Goal: Task Accomplishment & Management: Manage account settings

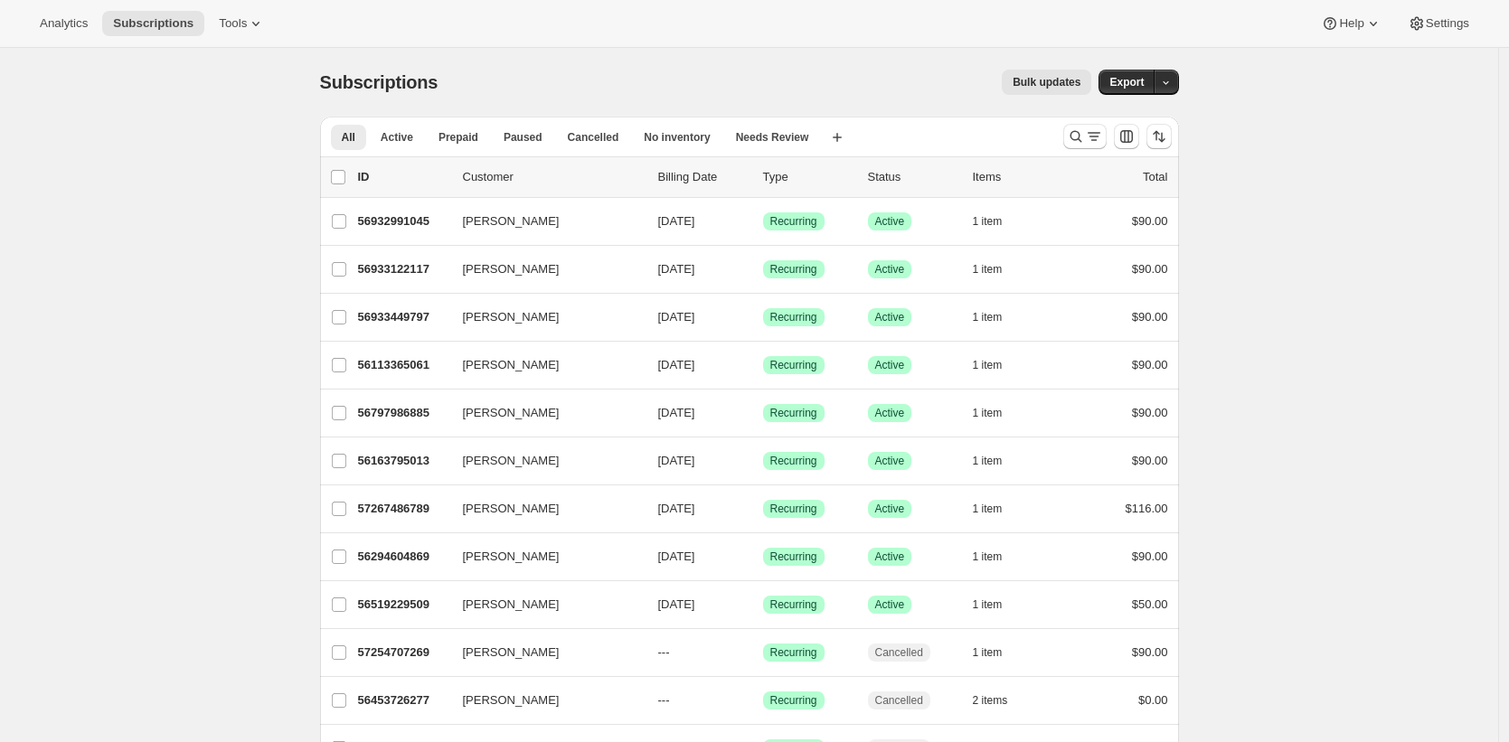
click at [250, 337] on div "Subscriptions. This page is ready Subscriptions Bulk updates More actions Bulk …" at bounding box center [749, 556] width 1498 height 1017
click at [251, 26] on icon at bounding box center [256, 23] width 18 height 18
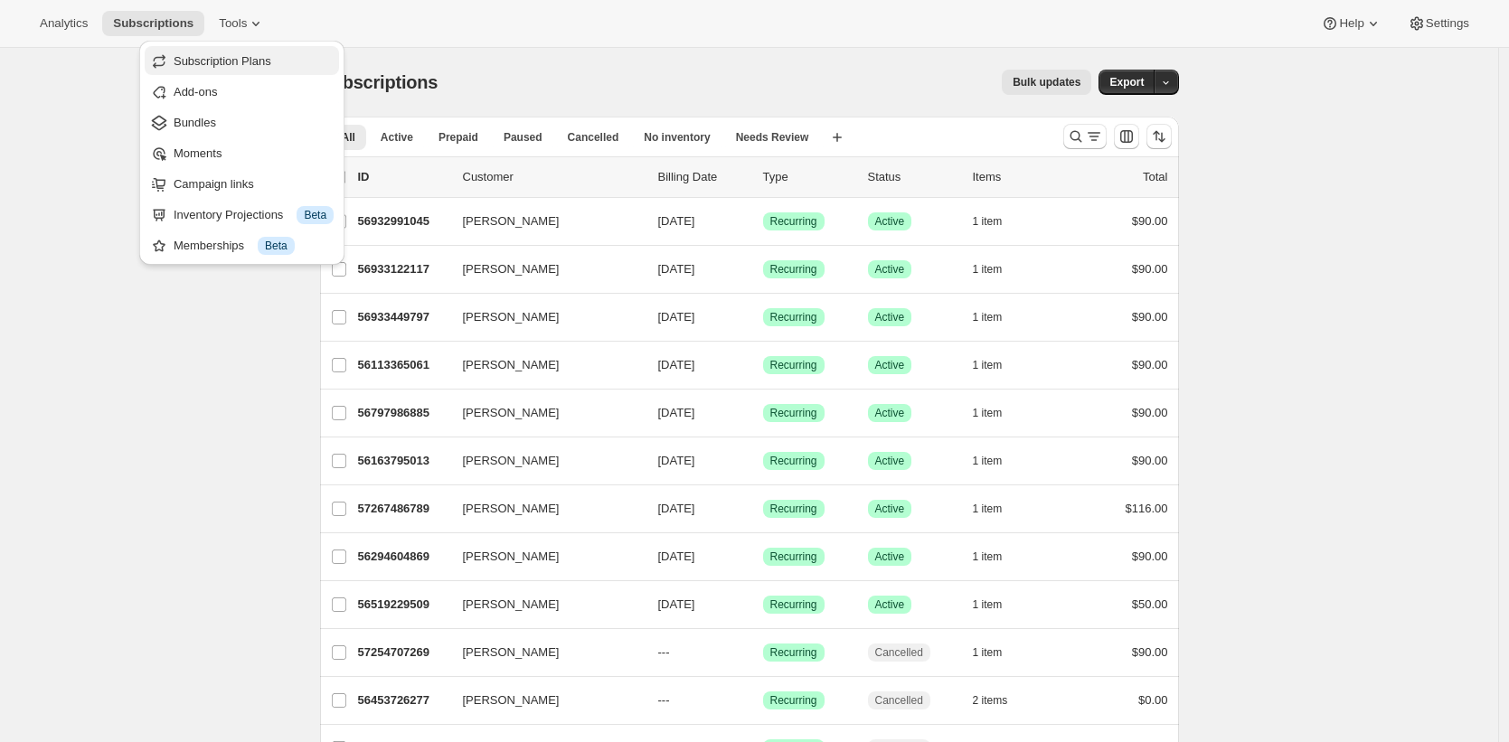
click at [293, 60] on span "Subscription Plans" at bounding box center [254, 61] width 160 height 18
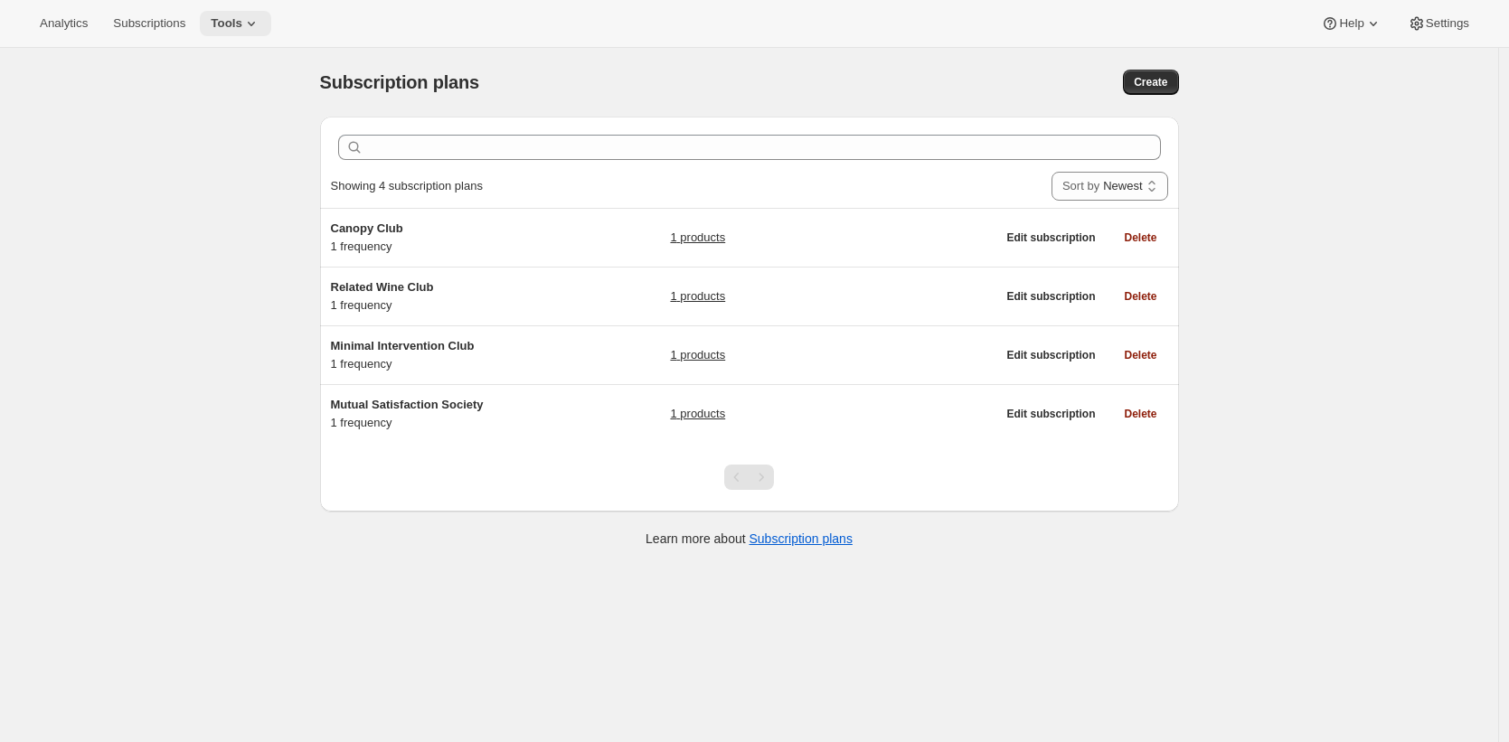
click at [256, 17] on icon at bounding box center [251, 23] width 18 height 18
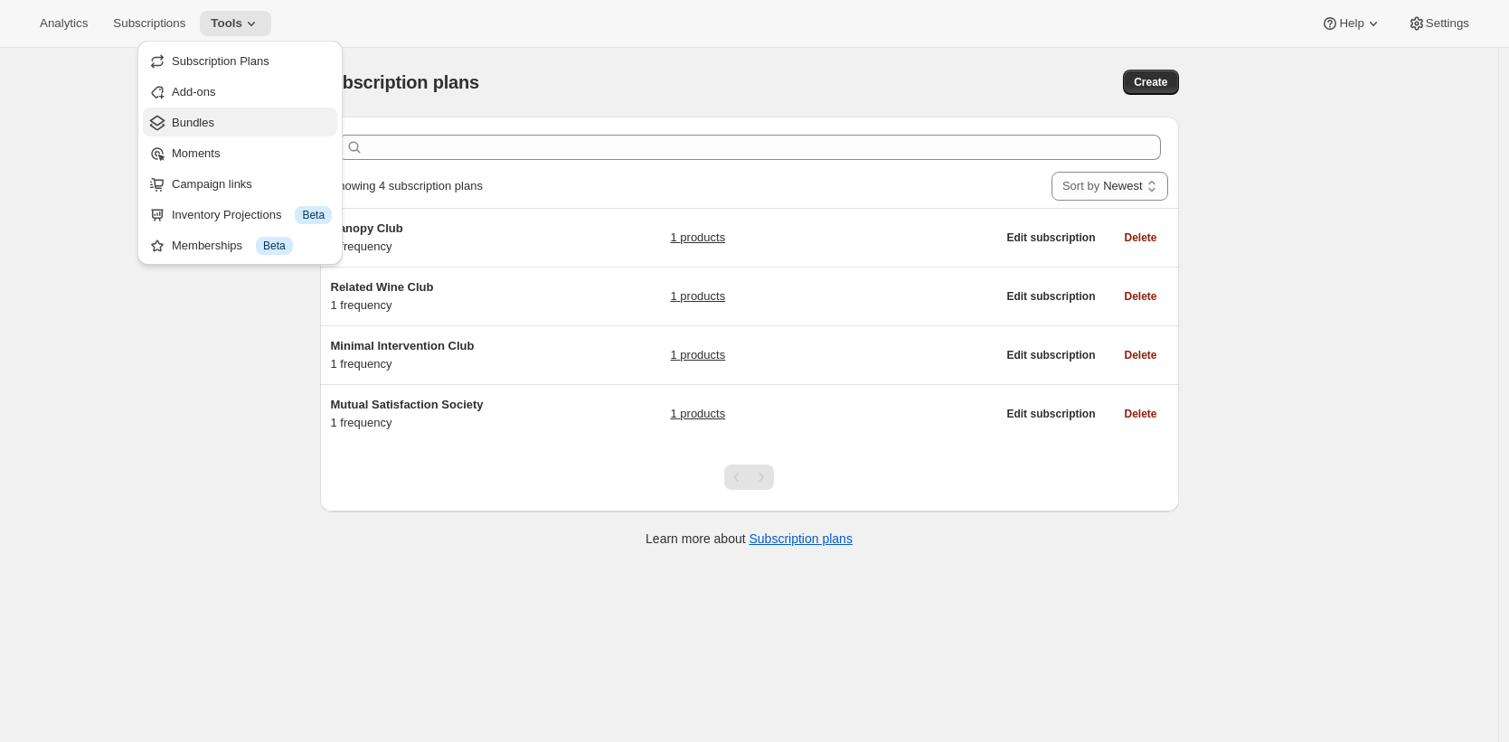
click at [214, 124] on span "Bundles" at bounding box center [193, 123] width 42 height 14
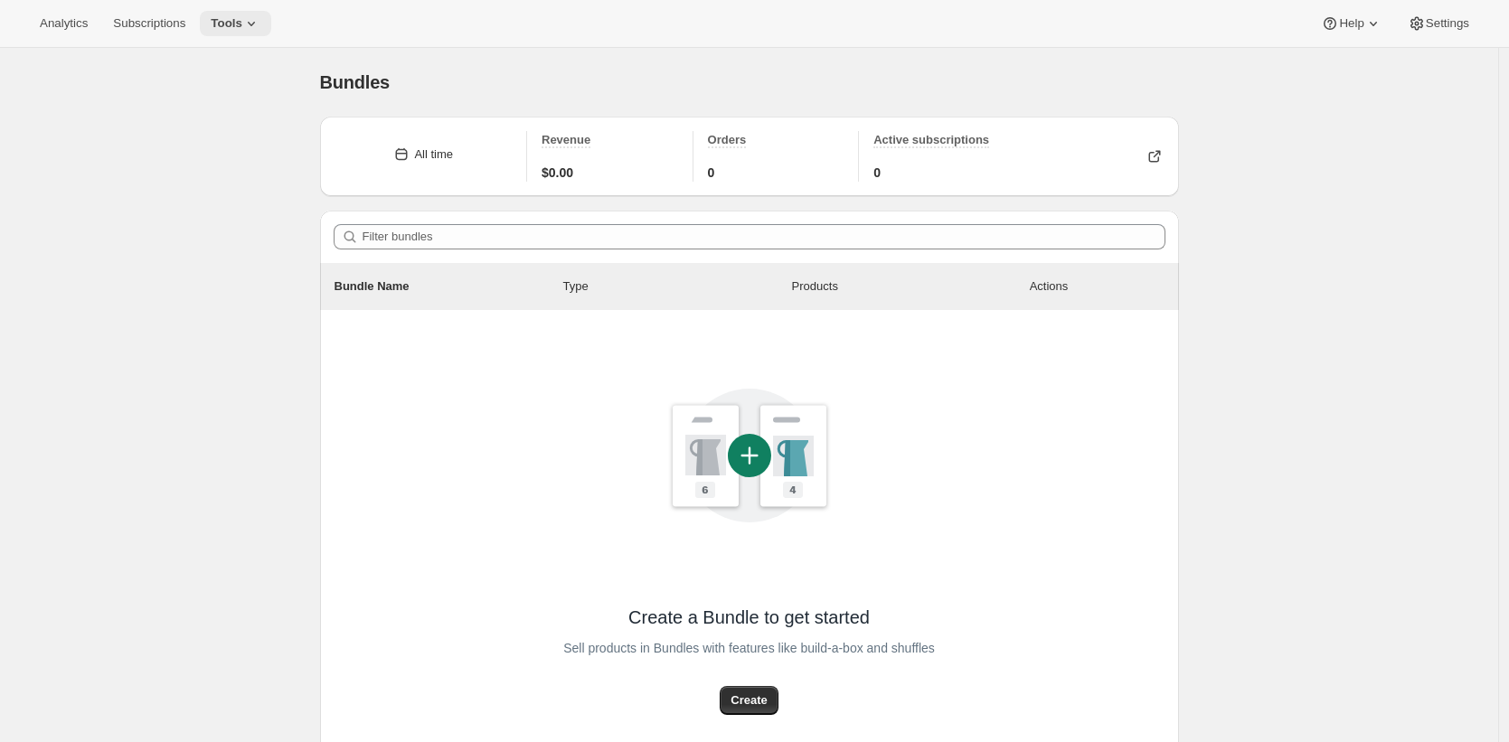
click at [260, 15] on icon at bounding box center [251, 23] width 18 height 18
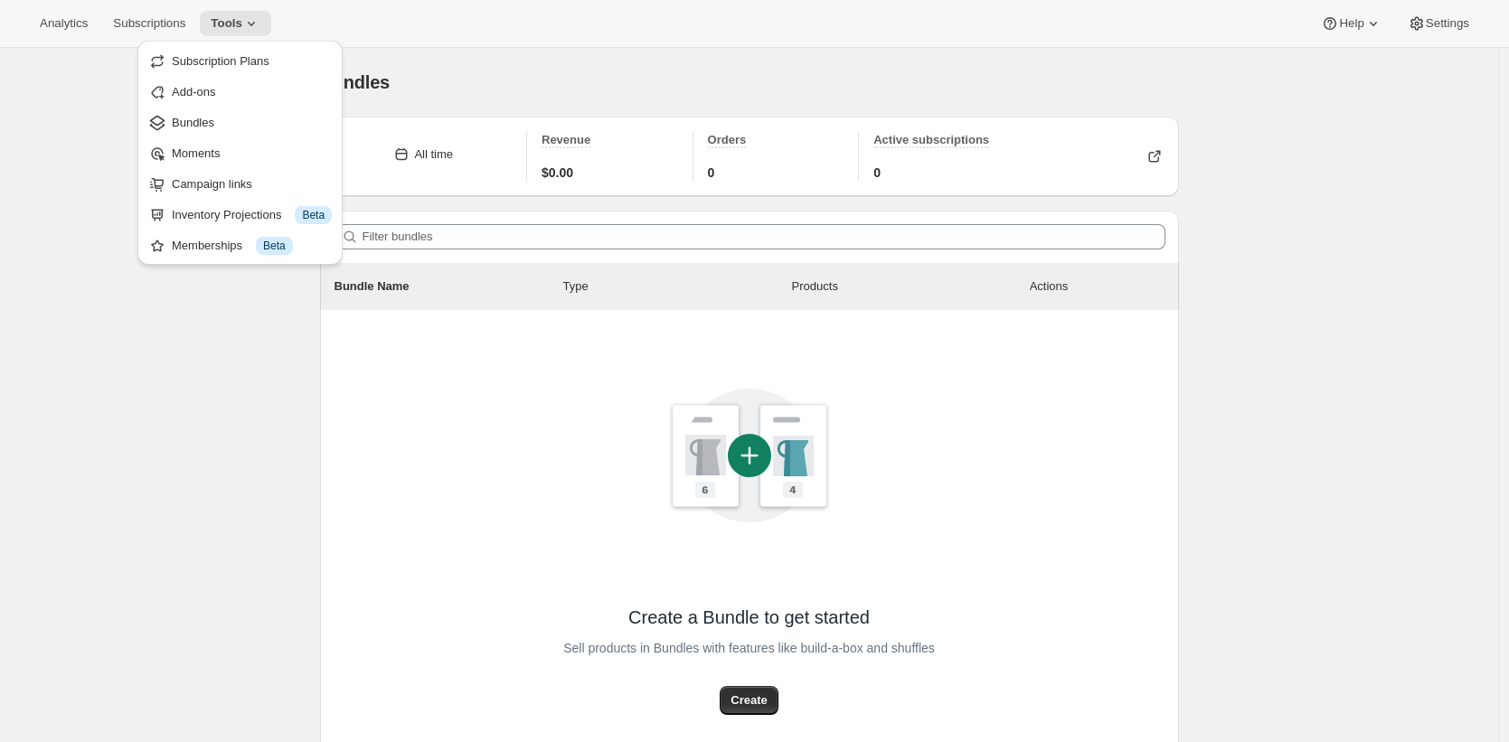
click at [89, 146] on div "Bundles. This page is ready Bundles All time Revenue $0.00 Orders 0 Active subs…" at bounding box center [749, 468] width 1498 height 841
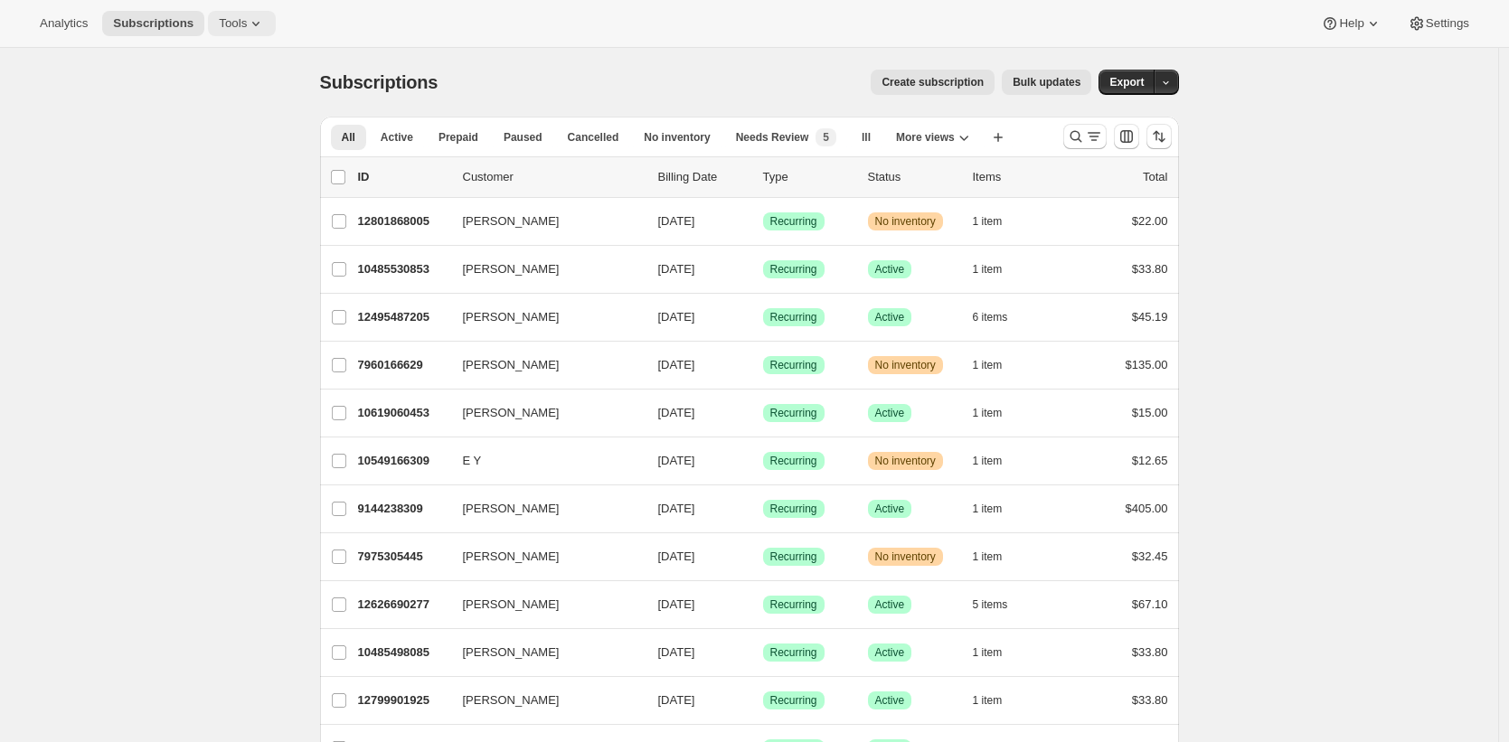
click at [222, 34] on button "Tools" at bounding box center [242, 23] width 68 height 25
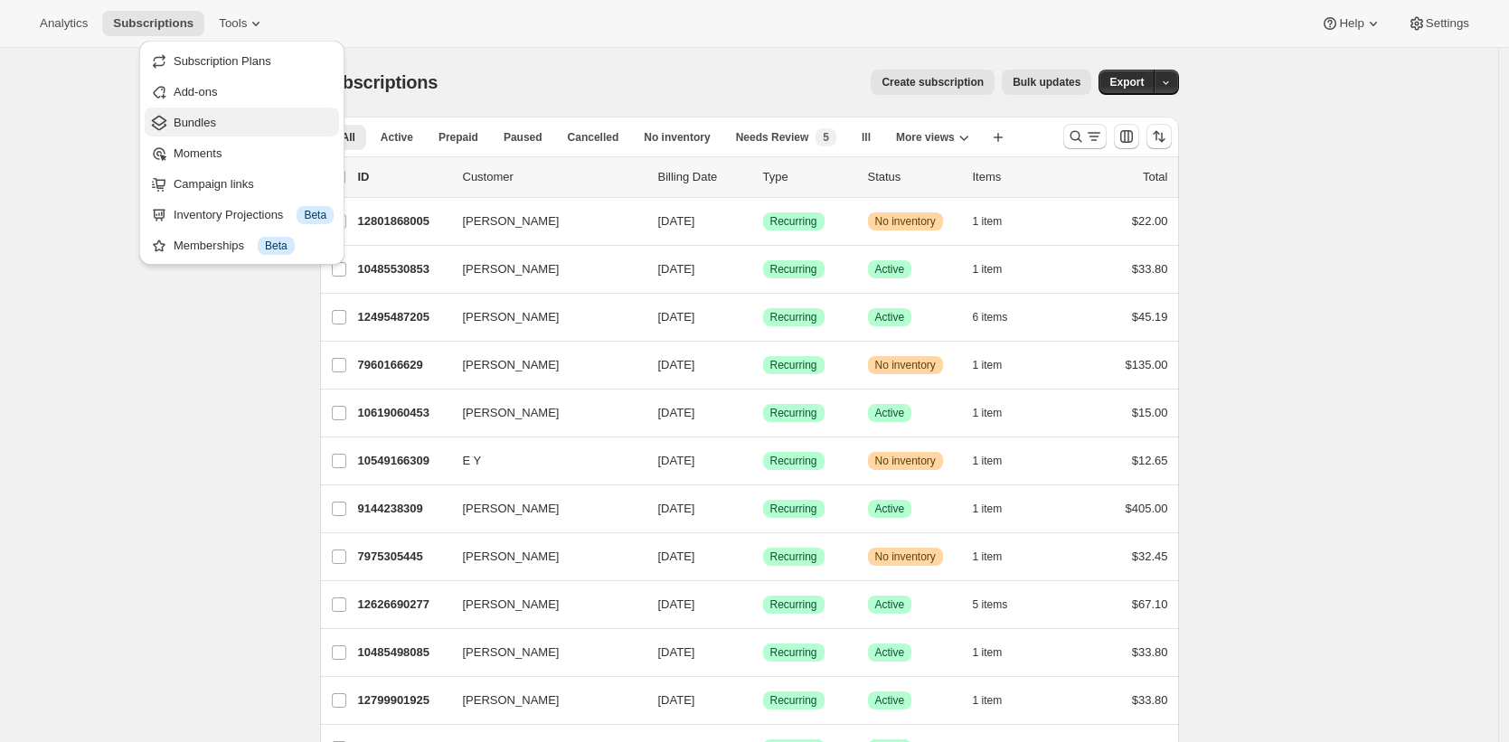
click at [240, 121] on span "Bundles" at bounding box center [254, 123] width 160 height 18
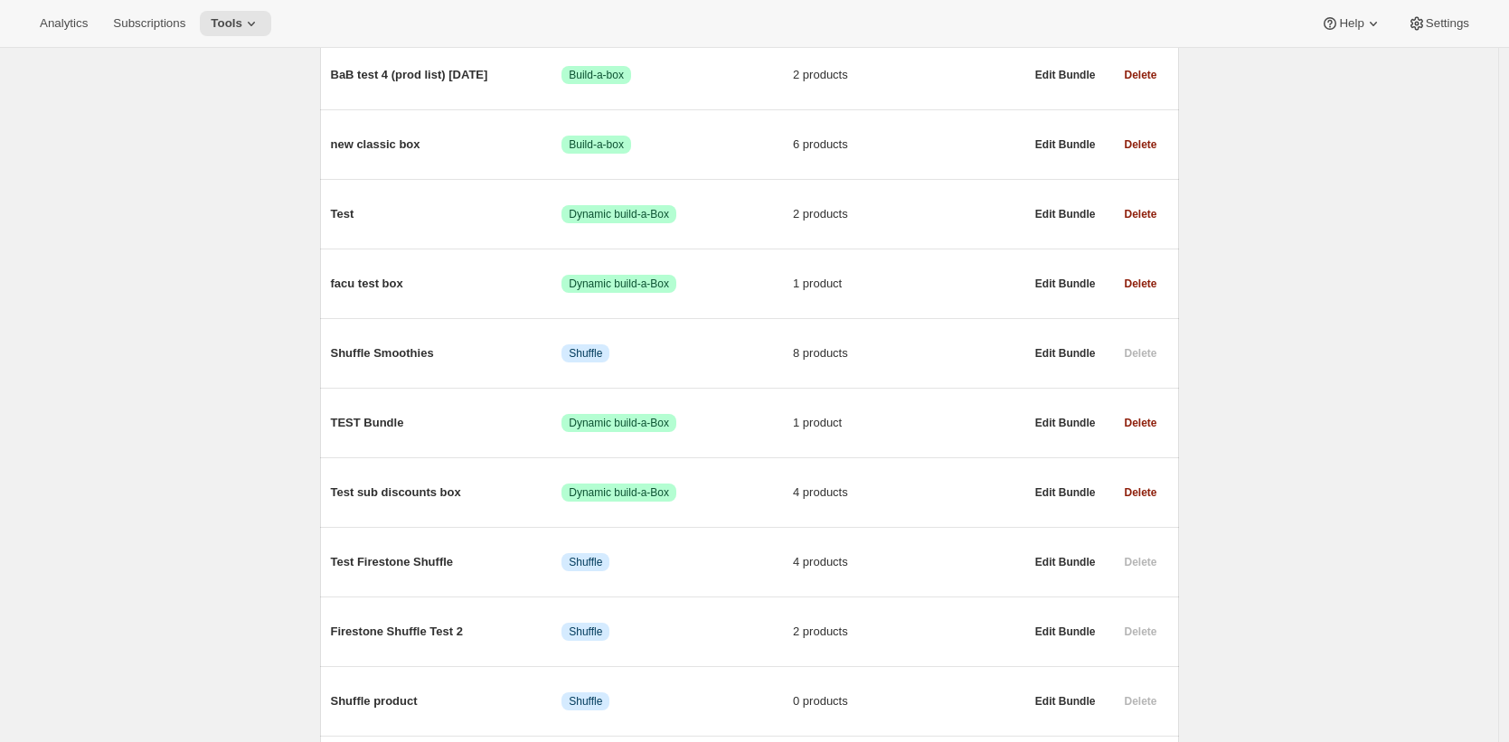
scroll to position [3830, 0]
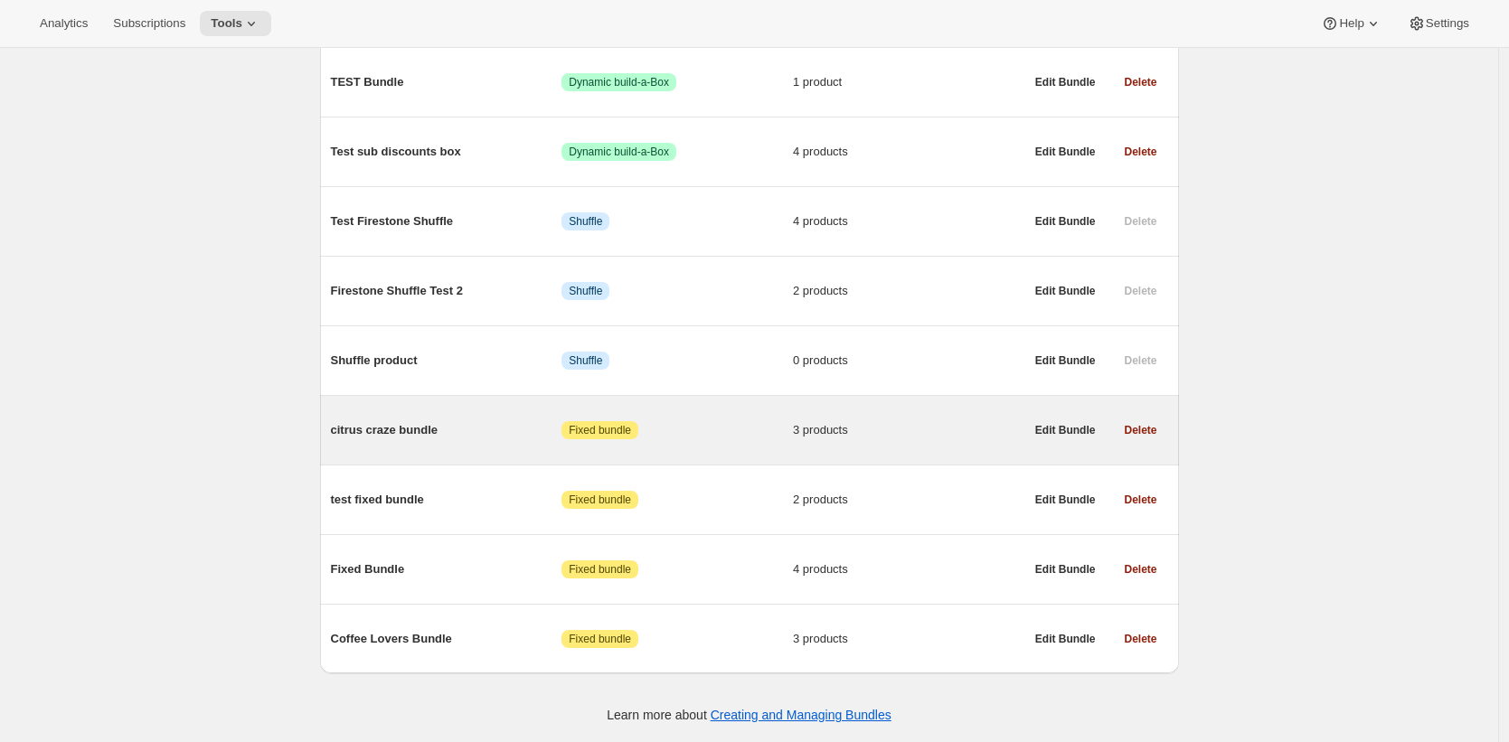
click at [390, 432] on span "citrus craze bundle" at bounding box center [446, 430] width 231 height 18
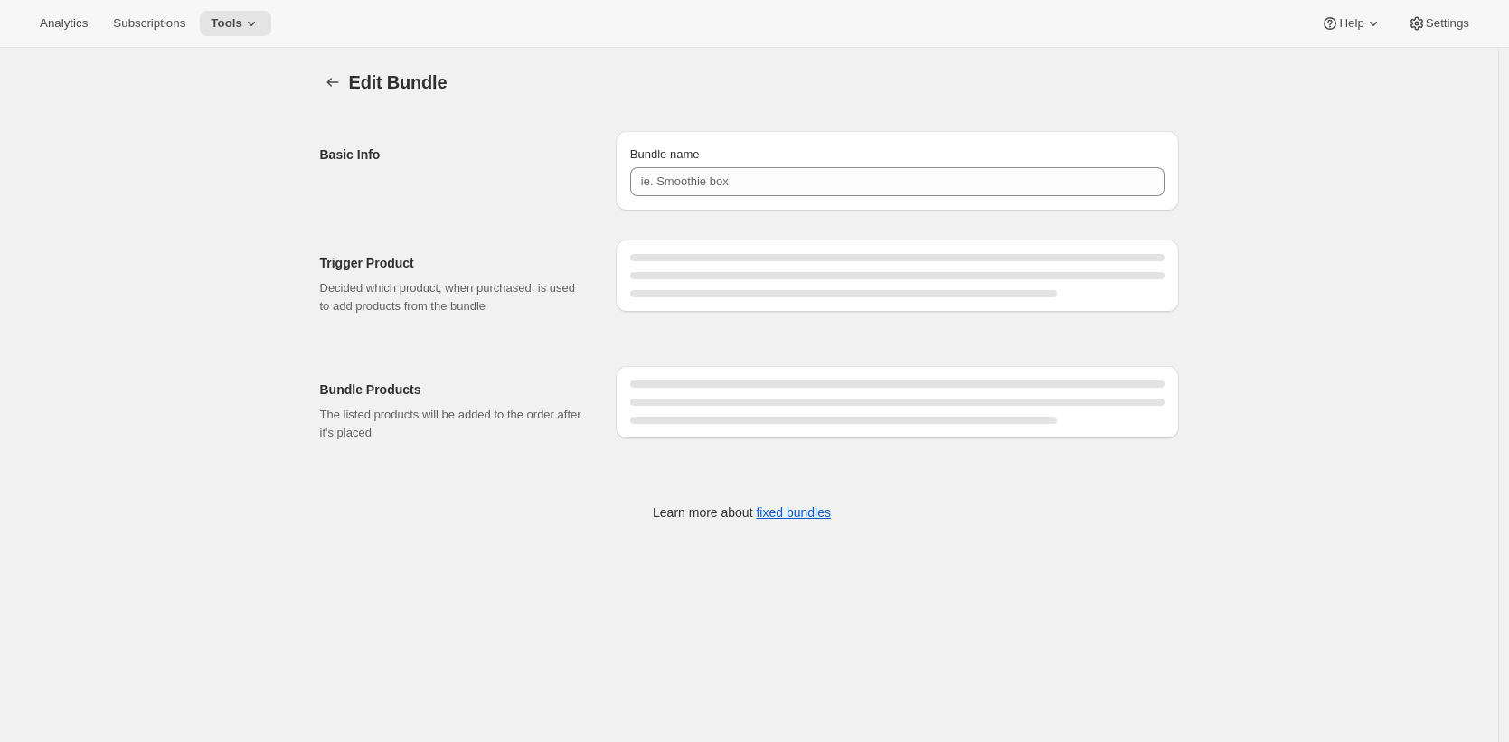
type input "citrus craze bundle"
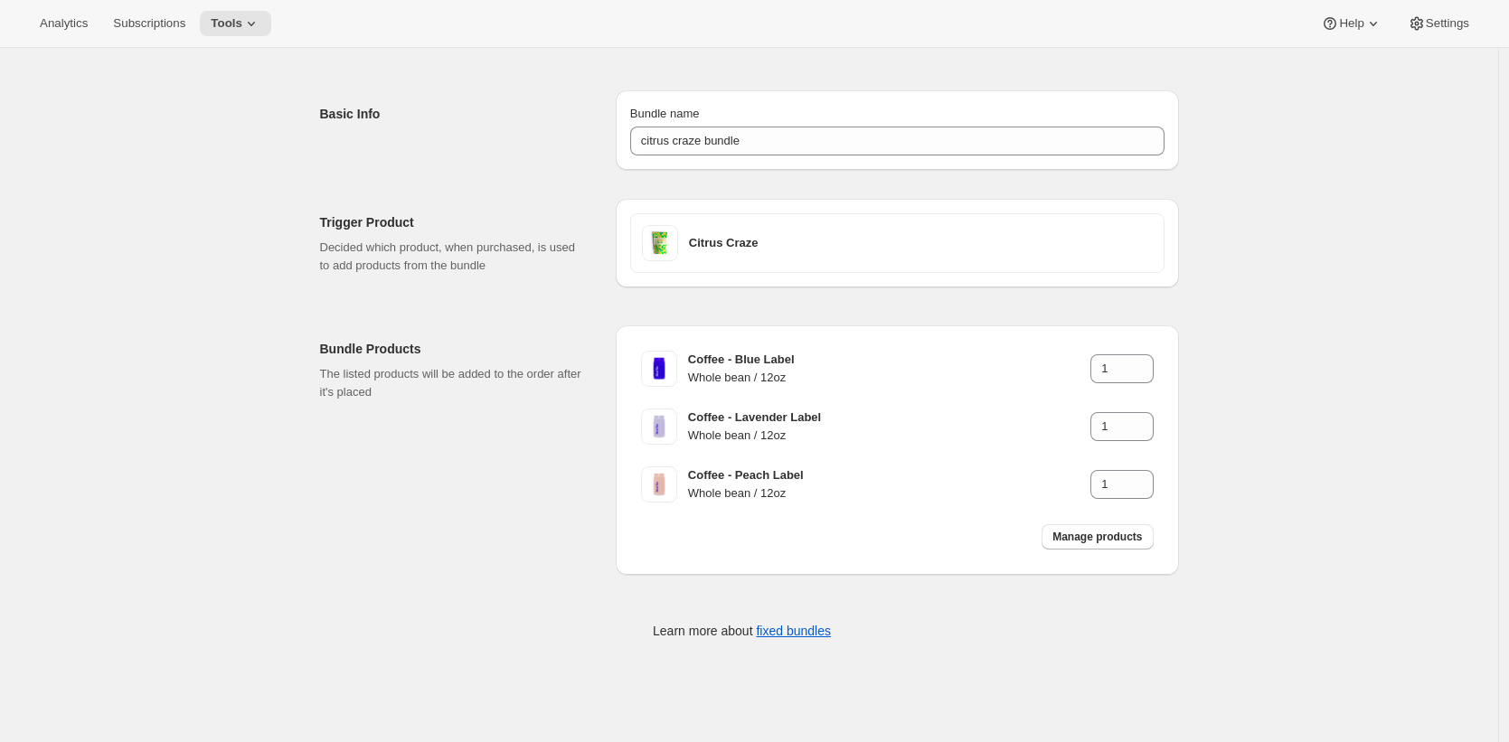
scroll to position [48, 0]
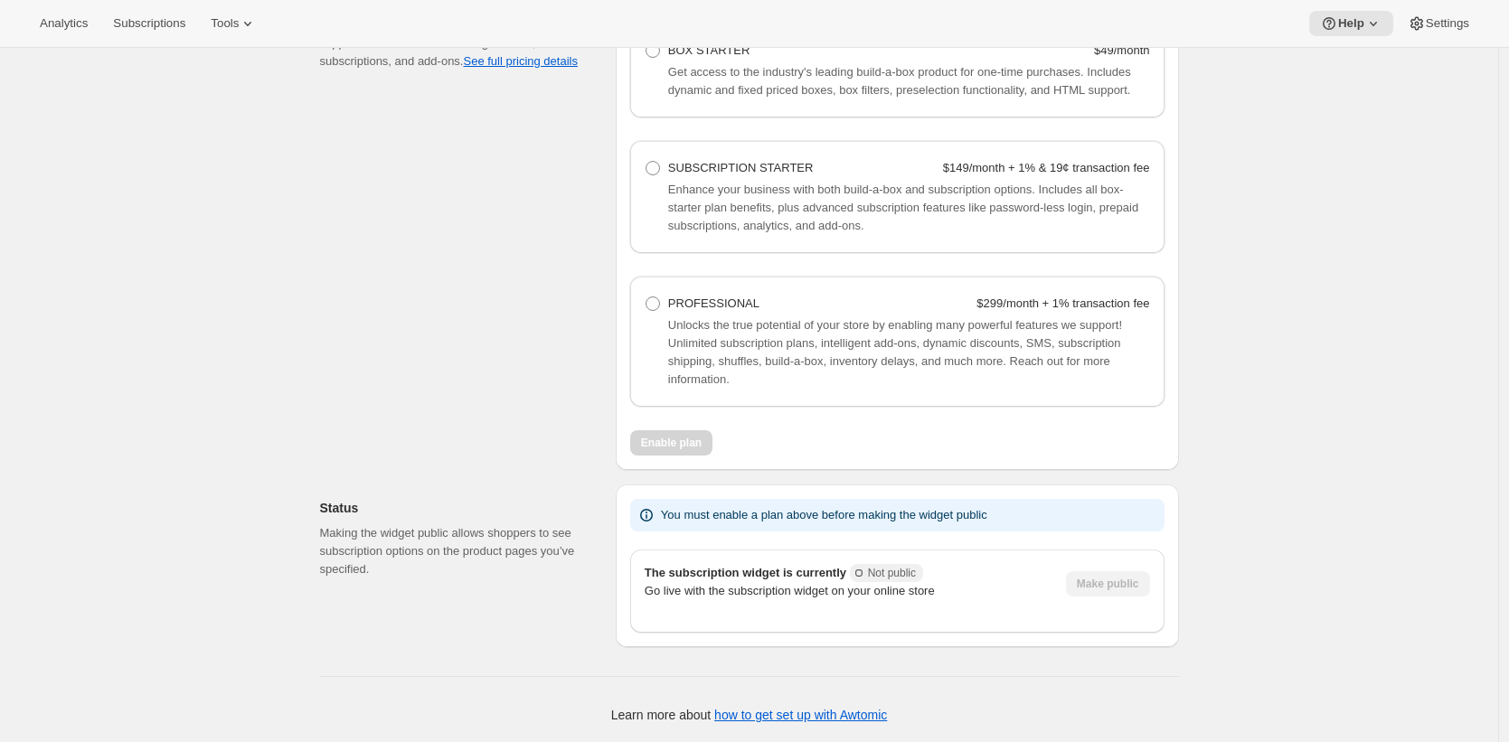
scroll to position [941, 0]
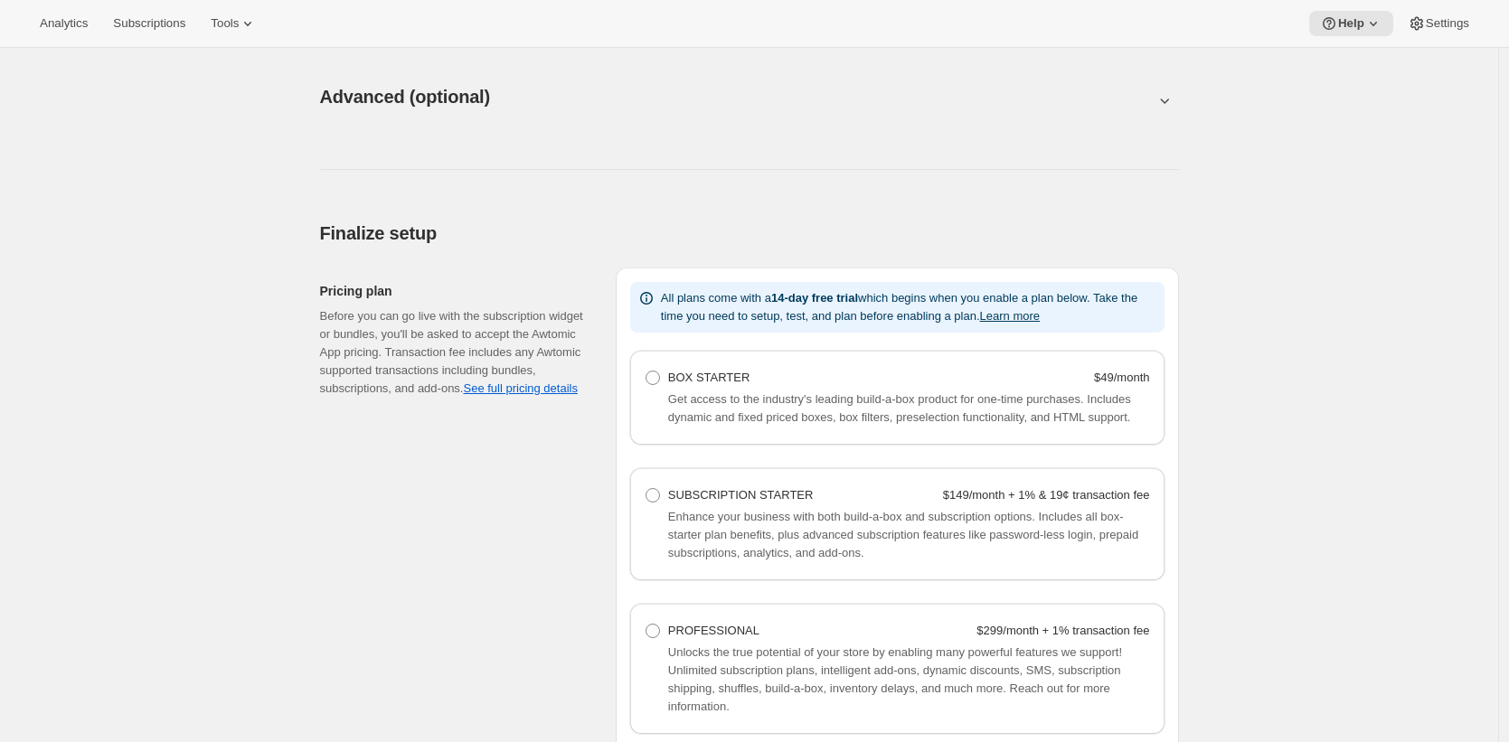
click at [852, 196] on div "Advanced (optional). This page is ready Advanced (optional) Power features Thes…" at bounding box center [749, 130] width 902 height 136
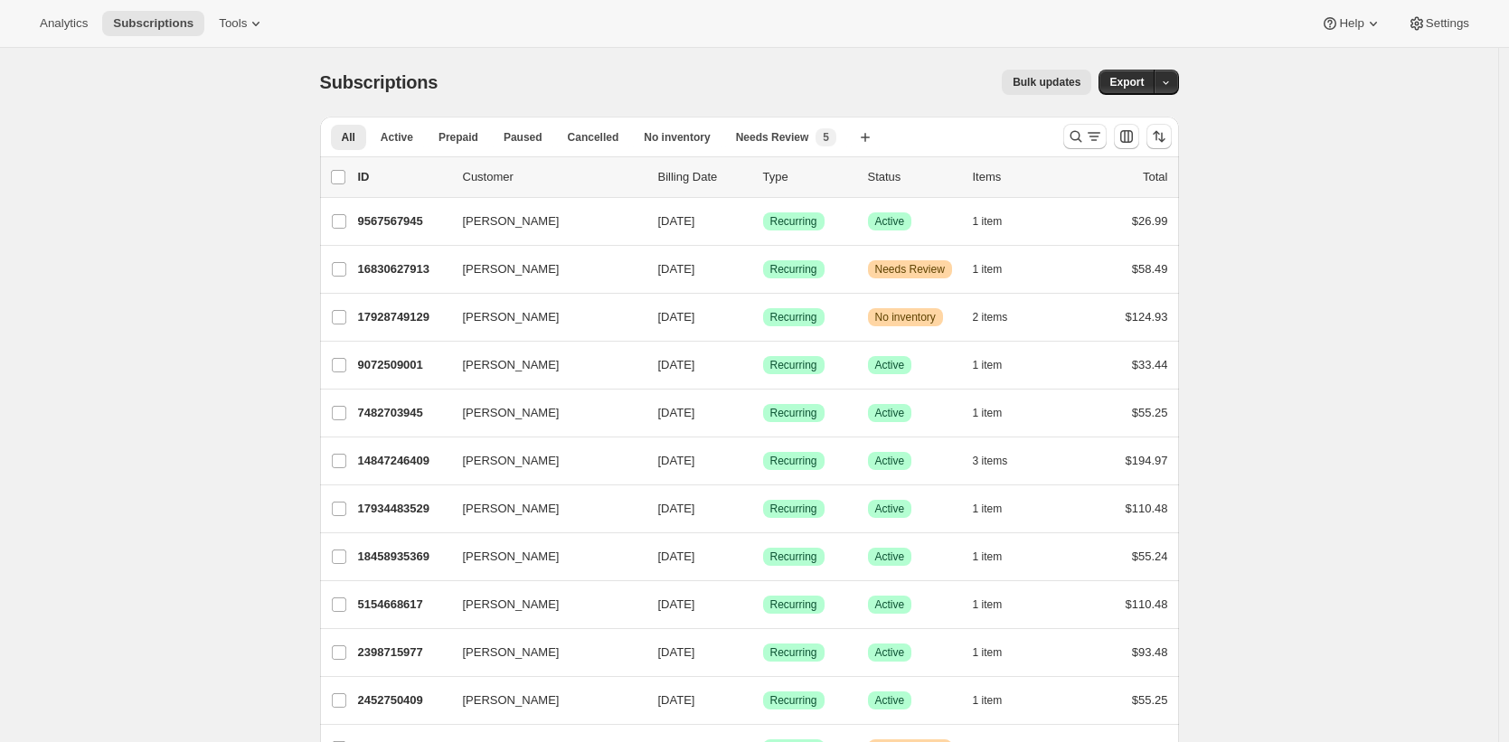
click at [527, 108] on div "Subscriptions. This page is ready Subscriptions Bulk updates More actions Bulk …" at bounding box center [749, 82] width 859 height 69
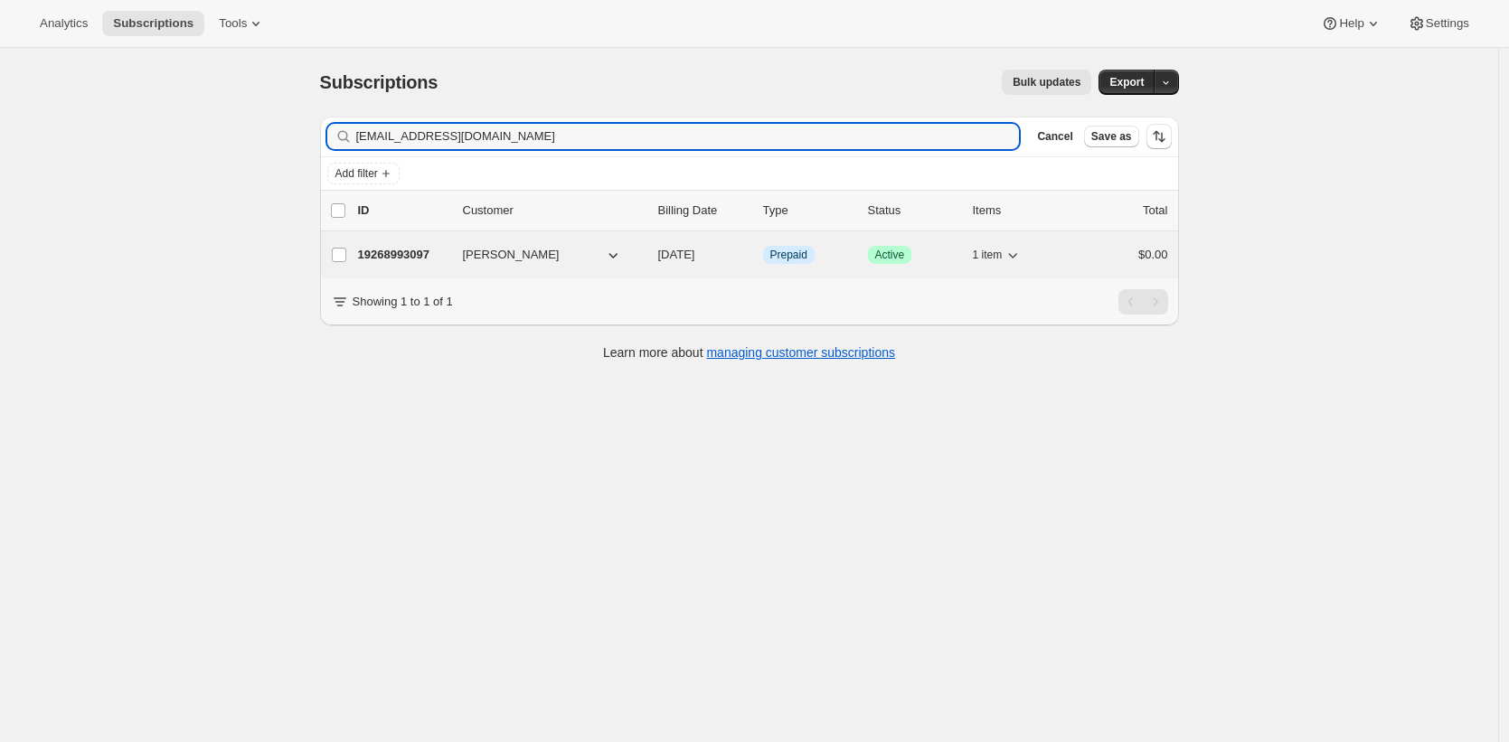
type input "graveseem@gmail.com"
click at [411, 254] on p "19268993097" at bounding box center [403, 255] width 90 height 18
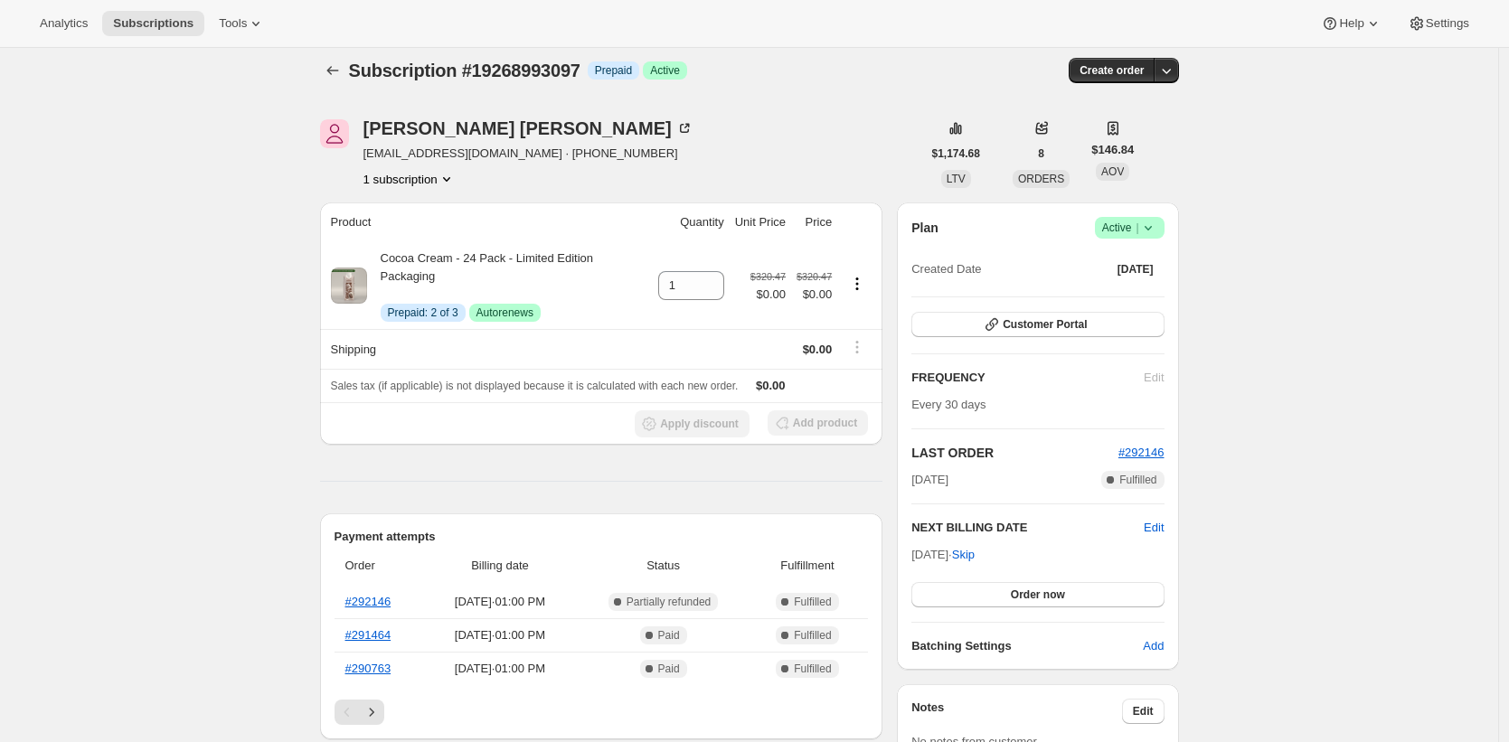
scroll to position [30, 0]
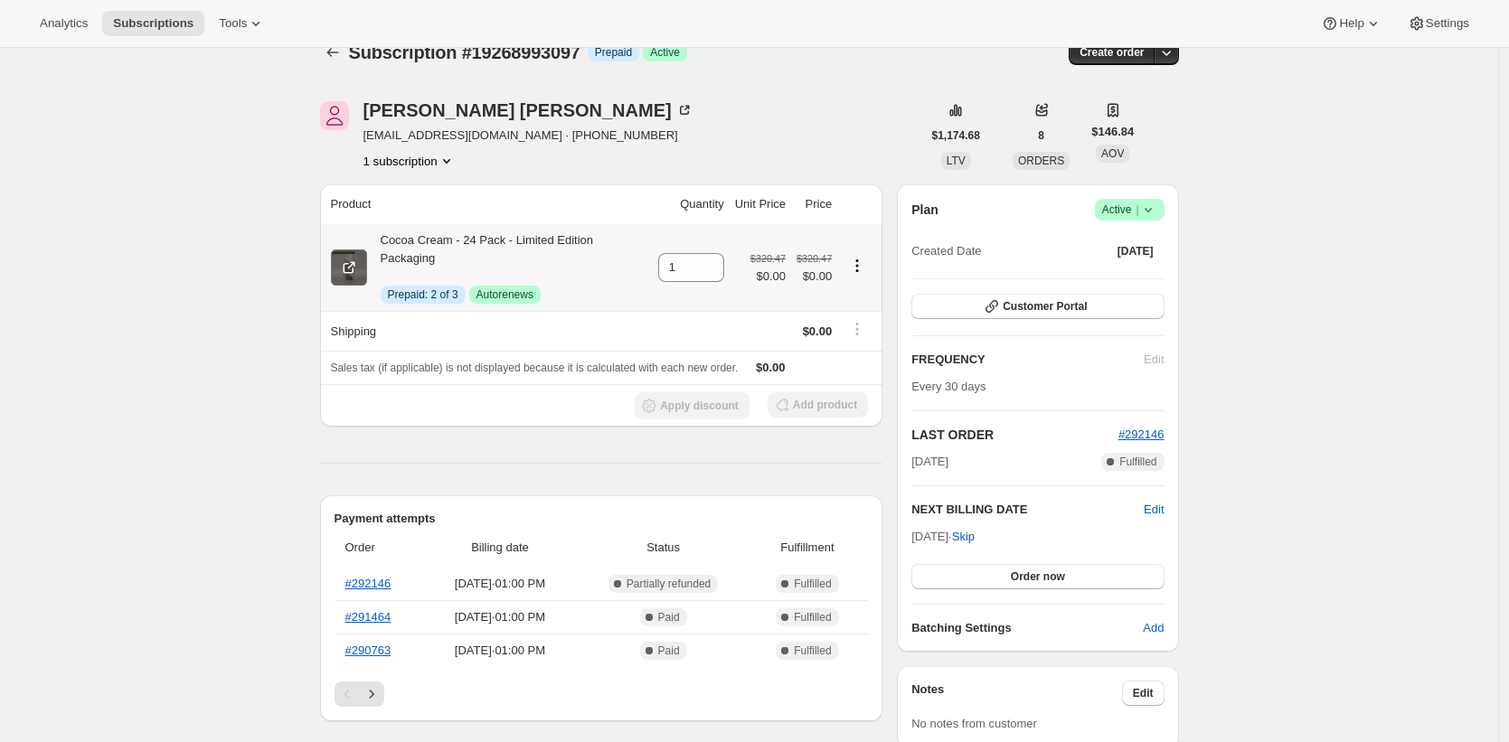
click at [353, 265] on icon at bounding box center [349, 268] width 18 height 18
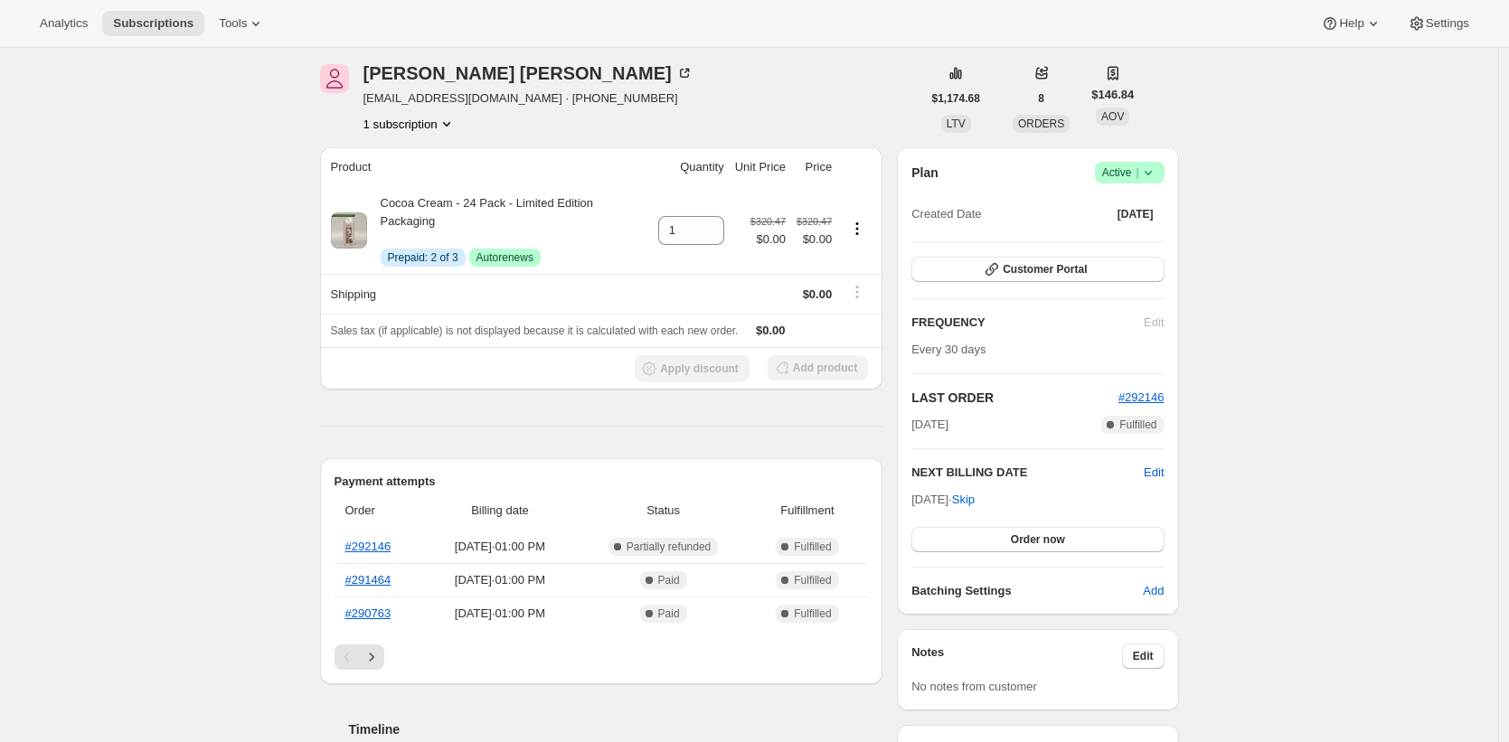
scroll to position [70, 0]
click at [246, 24] on span "Tools" at bounding box center [233, 23] width 28 height 14
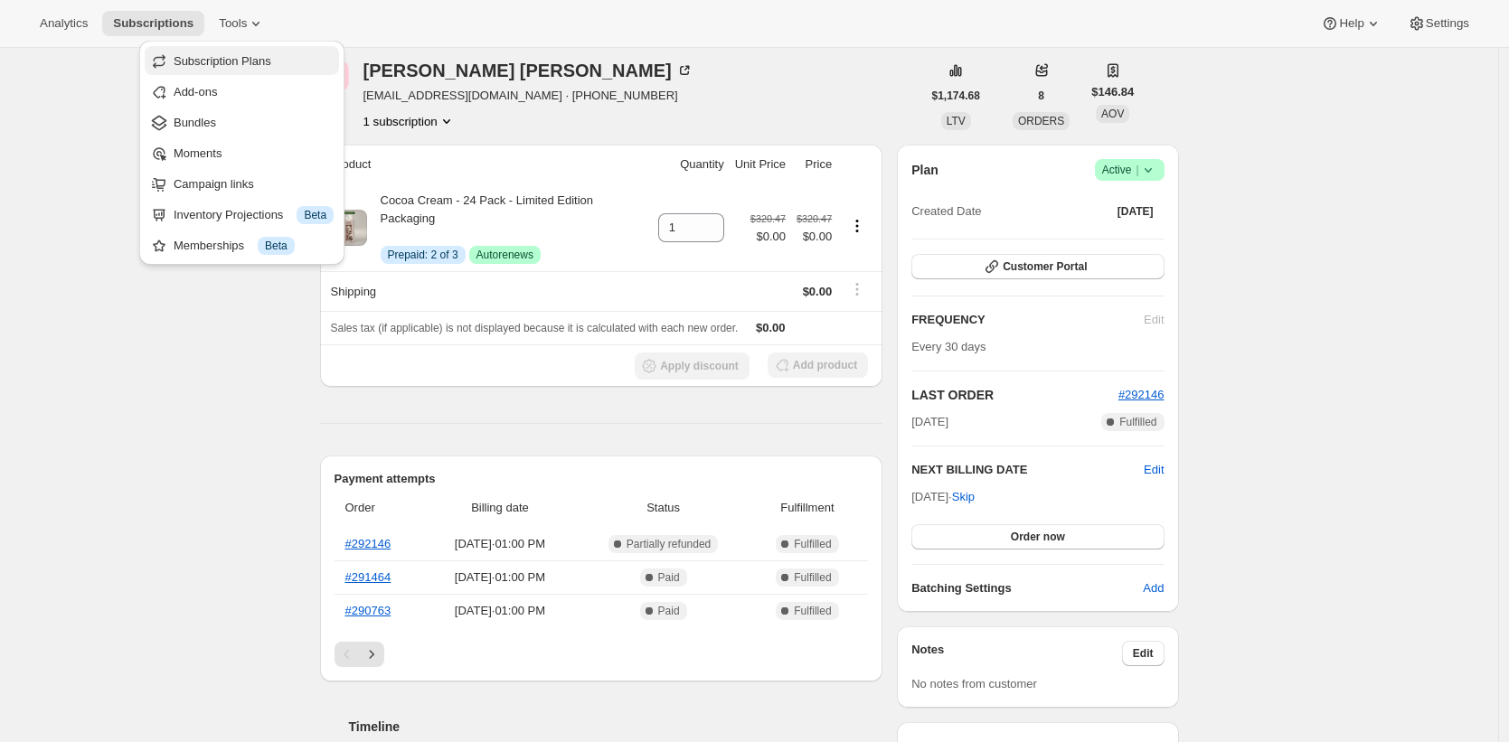
click at [257, 60] on span "Subscription Plans" at bounding box center [223, 61] width 98 height 14
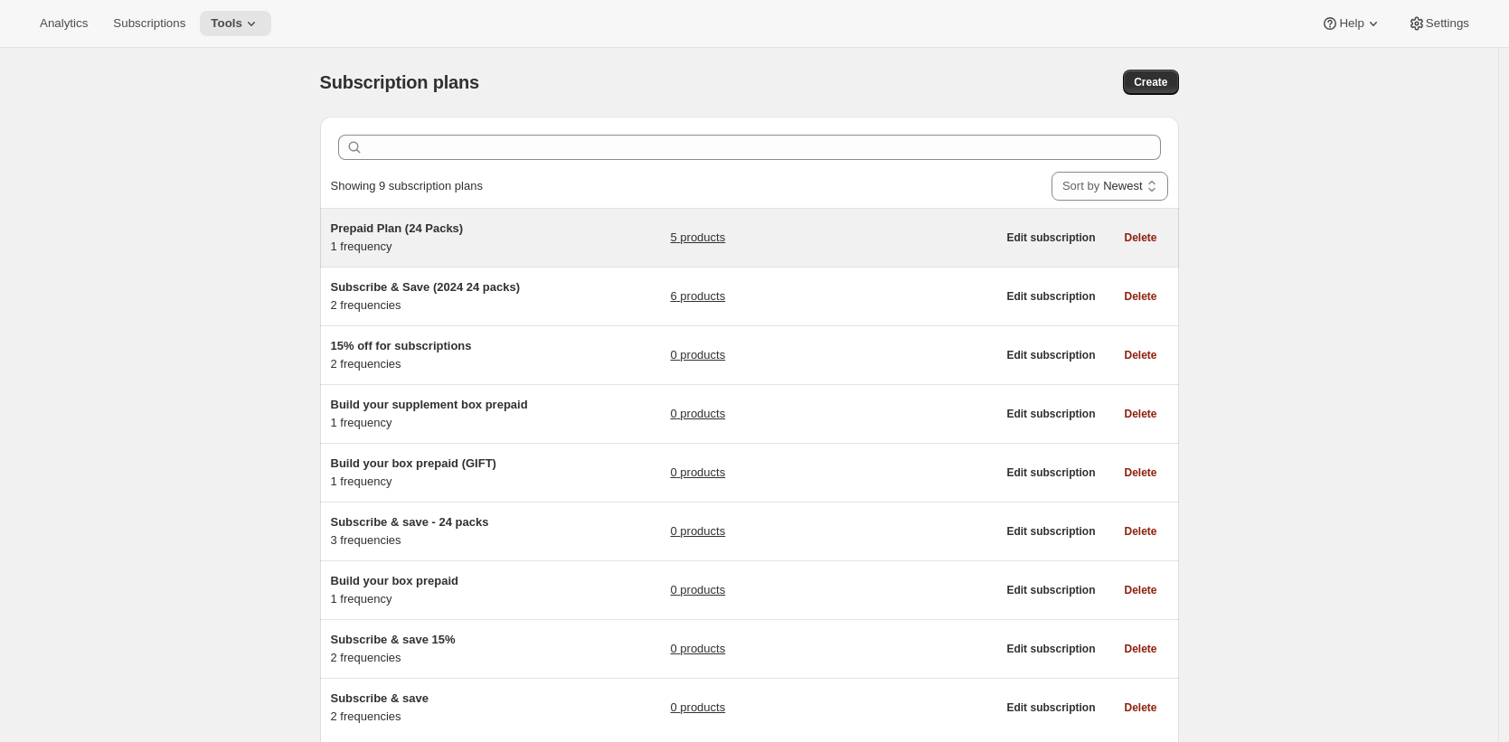
click at [861, 223] on div "5 products" at bounding box center [832, 238] width 325 height 36
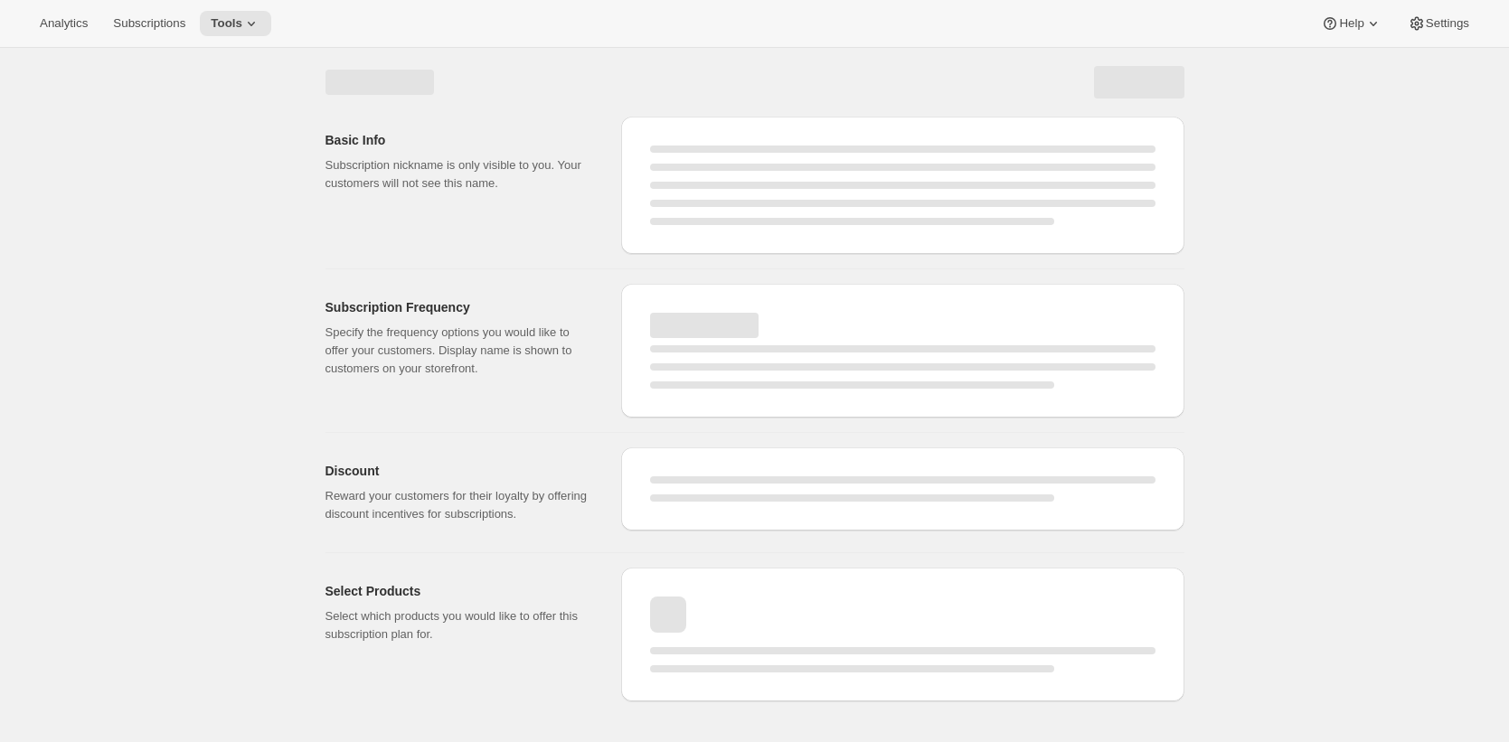
select select "WEEK"
select select "MONTH"
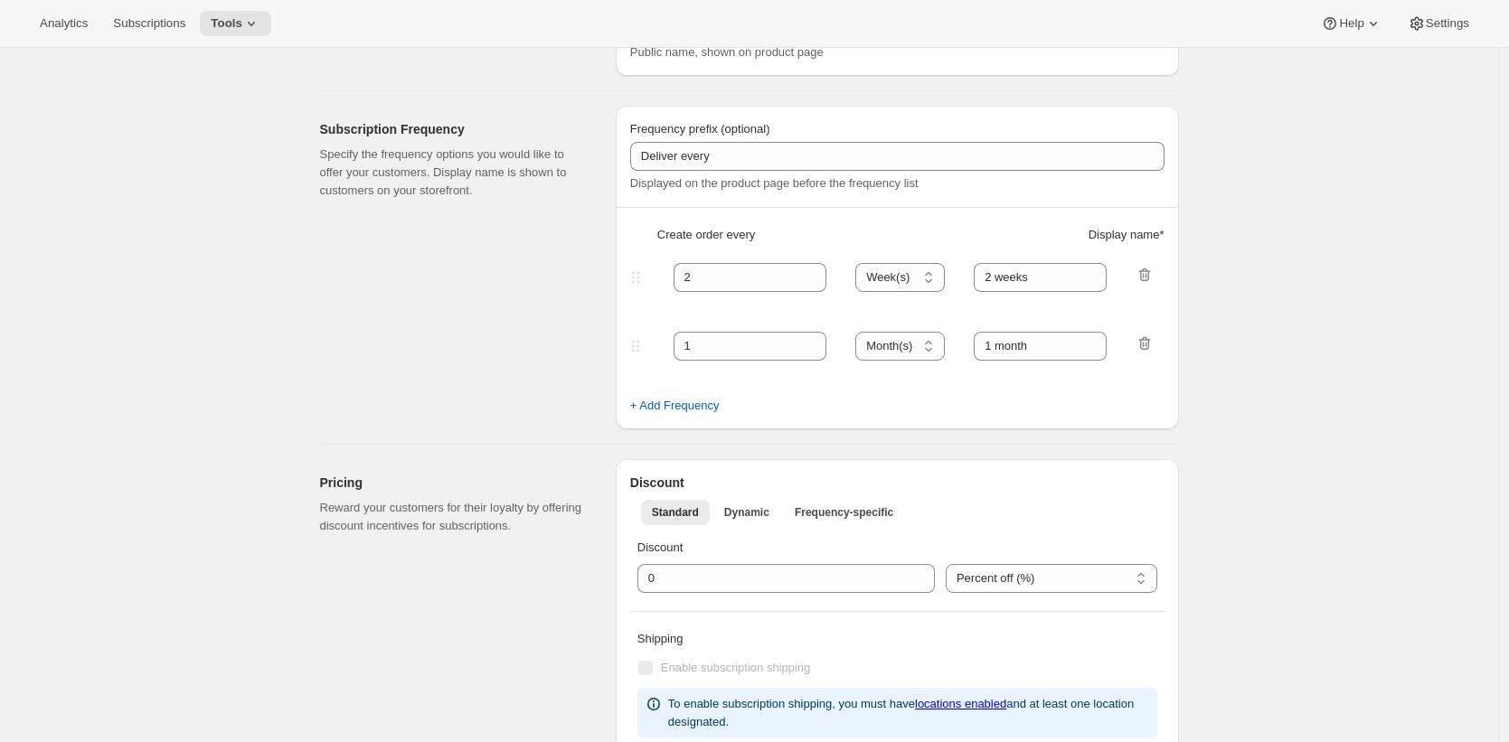
type input "Prepaid Plan (24 Packs)"
type input "Prepay and Save 15%"
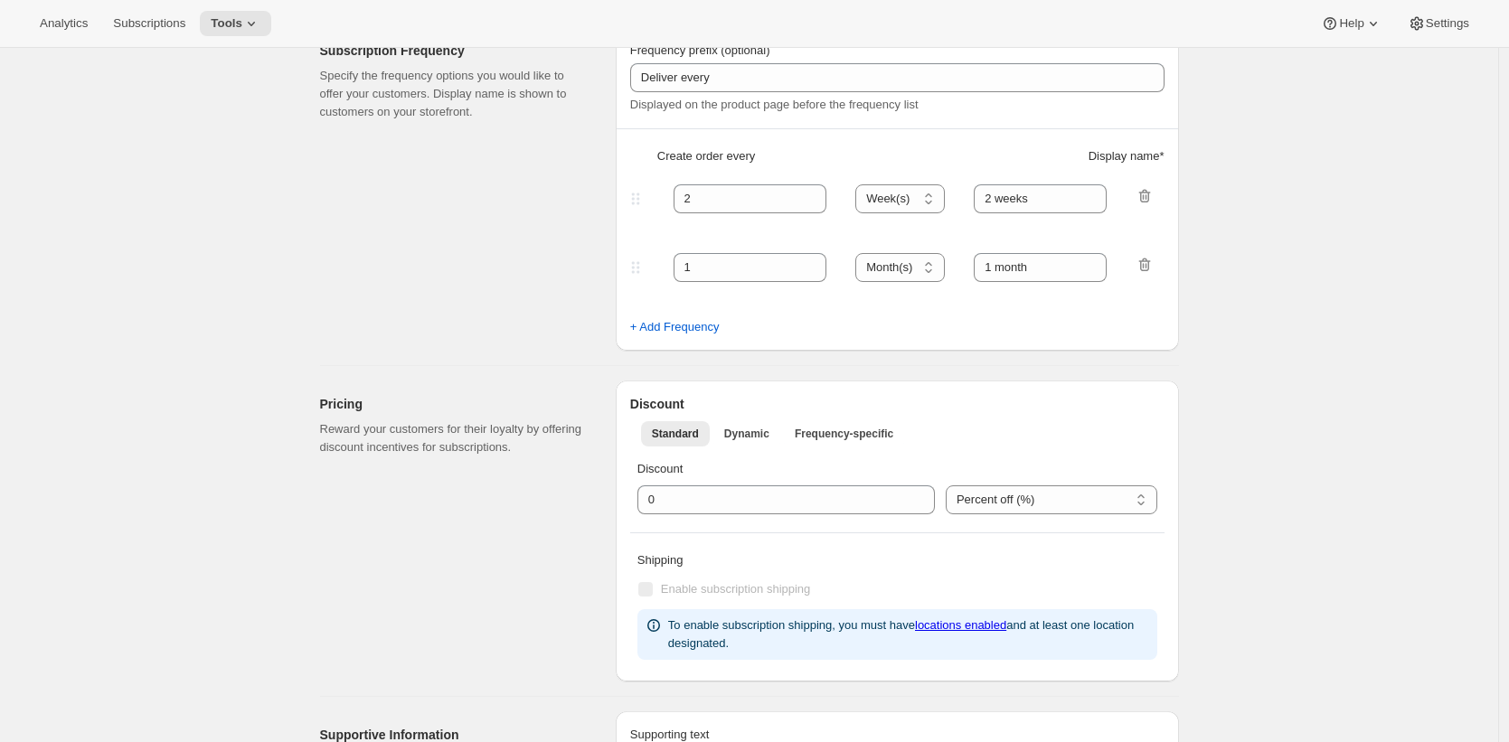
select select "ENABLED"
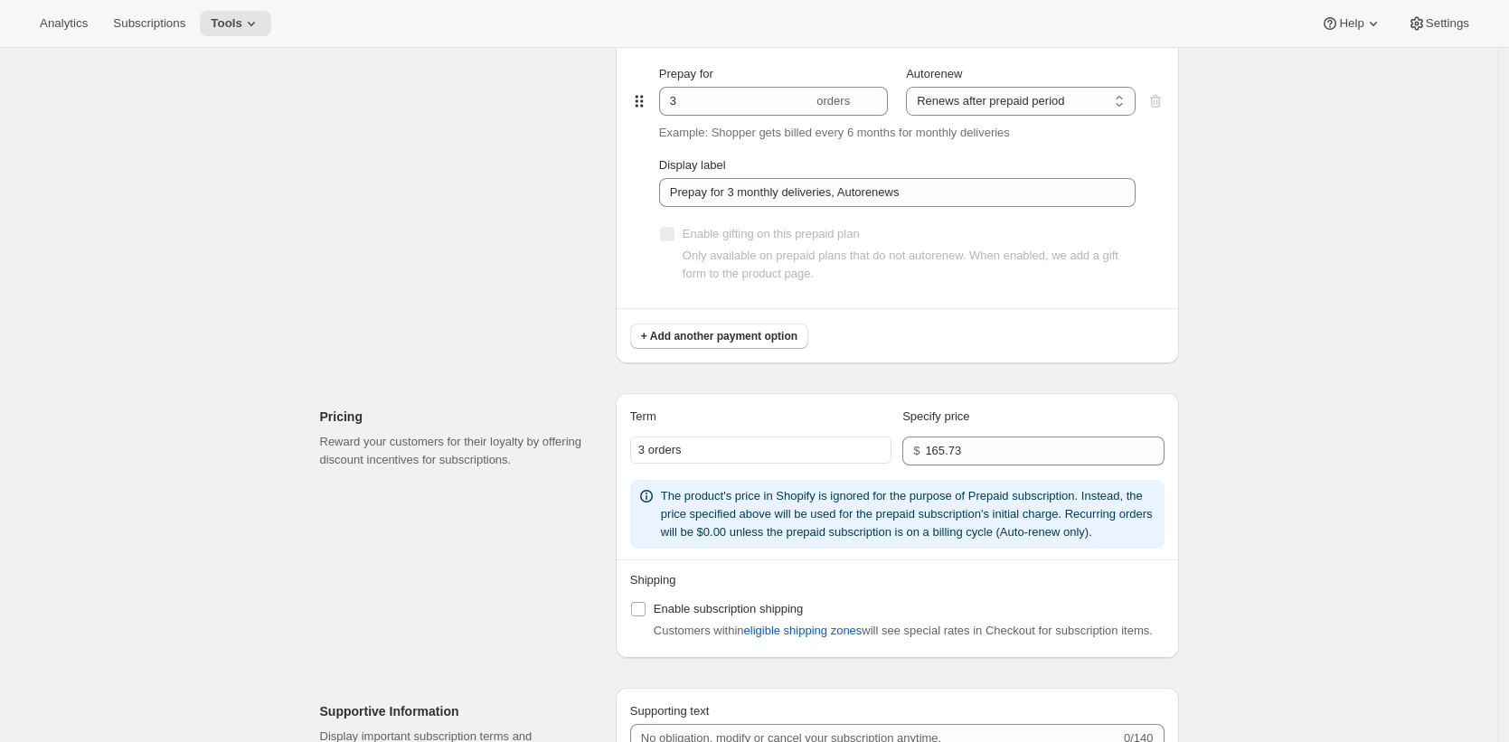
scroll to position [996, 0]
click at [998, 442] on input "165.73" at bounding box center [1031, 450] width 212 height 29
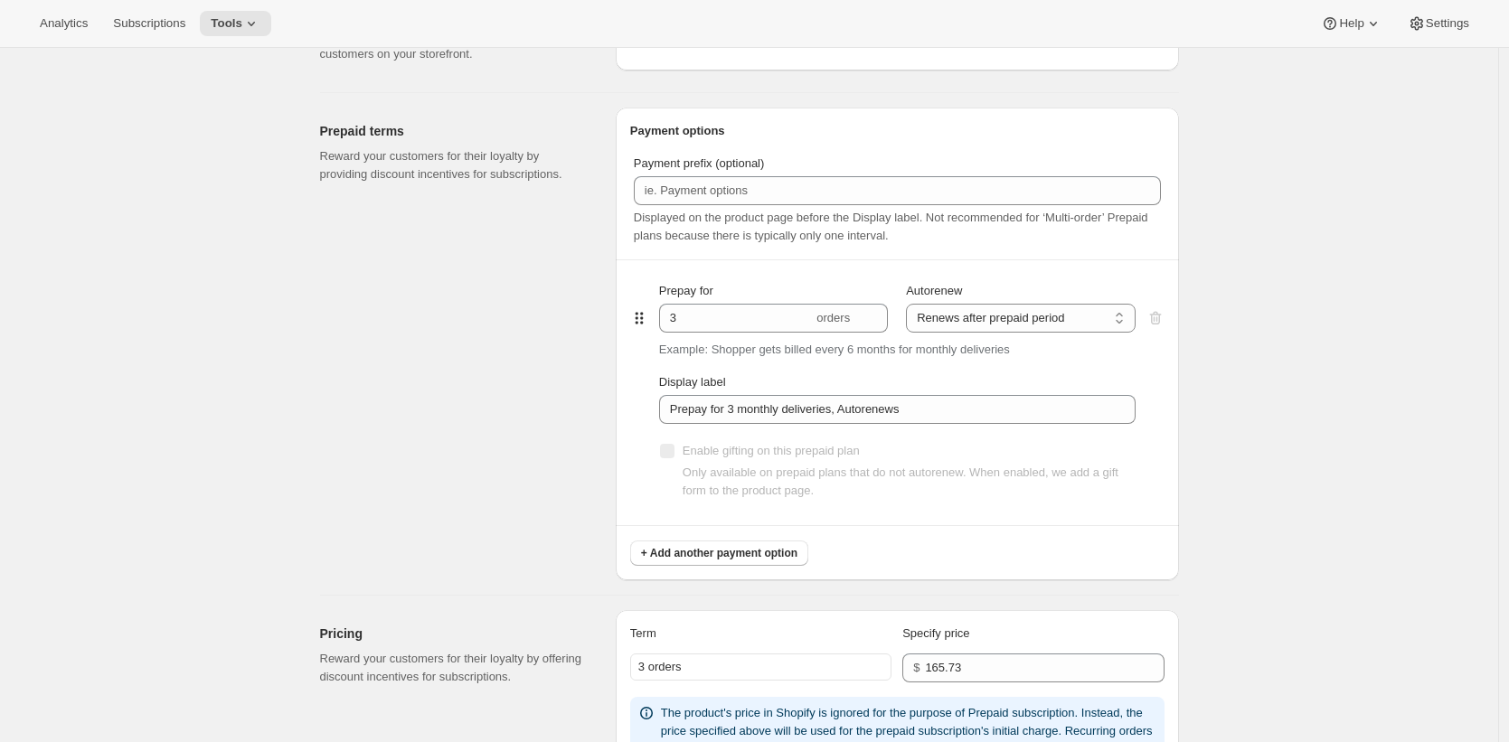
scroll to position [779, 0]
click at [983, 663] on input "165.73" at bounding box center [1031, 667] width 212 height 29
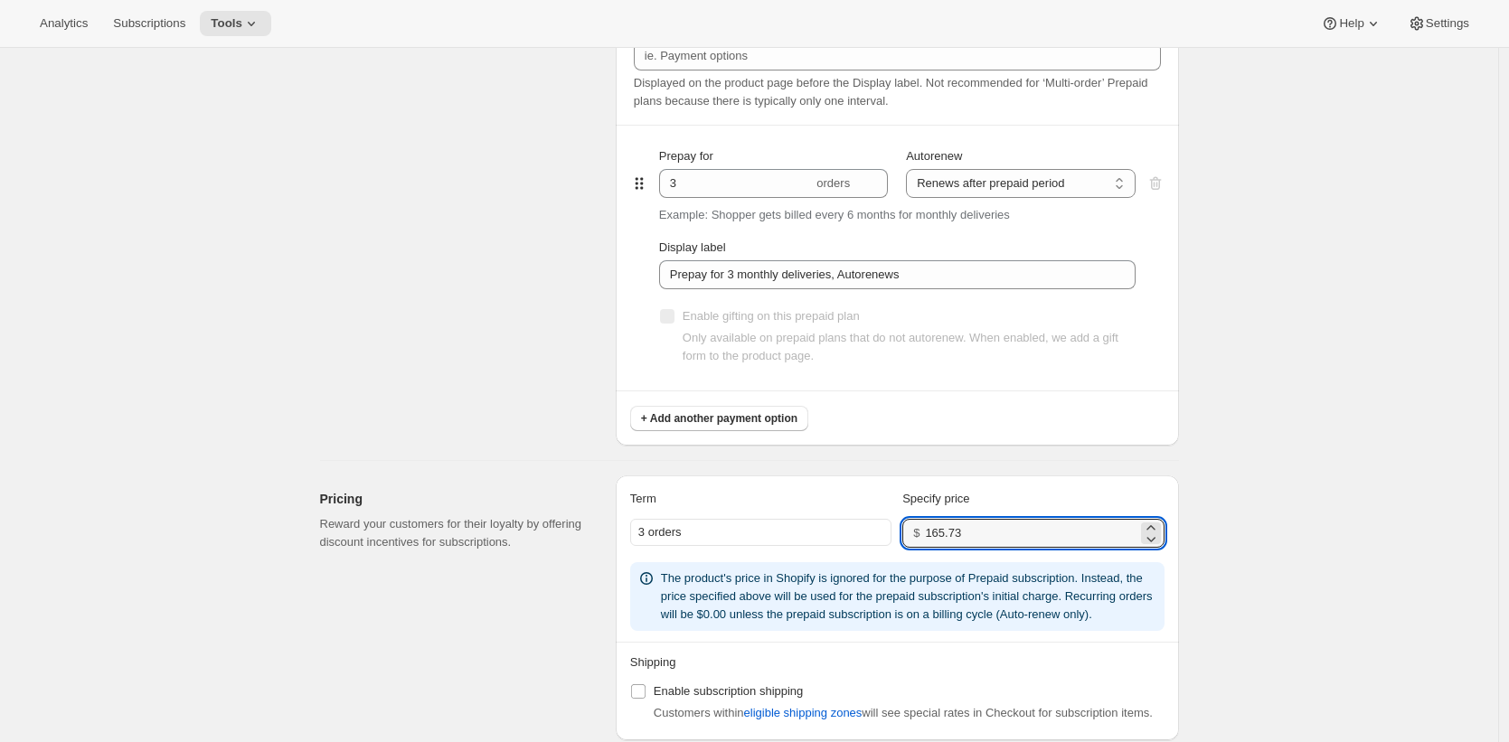
scroll to position [917, 0]
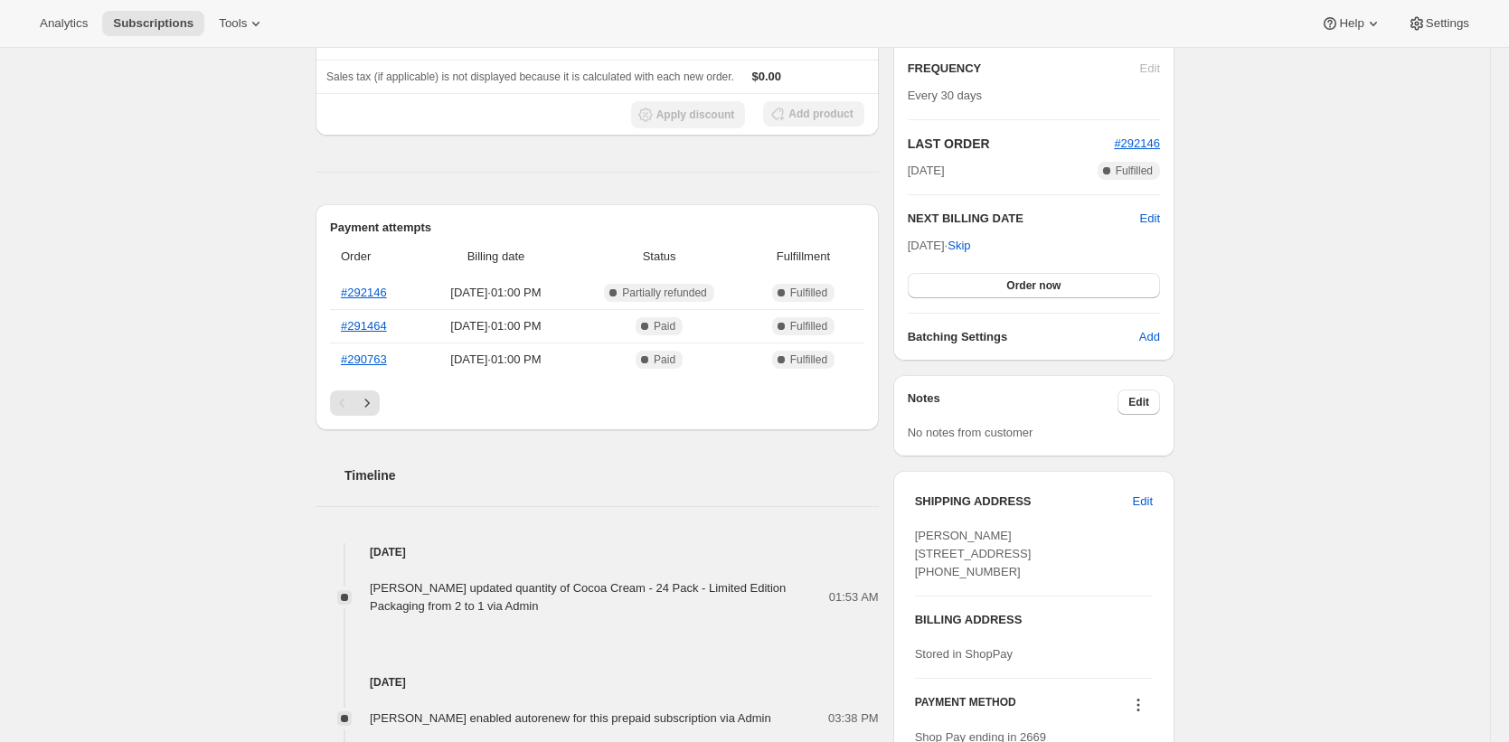
scroll to position [331, 0]
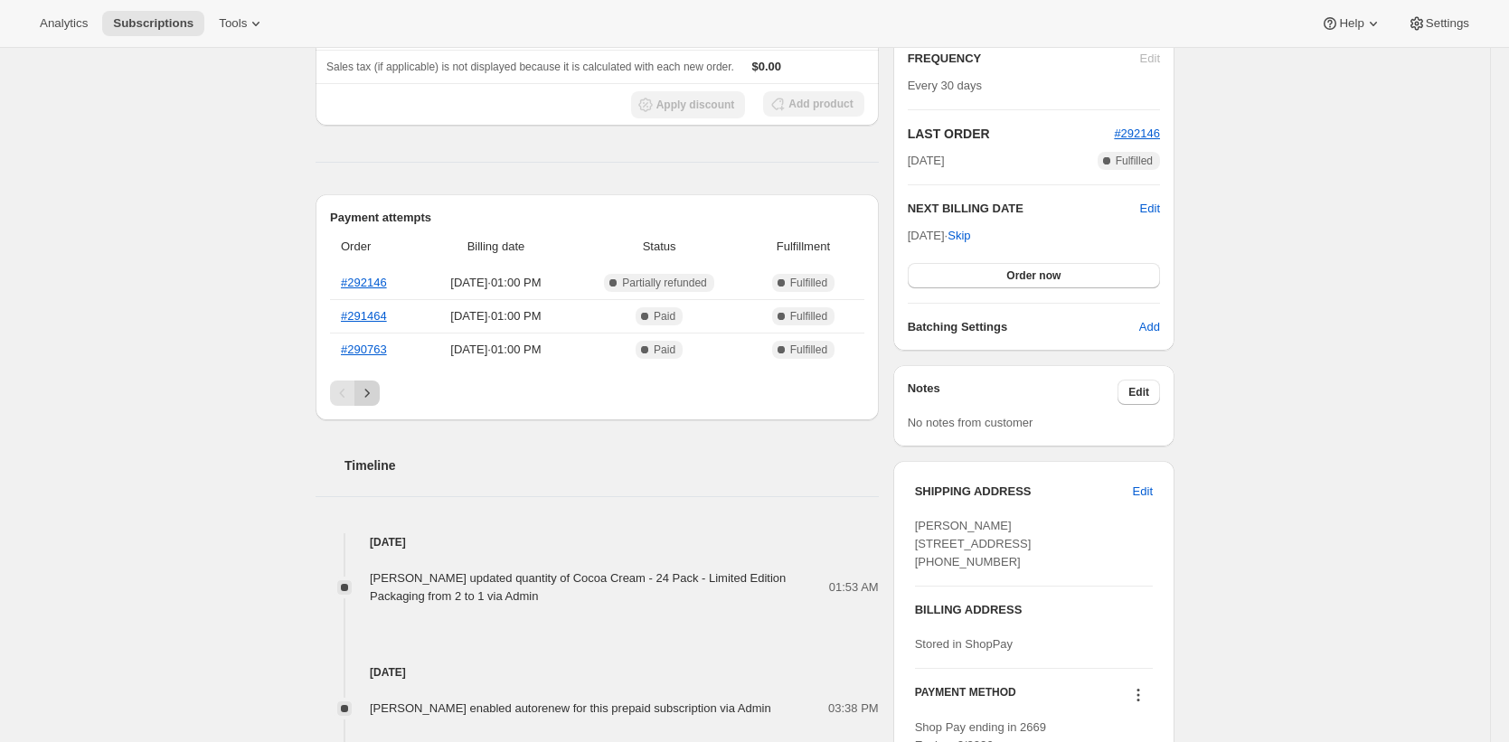
click at [372, 392] on icon "Next" at bounding box center [367, 393] width 18 height 18
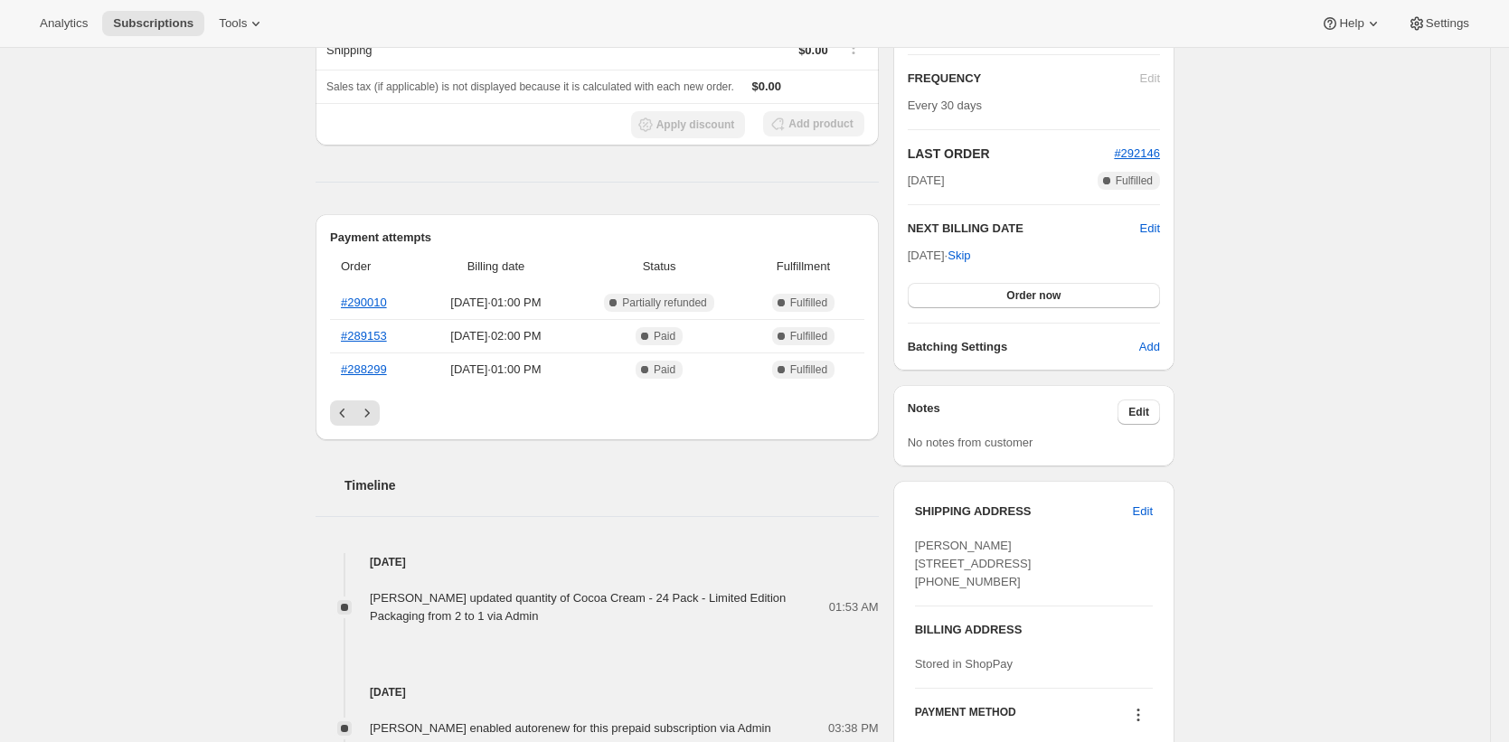
scroll to position [323, 0]
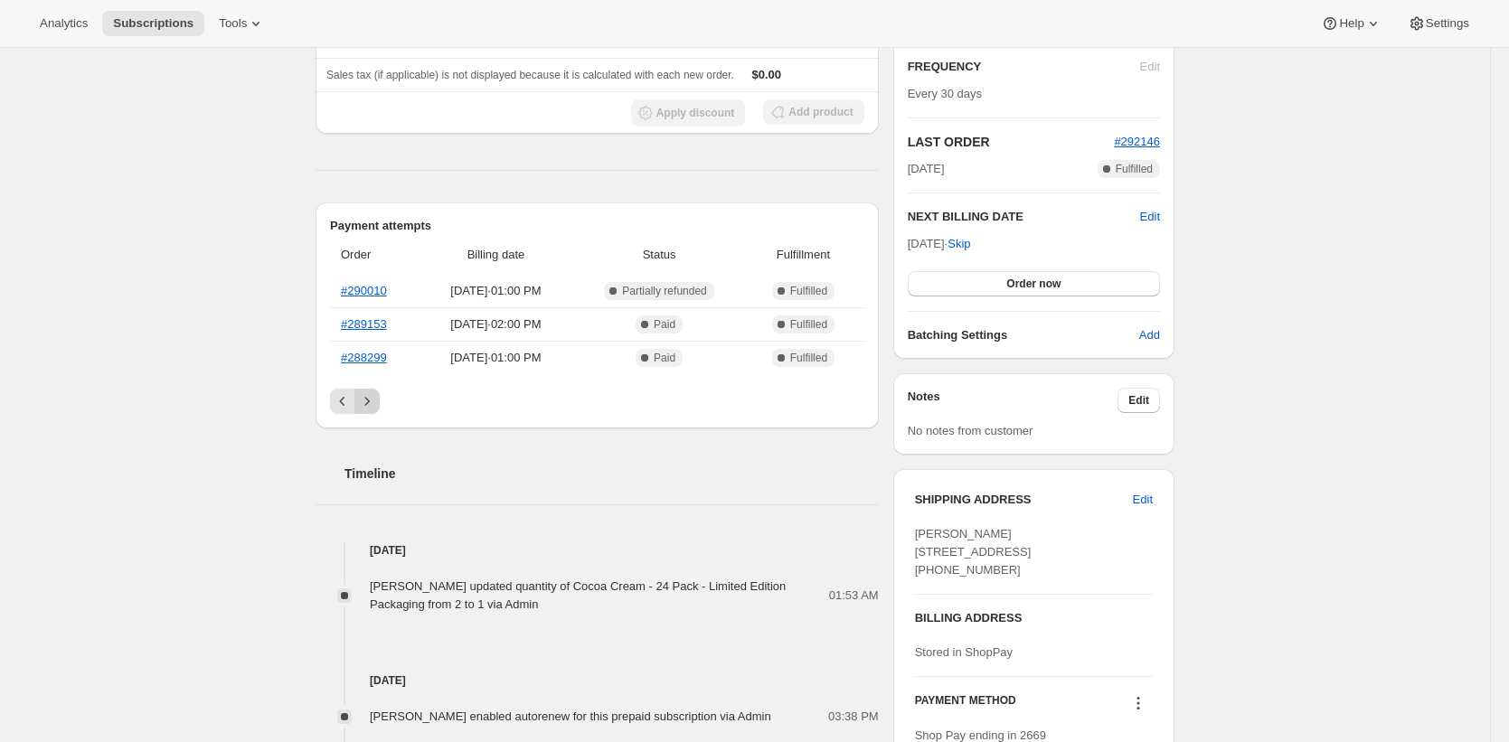
click at [367, 400] on icon "Next" at bounding box center [367, 401] width 18 height 18
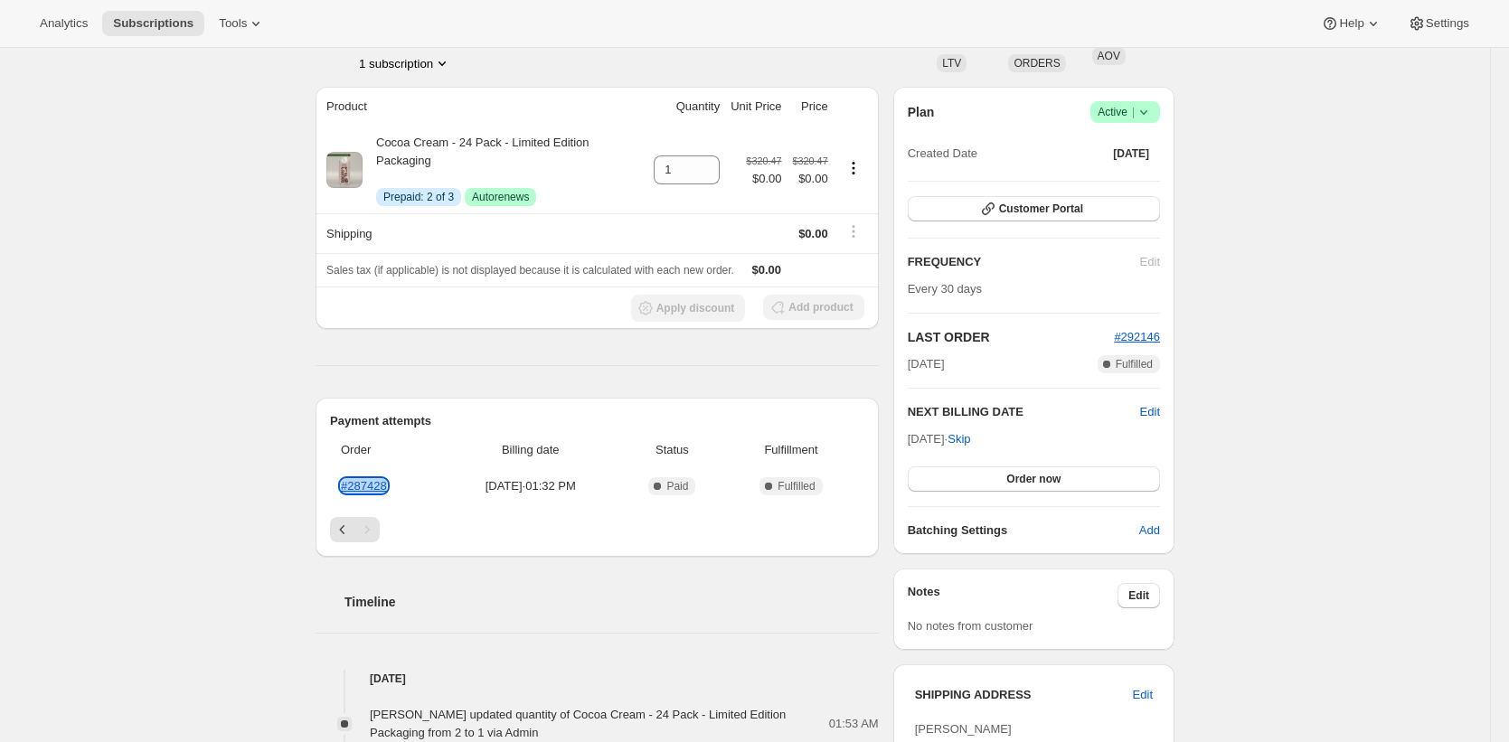
scroll to position [1127, 0]
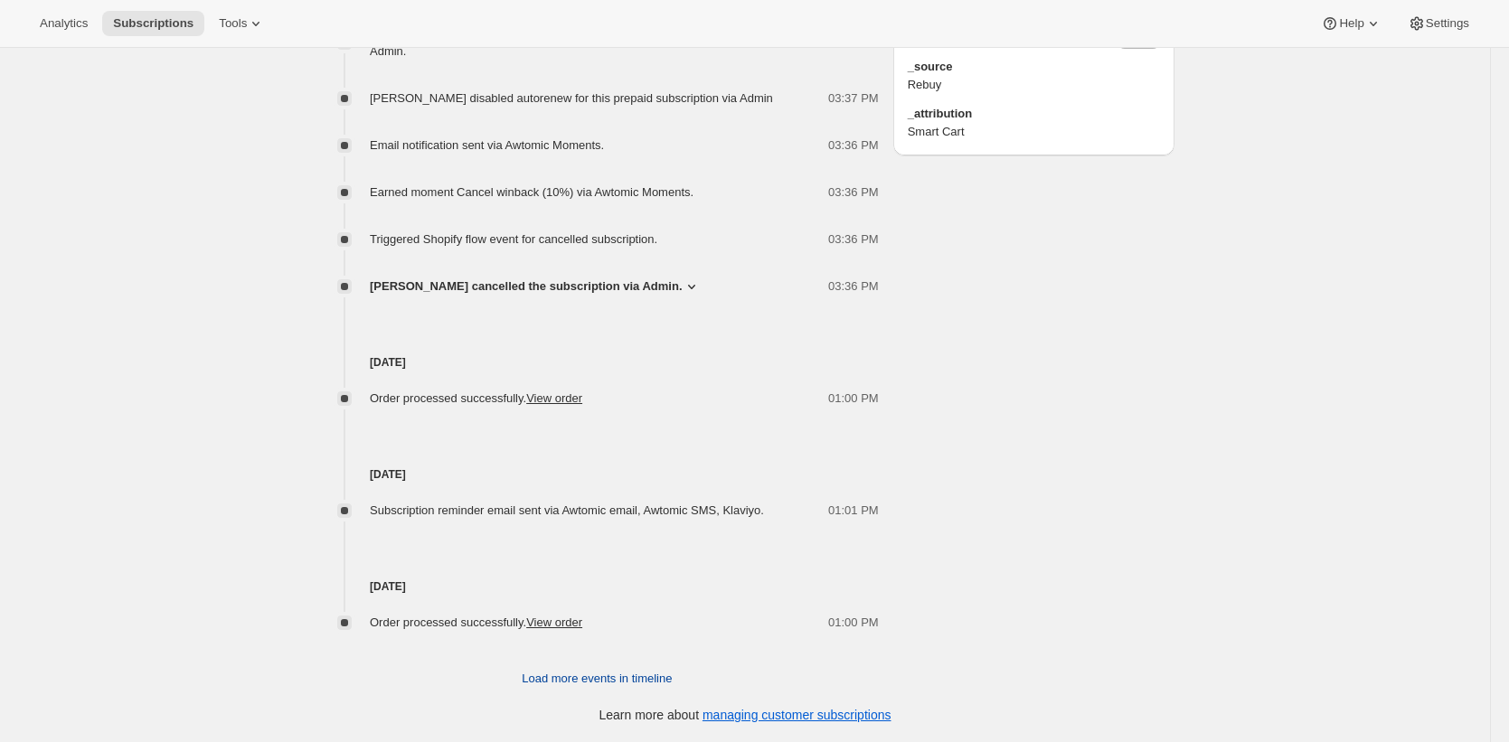
click at [579, 681] on span "Load more events in timeline" at bounding box center [597, 679] width 150 height 18
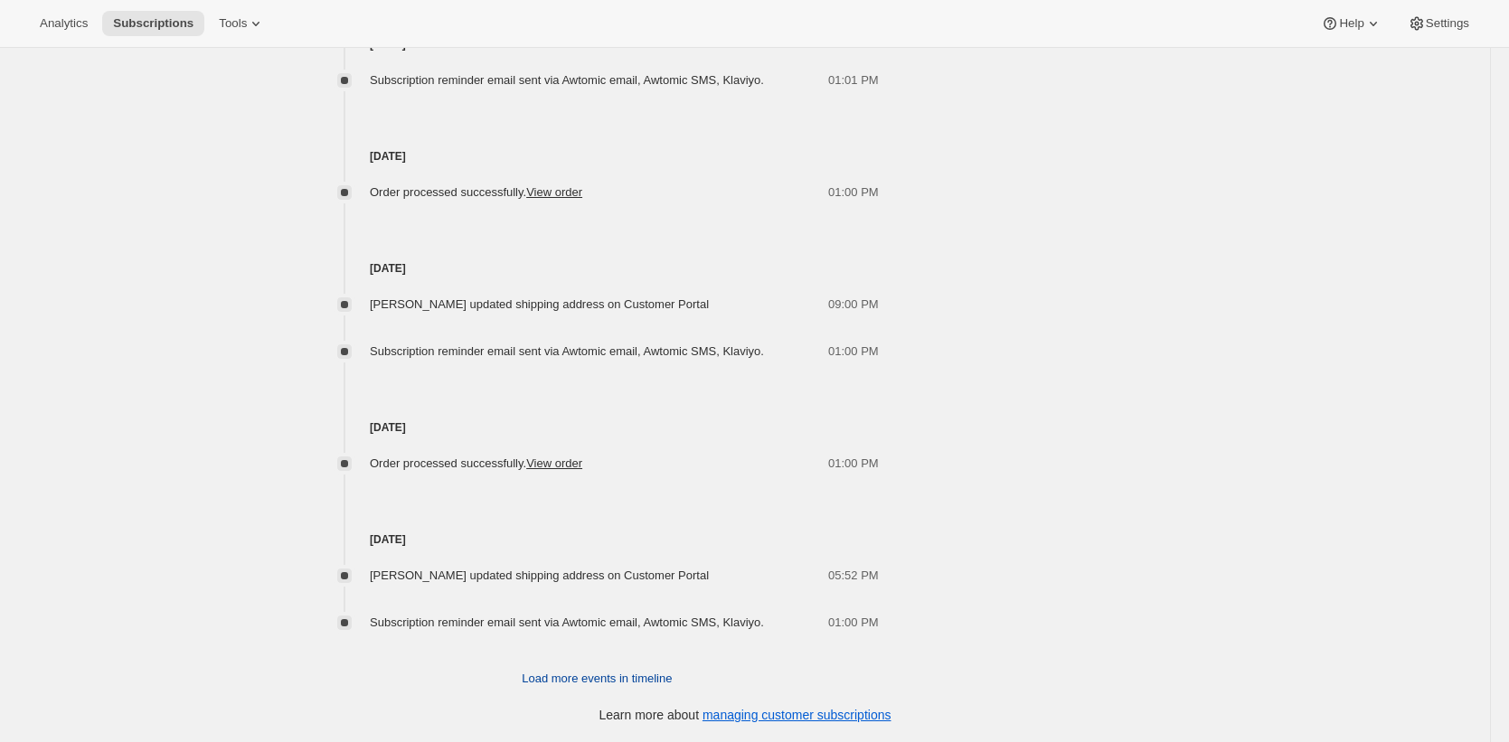
click at [583, 674] on span "Load more events in timeline" at bounding box center [597, 679] width 150 height 18
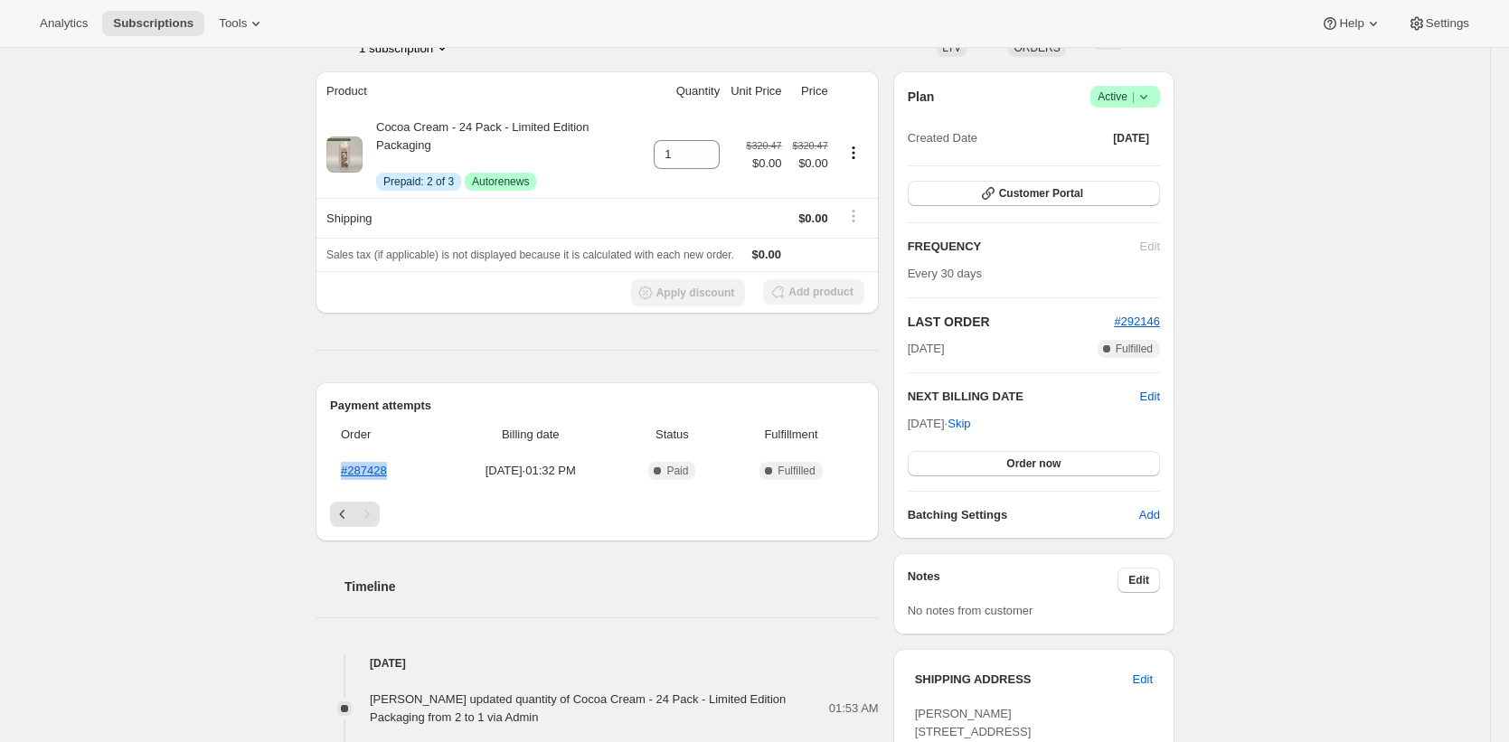
scroll to position [148, 0]
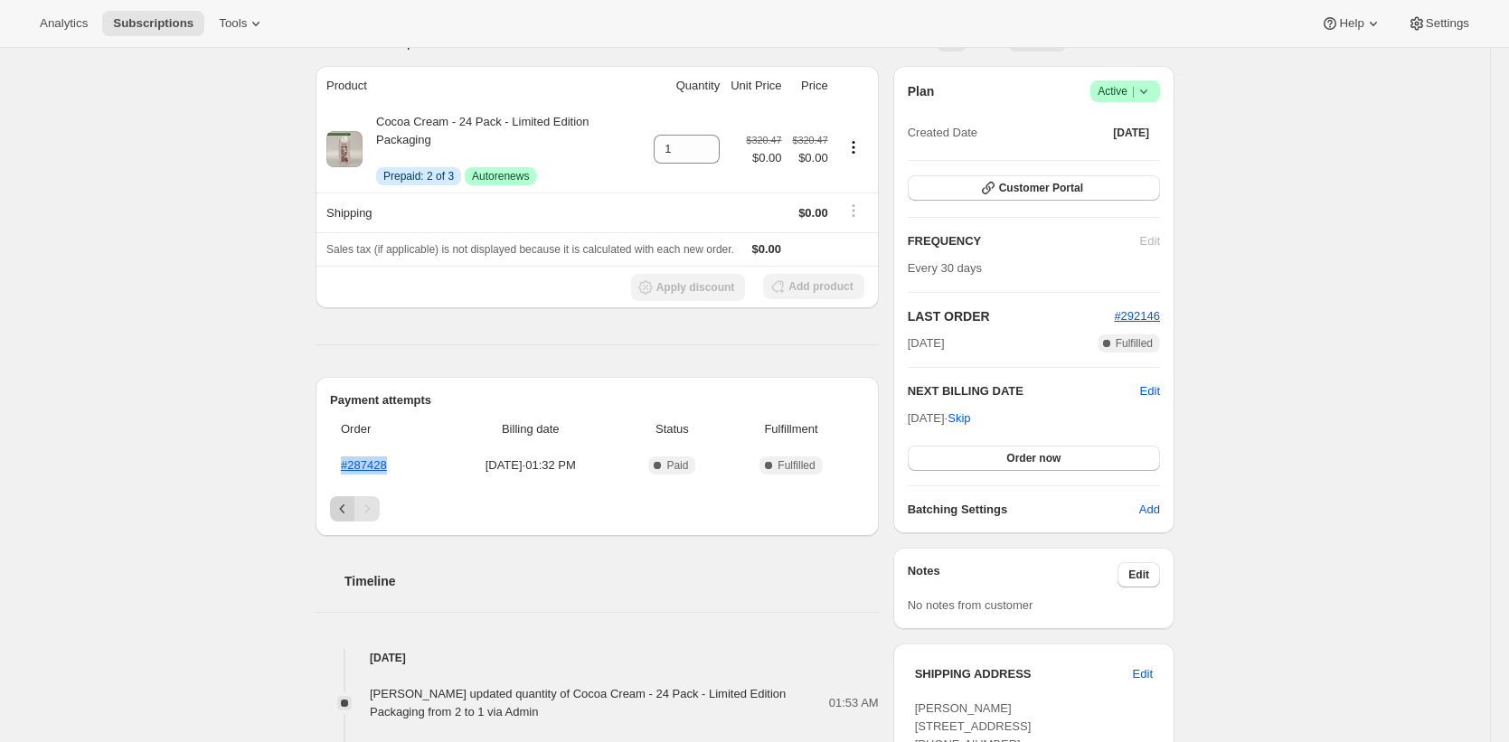
click at [343, 512] on icon "Previous" at bounding box center [343, 509] width 18 height 18
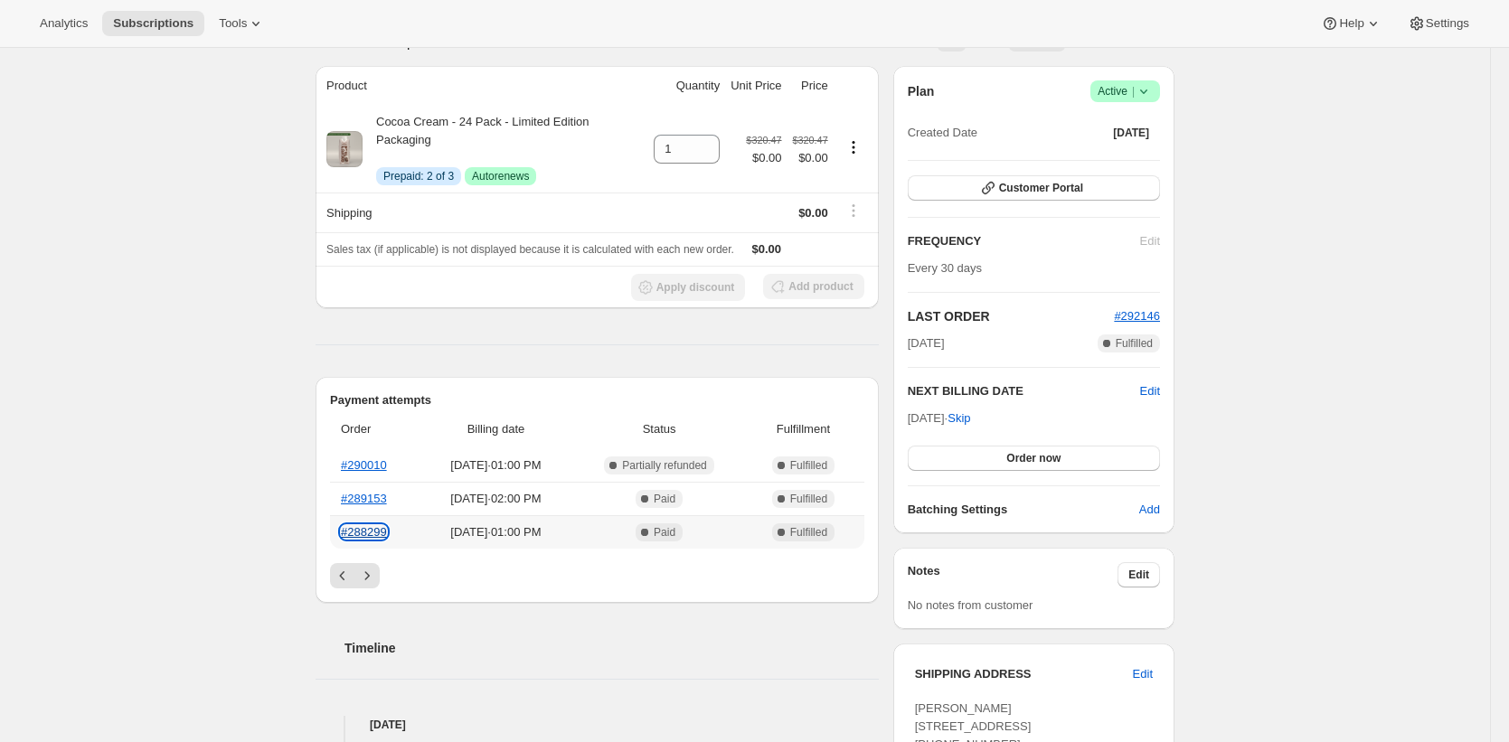
click at [370, 530] on link "#288299" at bounding box center [364, 532] width 46 height 14
click at [372, 468] on link "#290010" at bounding box center [364, 465] width 46 height 14
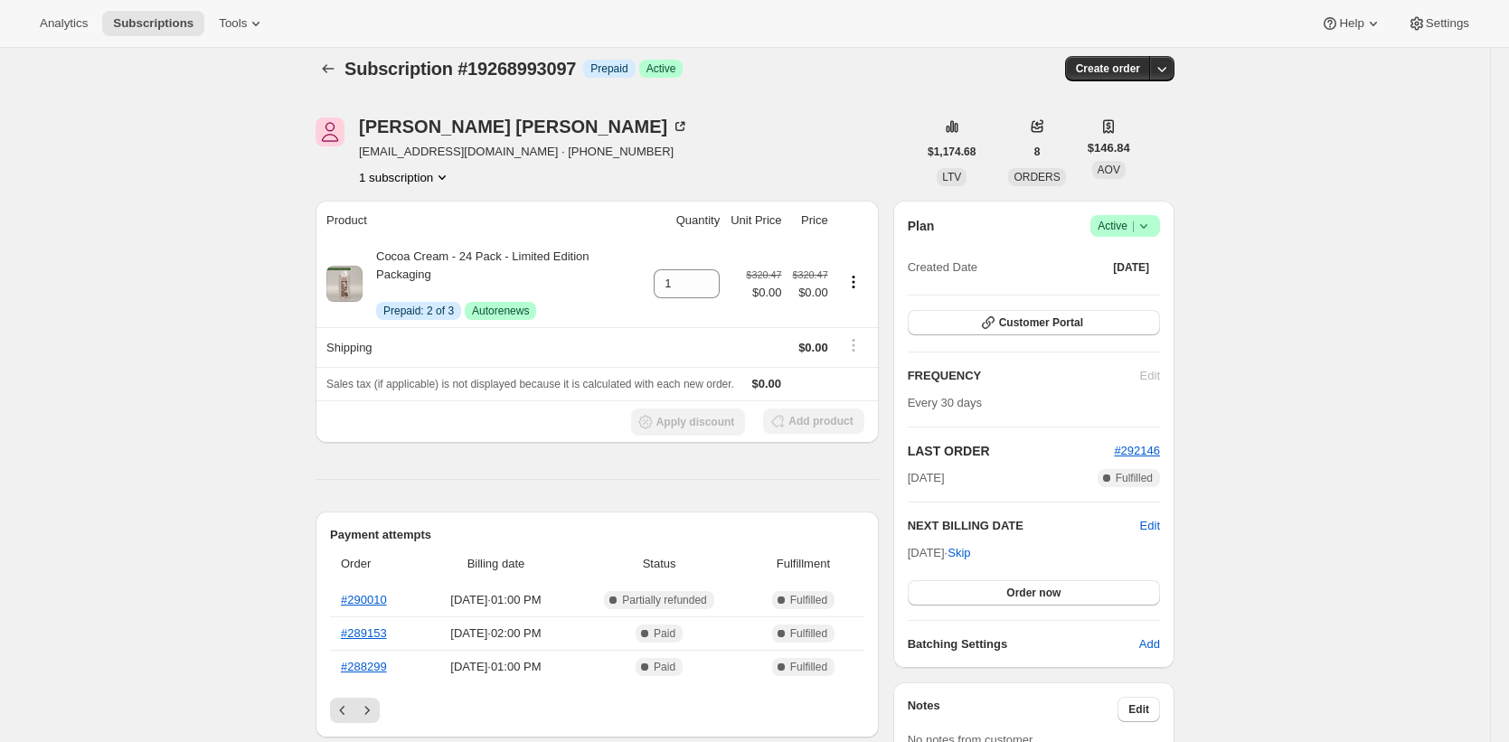
scroll to position [0, 0]
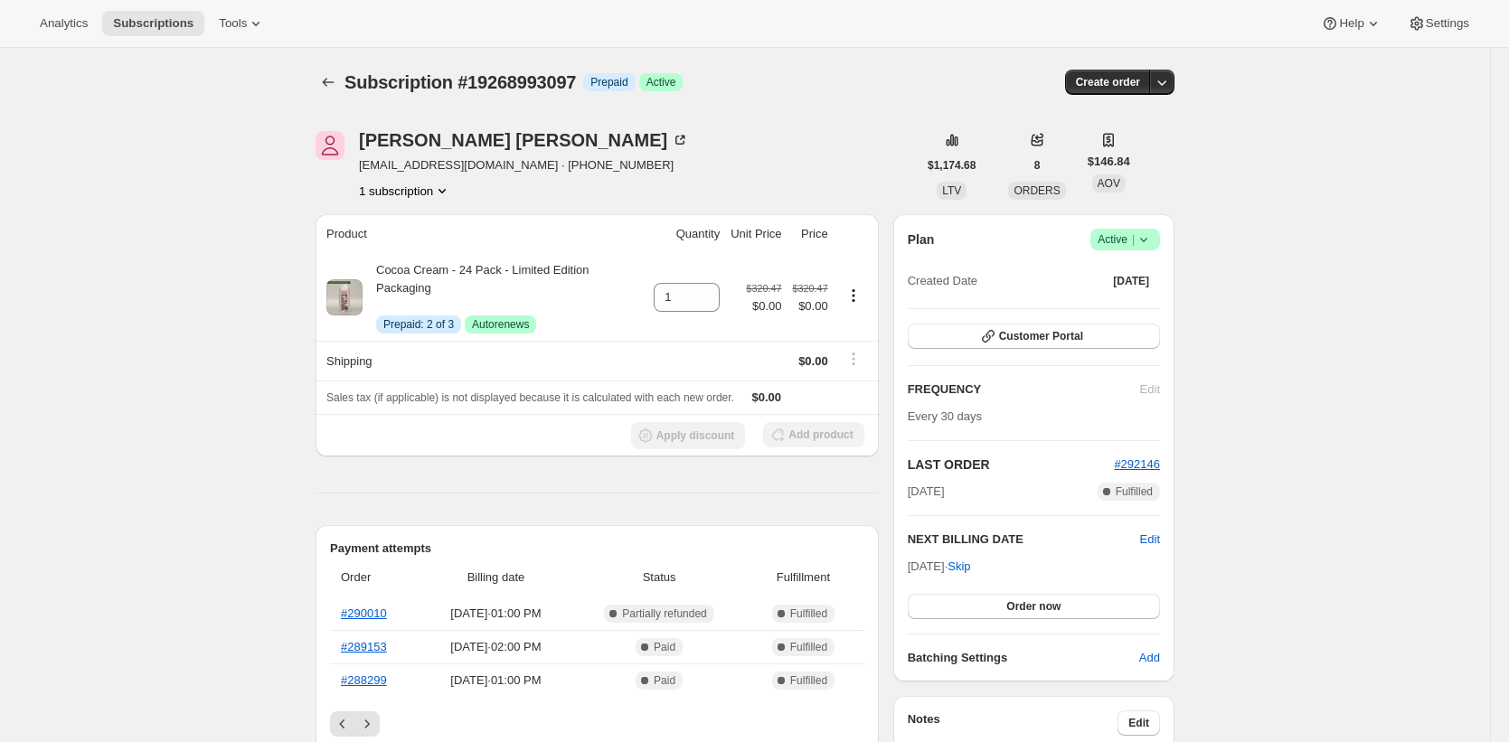
click at [560, 77] on span "Subscription #19268993097" at bounding box center [459, 82] width 231 height 20
copy span "19268993097"
click at [543, 72] on span "Subscription #19268993097" at bounding box center [459, 82] width 231 height 20
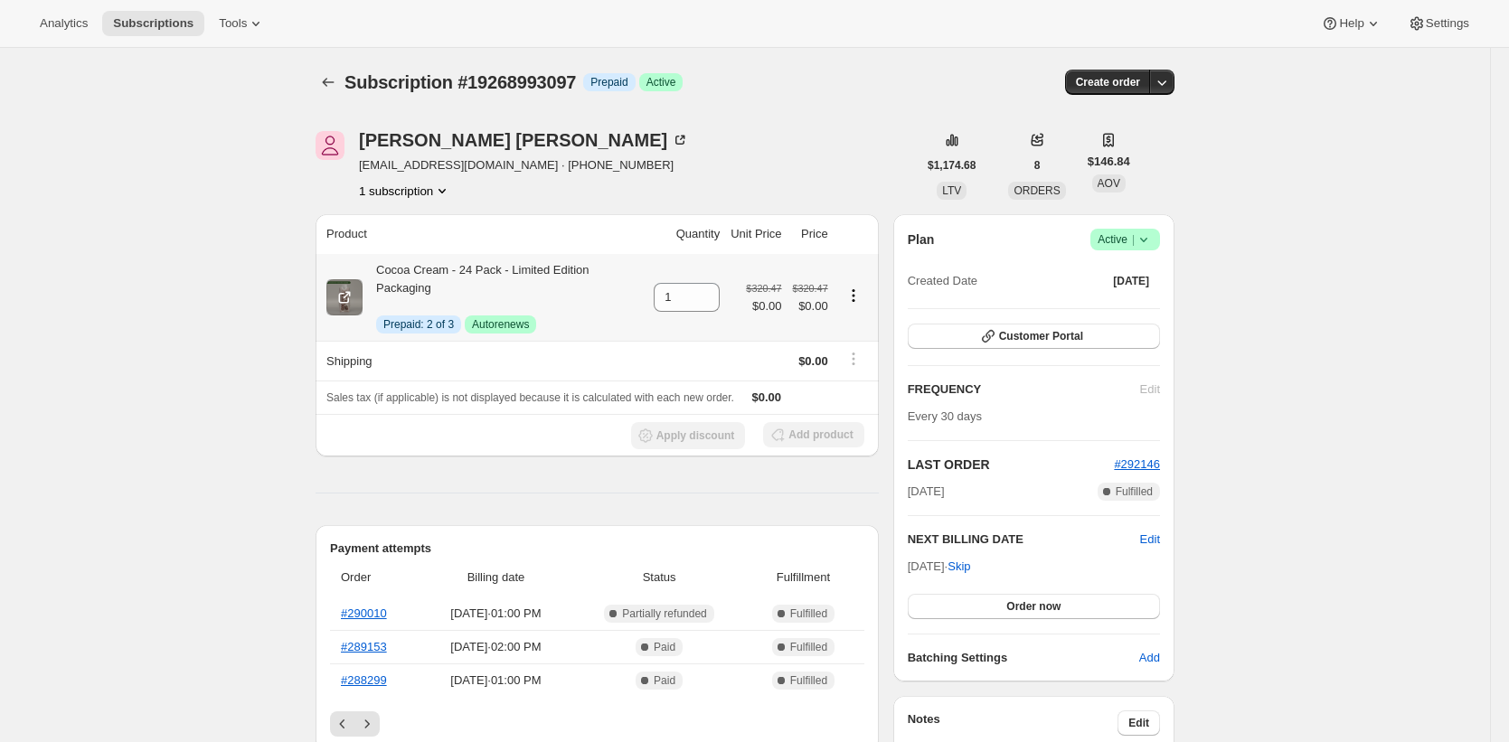
click at [397, 274] on div "Cocoa Cream - 24 Pack - Limited Edition Packaging Info Prepaid: 2 of 3 Success …" at bounding box center [502, 297] width 280 height 72
drag, startPoint x: 397, startPoint y: 273, endPoint x: 572, endPoint y: 266, distance: 175.5
click at [572, 266] on div "Cocoa Cream - 24 Pack - Limited Edition Packaging Info Prepaid: 2 of 3 Success …" at bounding box center [502, 297] width 280 height 72
copy div "Cocoa Cream - 24 Pack - Limited Edition"
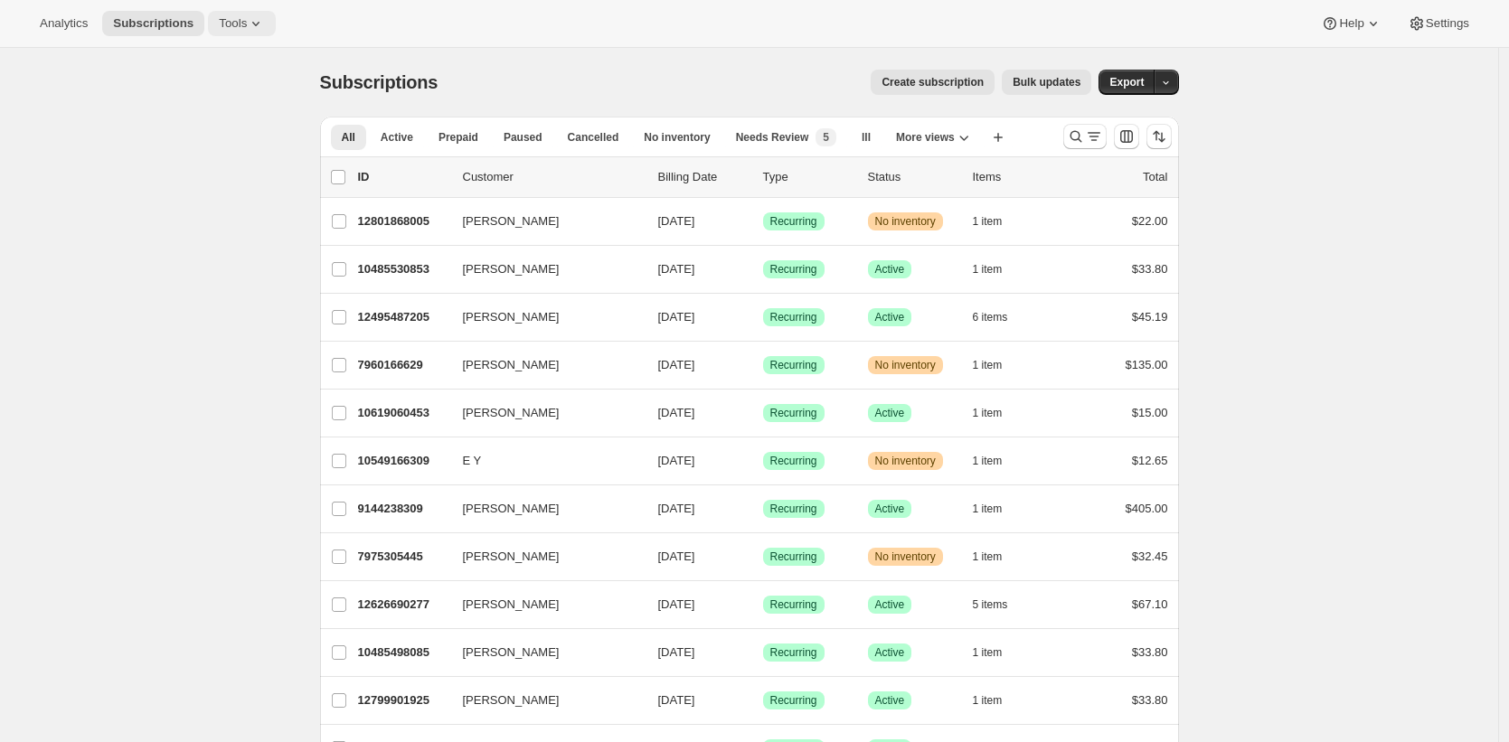
click at [247, 19] on span "Tools" at bounding box center [233, 23] width 28 height 14
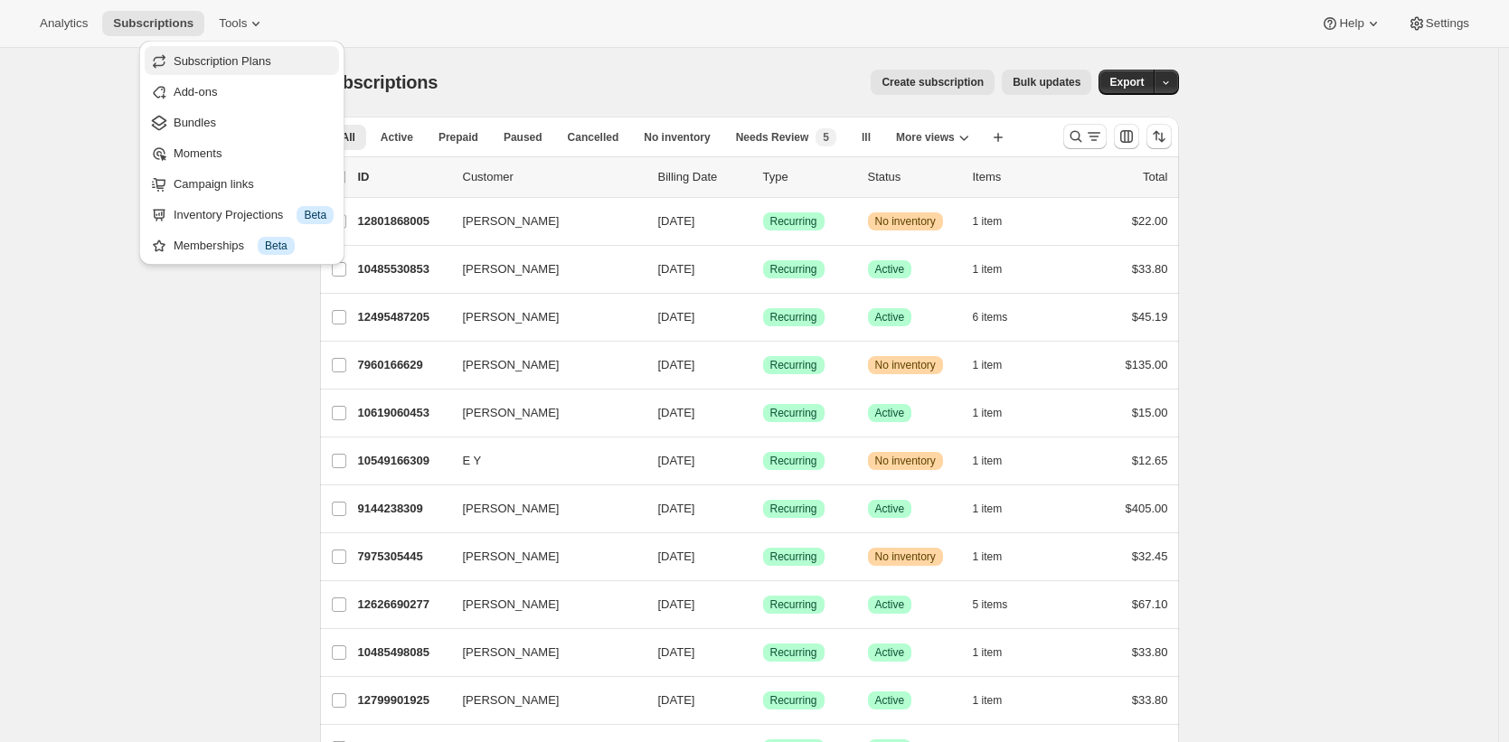
click at [269, 63] on span "Subscription Plans" at bounding box center [223, 61] width 98 height 14
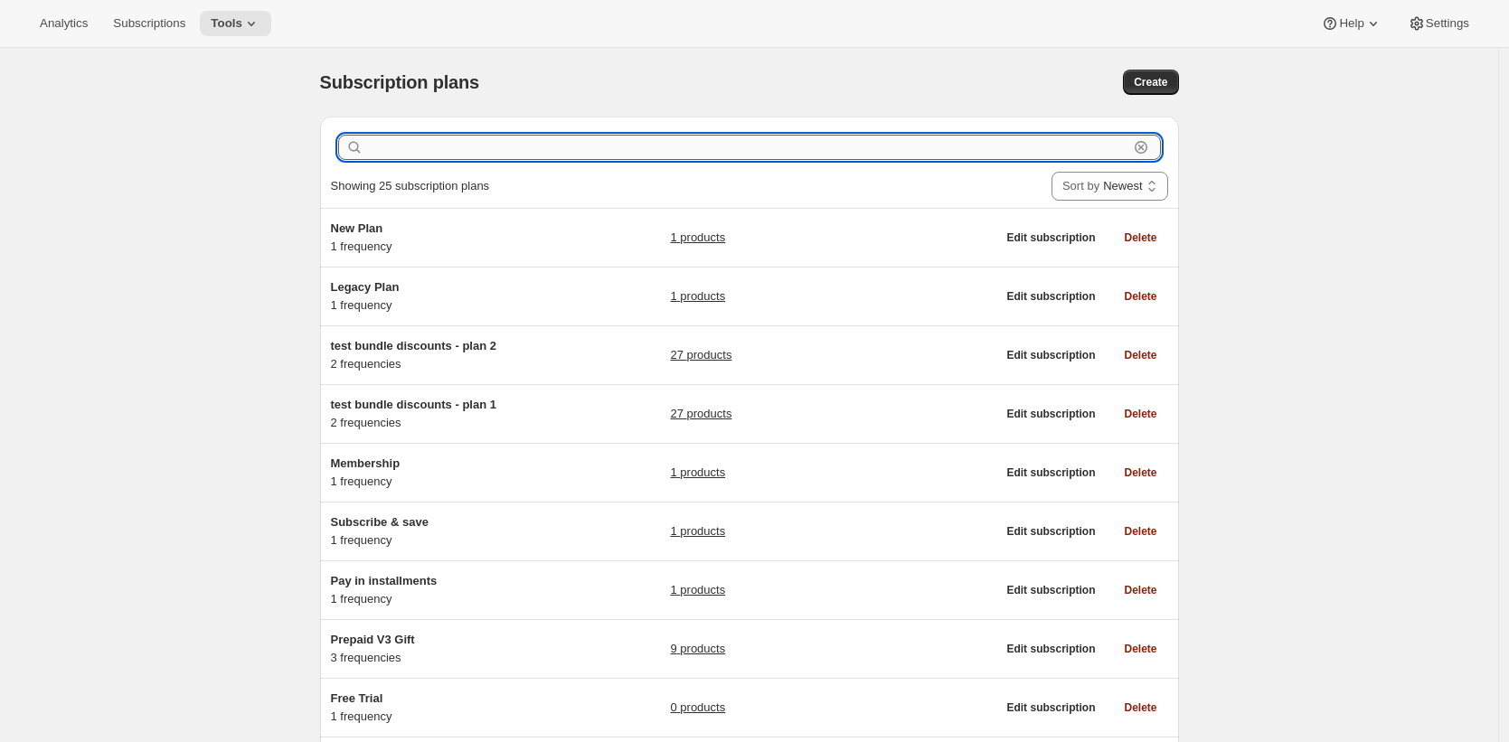
click at [572, 151] on input "text" at bounding box center [747, 147] width 761 height 25
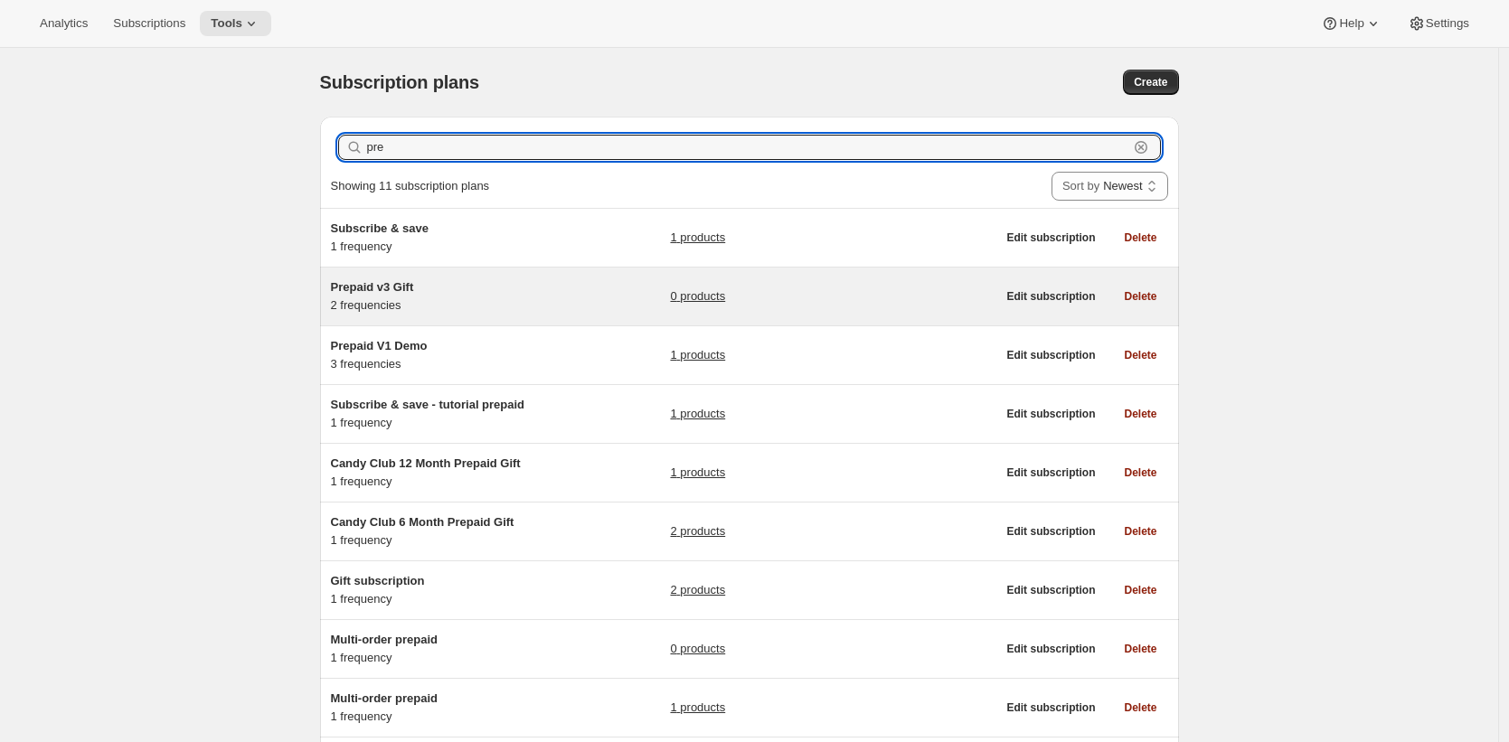
type input "pre"
click at [525, 316] on div "Prepaid v3 Gift 2 frequencies 0 products Edit subscription Delete" at bounding box center [749, 297] width 859 height 58
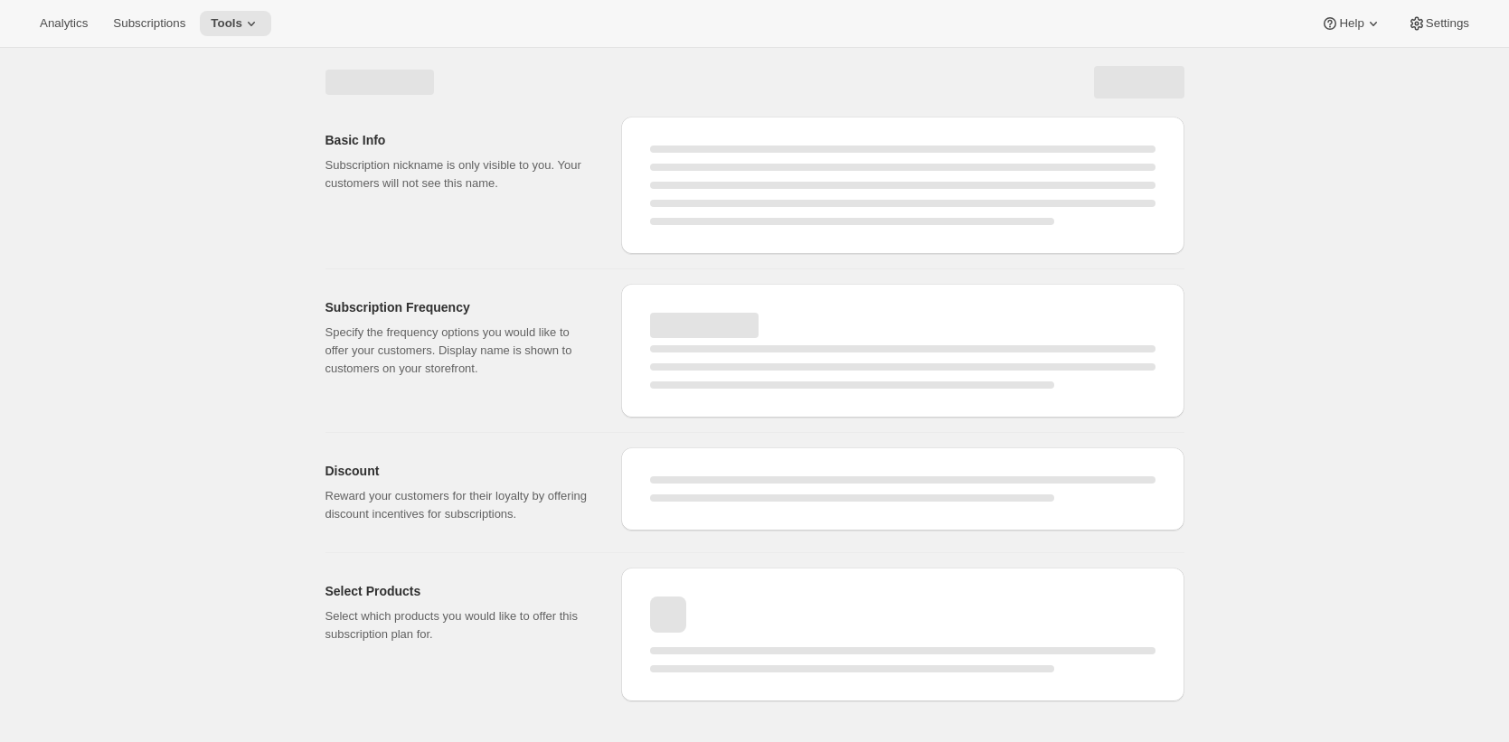
select select "WEEK"
select select "MONTH"
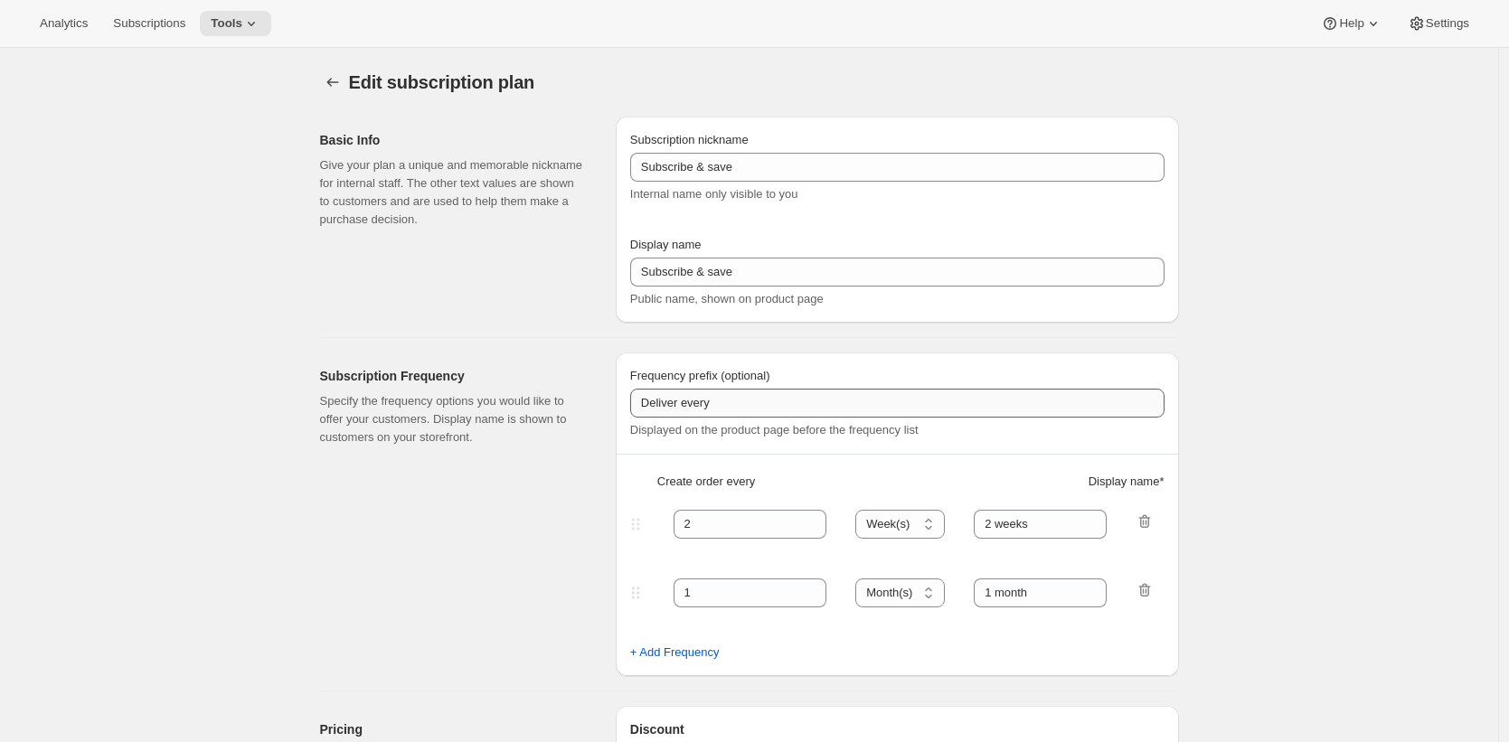
type input "Prepaid v3 Gift"
type input "Prepaid Gift"
select select "MONTH"
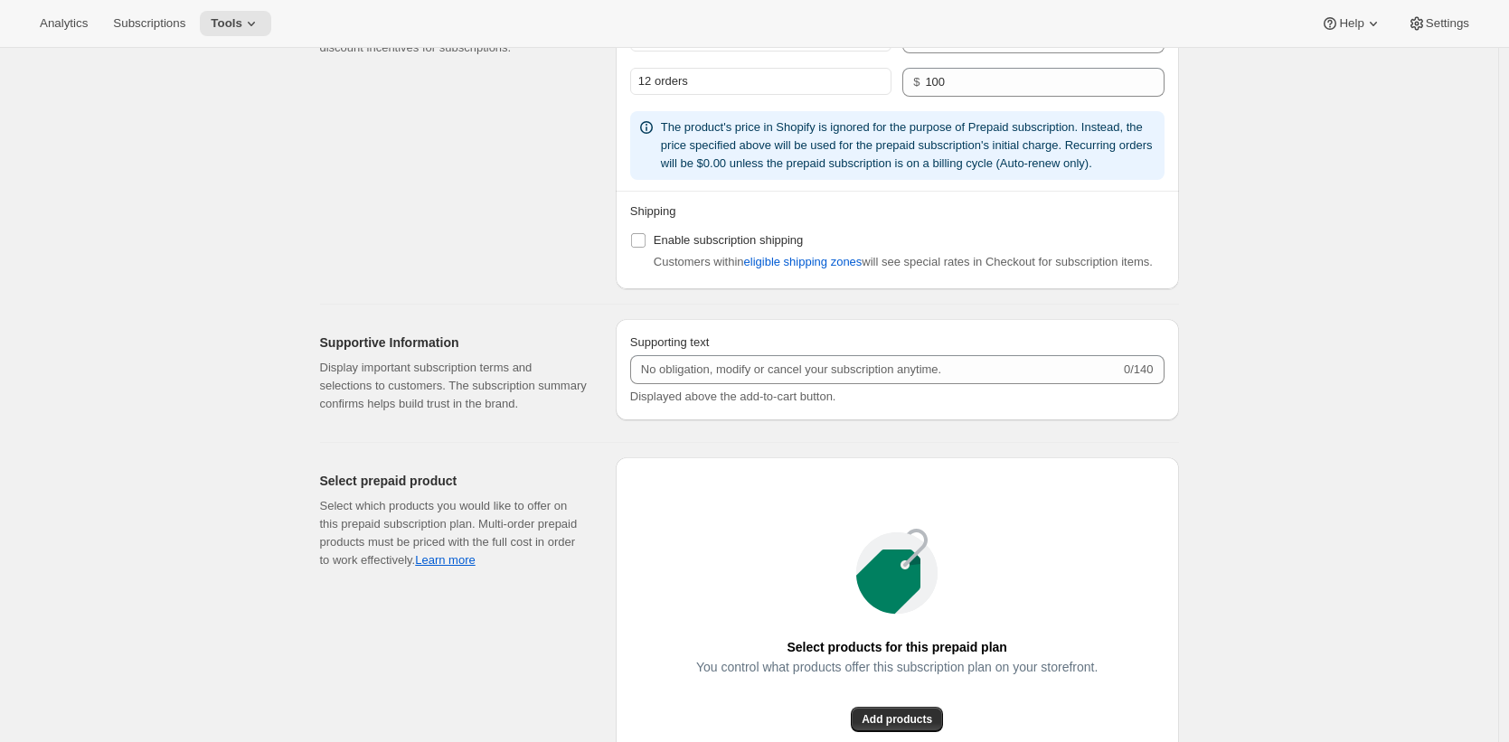
scroll to position [2069, 0]
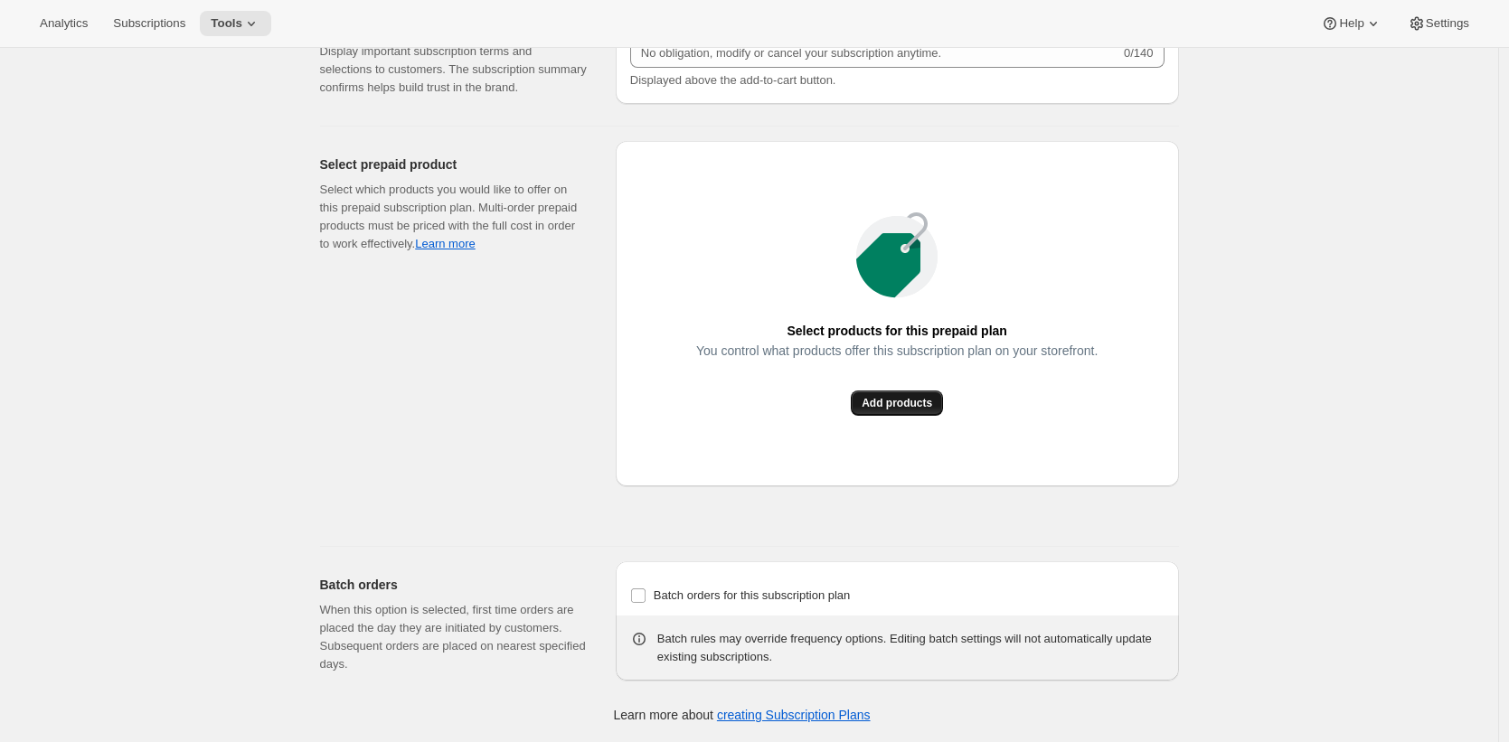
click at [874, 399] on span "Add products" at bounding box center [896, 403] width 71 height 14
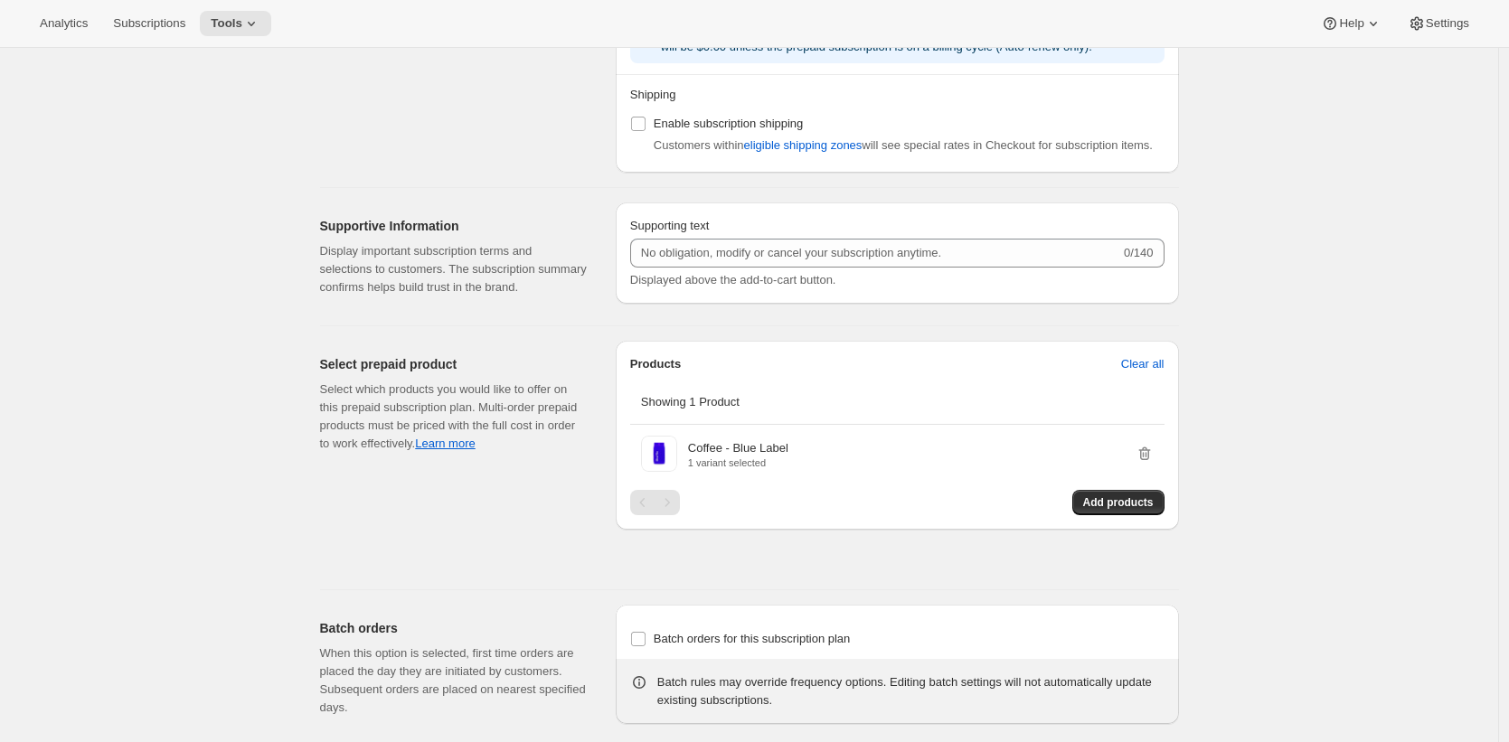
scroll to position [1887, 0]
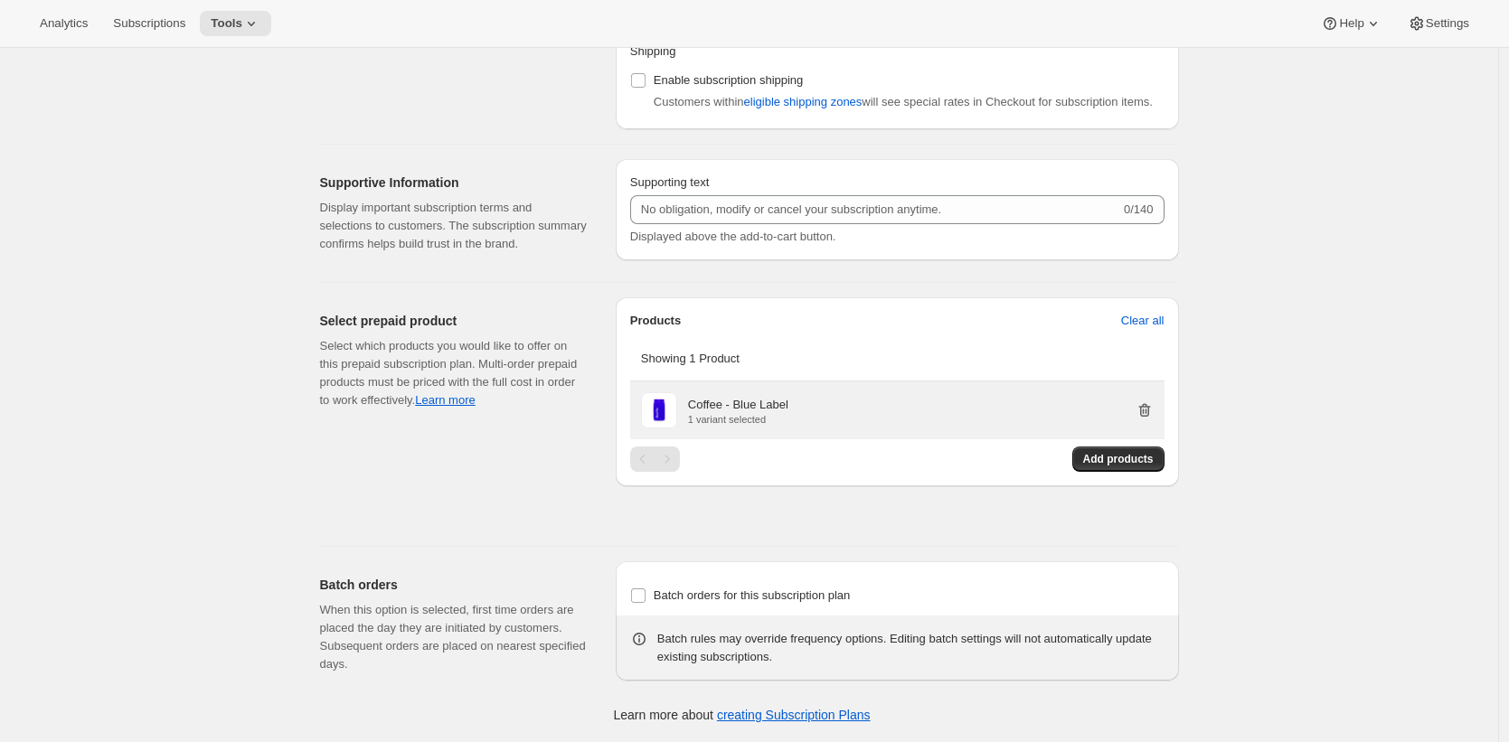
click at [1146, 406] on icon "button" at bounding box center [1144, 411] width 12 height 14
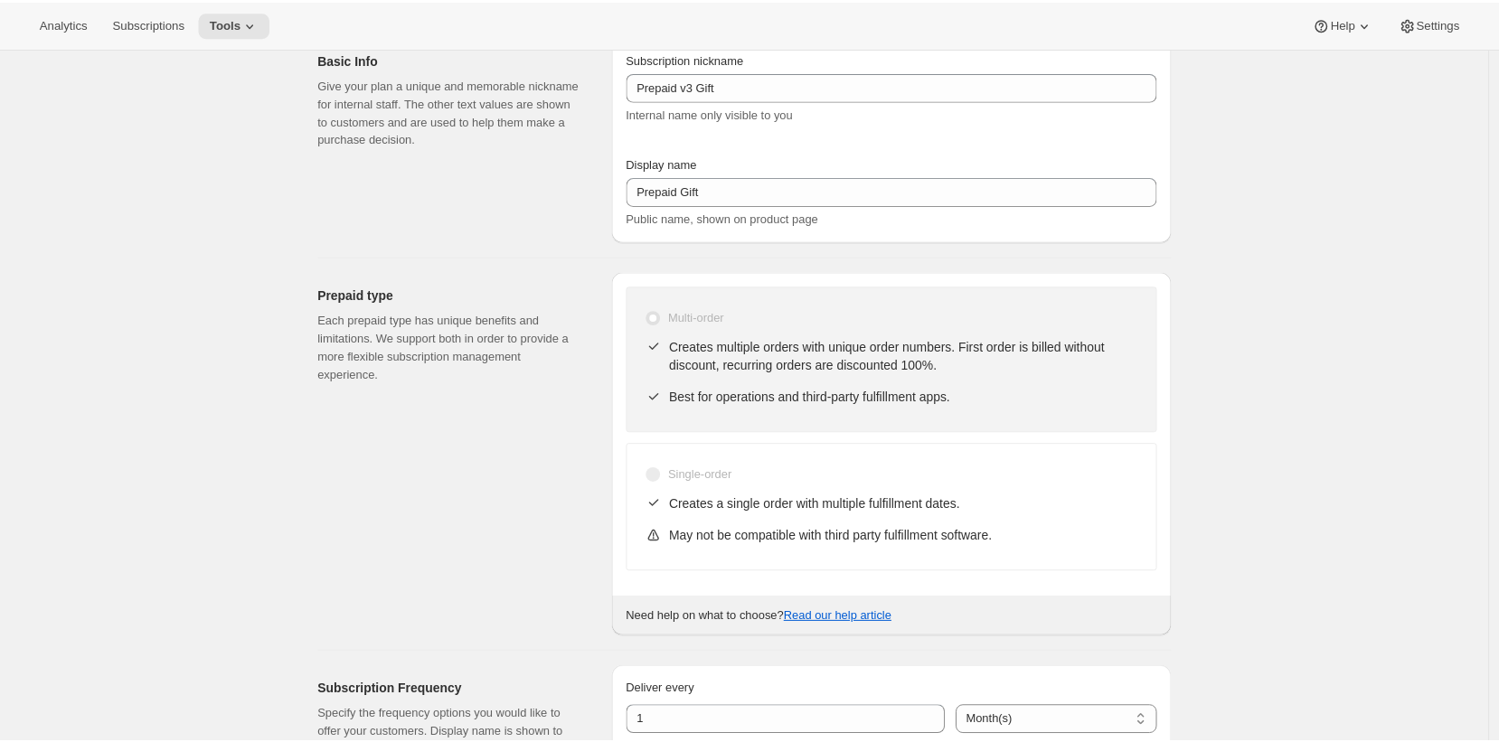
scroll to position [0, 0]
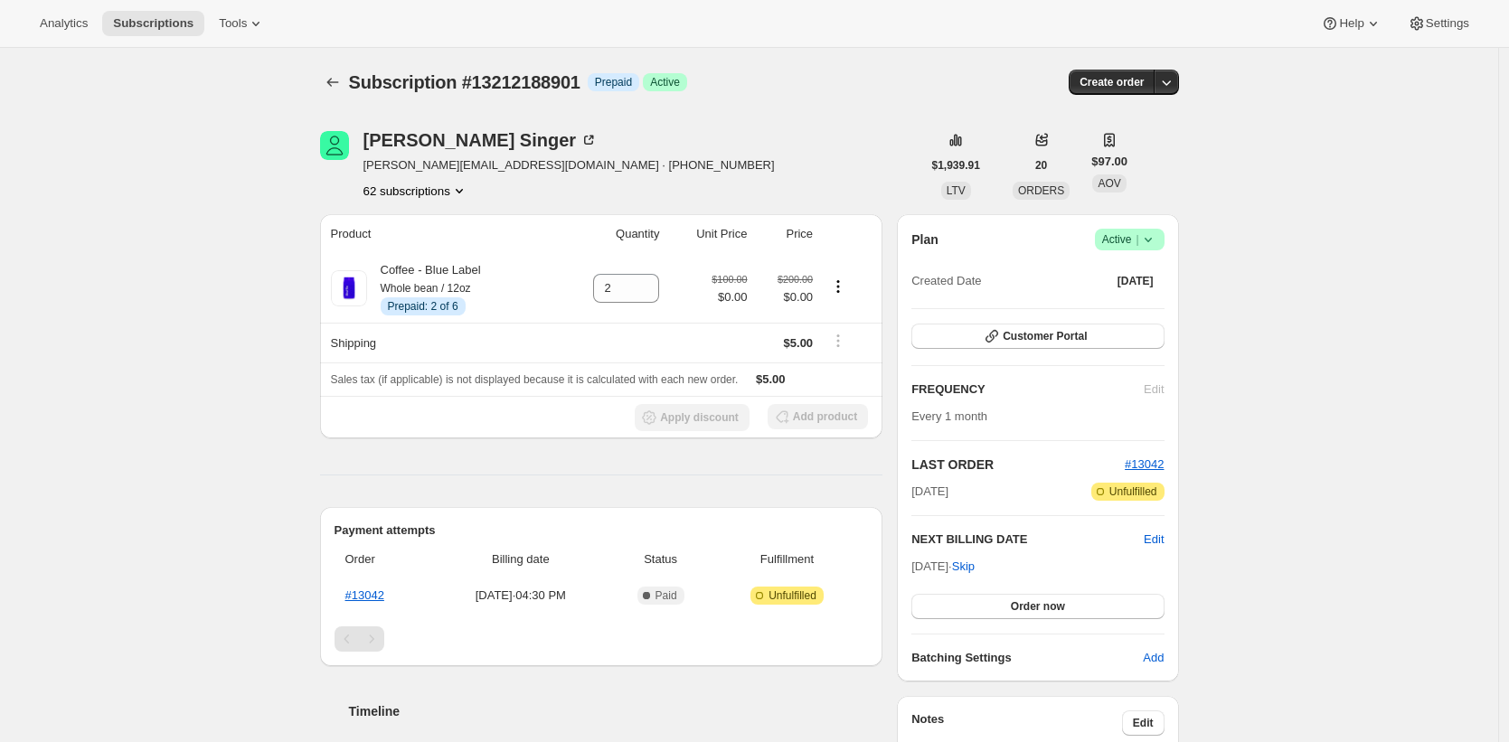
click at [844, 66] on div "Subscription #13212188901. This page is ready Subscription #13212188901 Info Pr…" at bounding box center [749, 82] width 859 height 69
click at [1121, 87] on span "Create order" at bounding box center [1111, 82] width 64 height 14
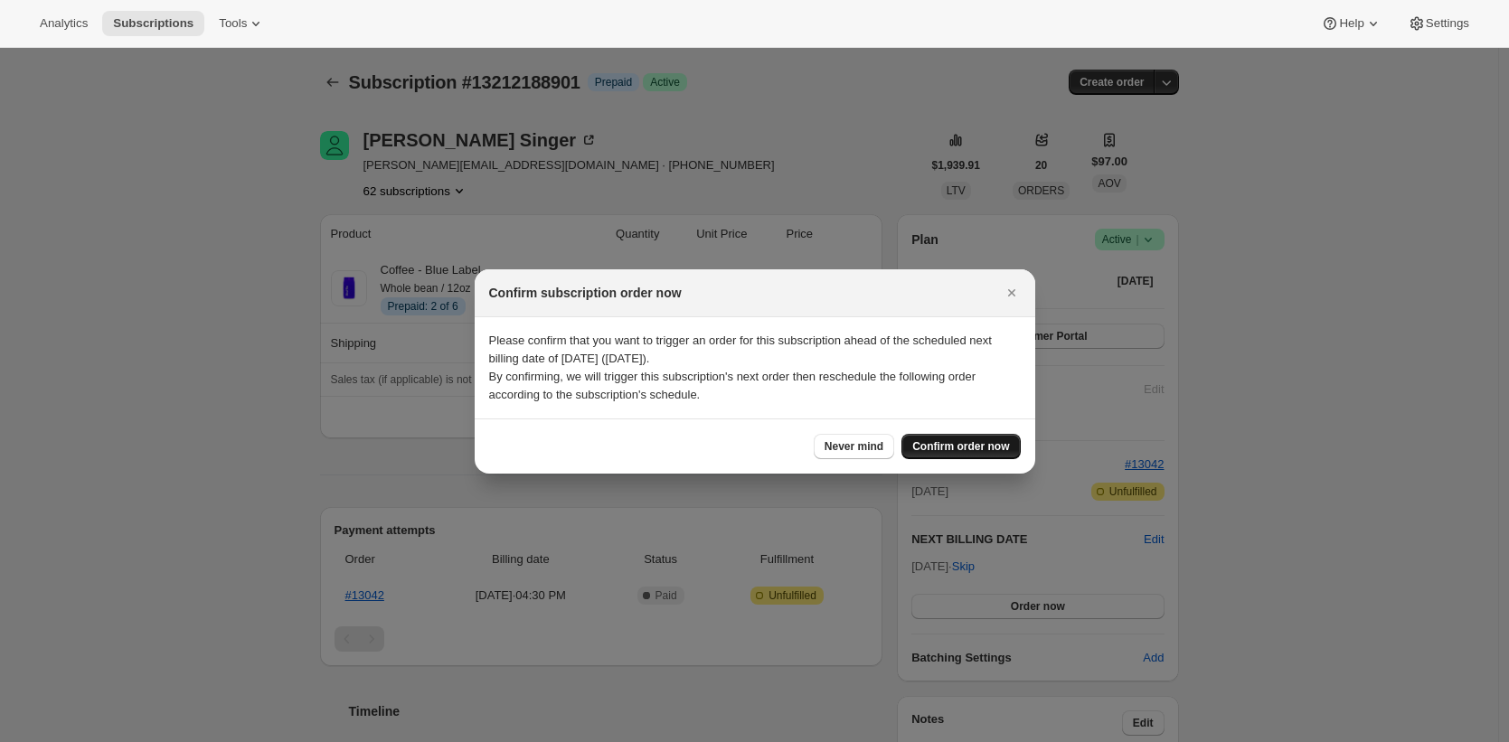
click at [978, 442] on span "Confirm order now" at bounding box center [960, 446] width 97 height 14
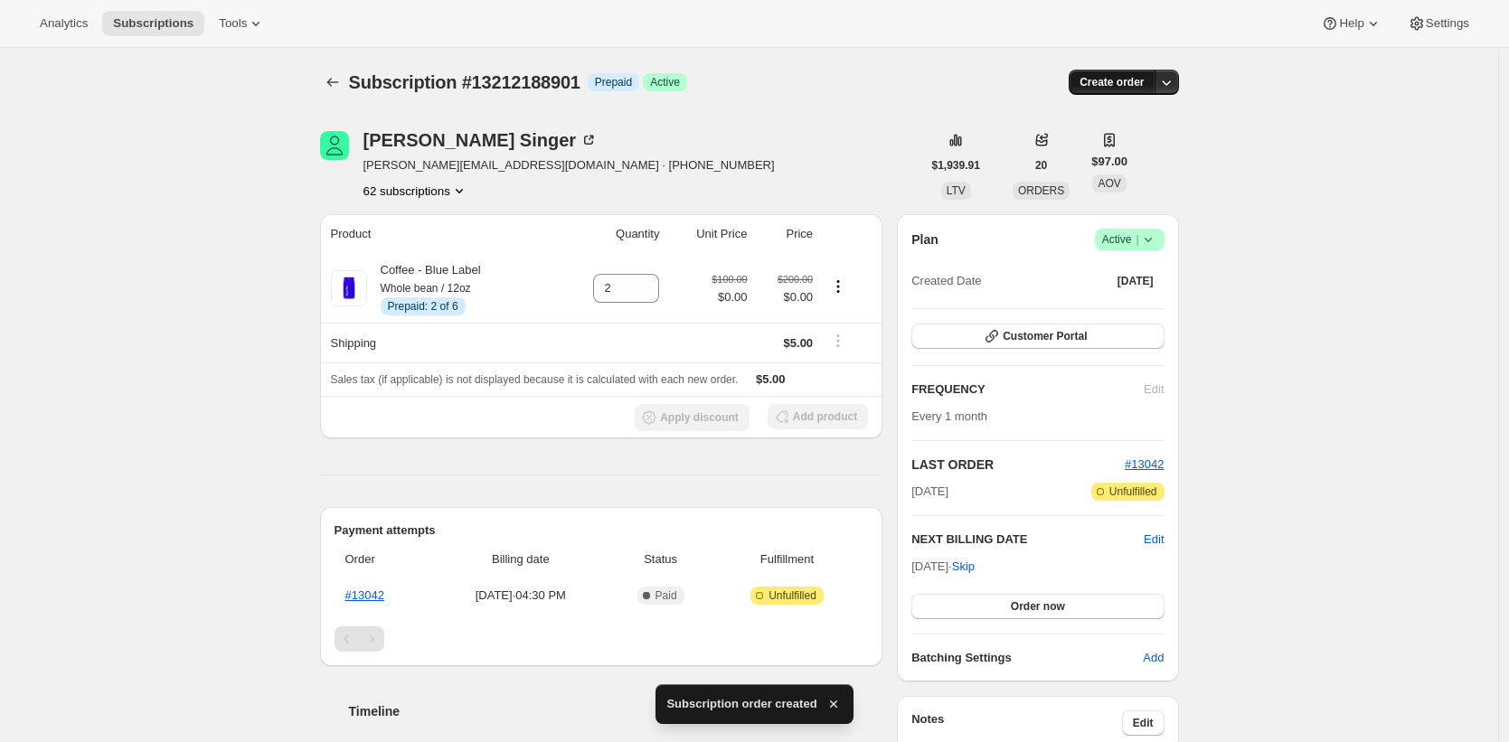
click at [1106, 81] on span "Create order" at bounding box center [1111, 82] width 64 height 14
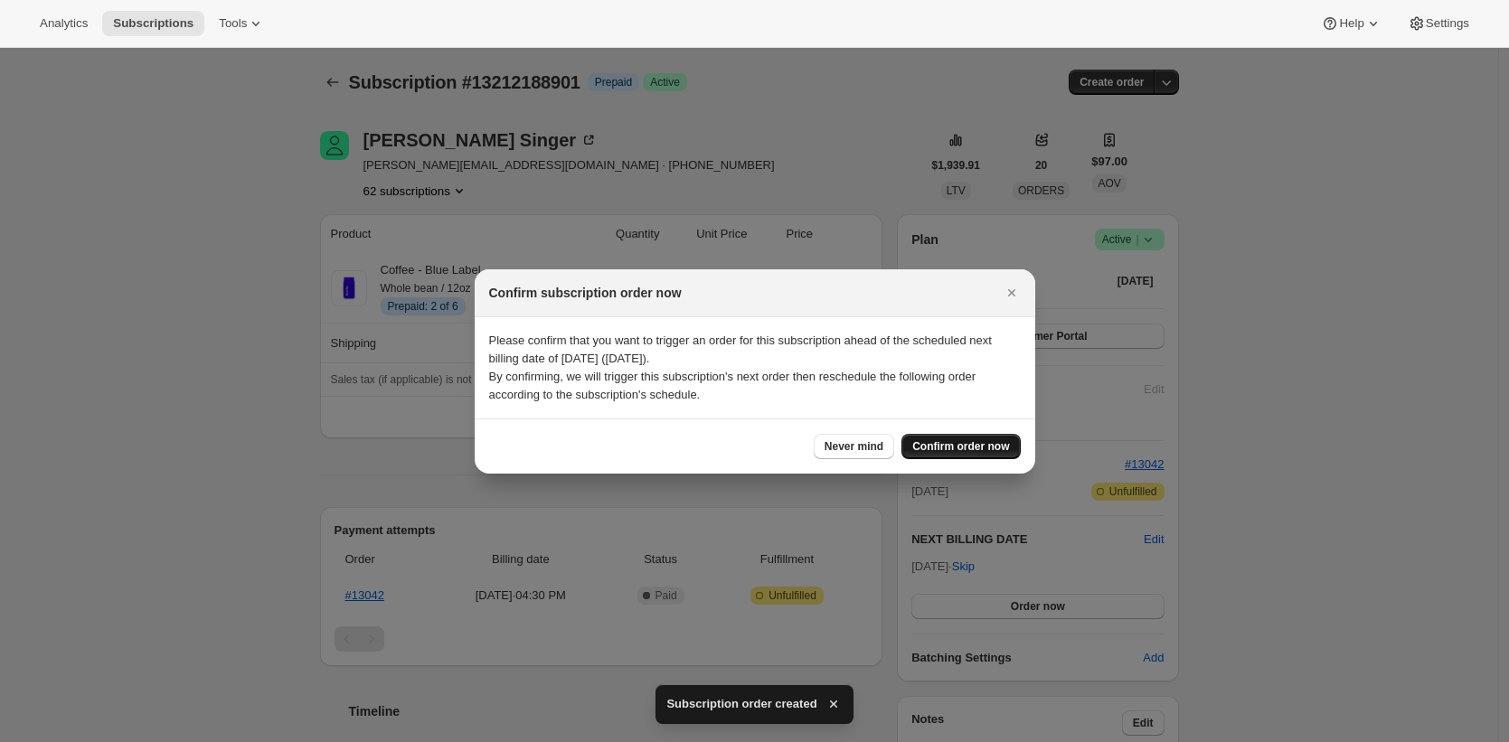
click at [977, 441] on span "Confirm order now" at bounding box center [960, 446] width 97 height 14
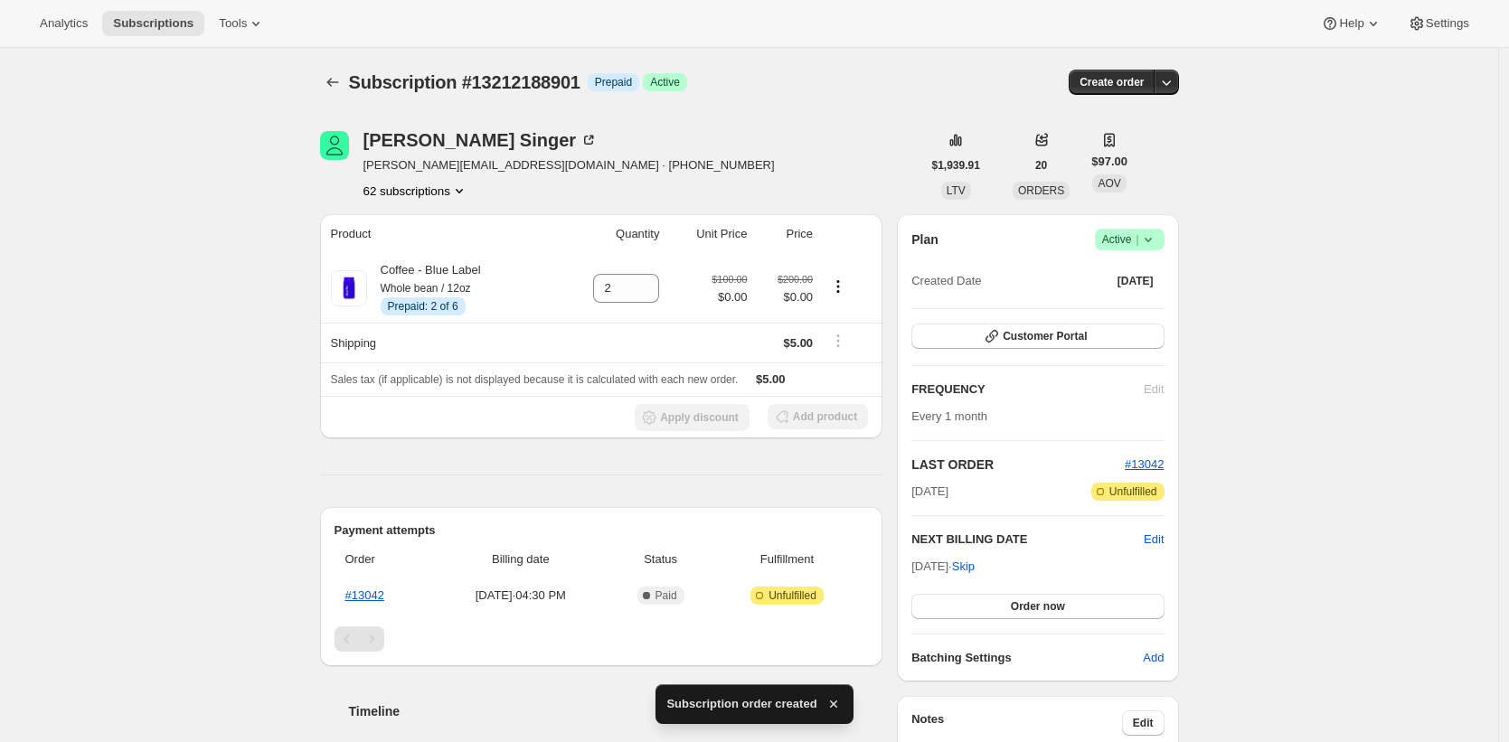
click at [1277, 224] on div "Subscription #13212188901. This page is ready Subscription #13212188901 Info Pr…" at bounding box center [749, 660] width 1498 height 1224
click at [1118, 83] on span "Create order" at bounding box center [1111, 82] width 64 height 14
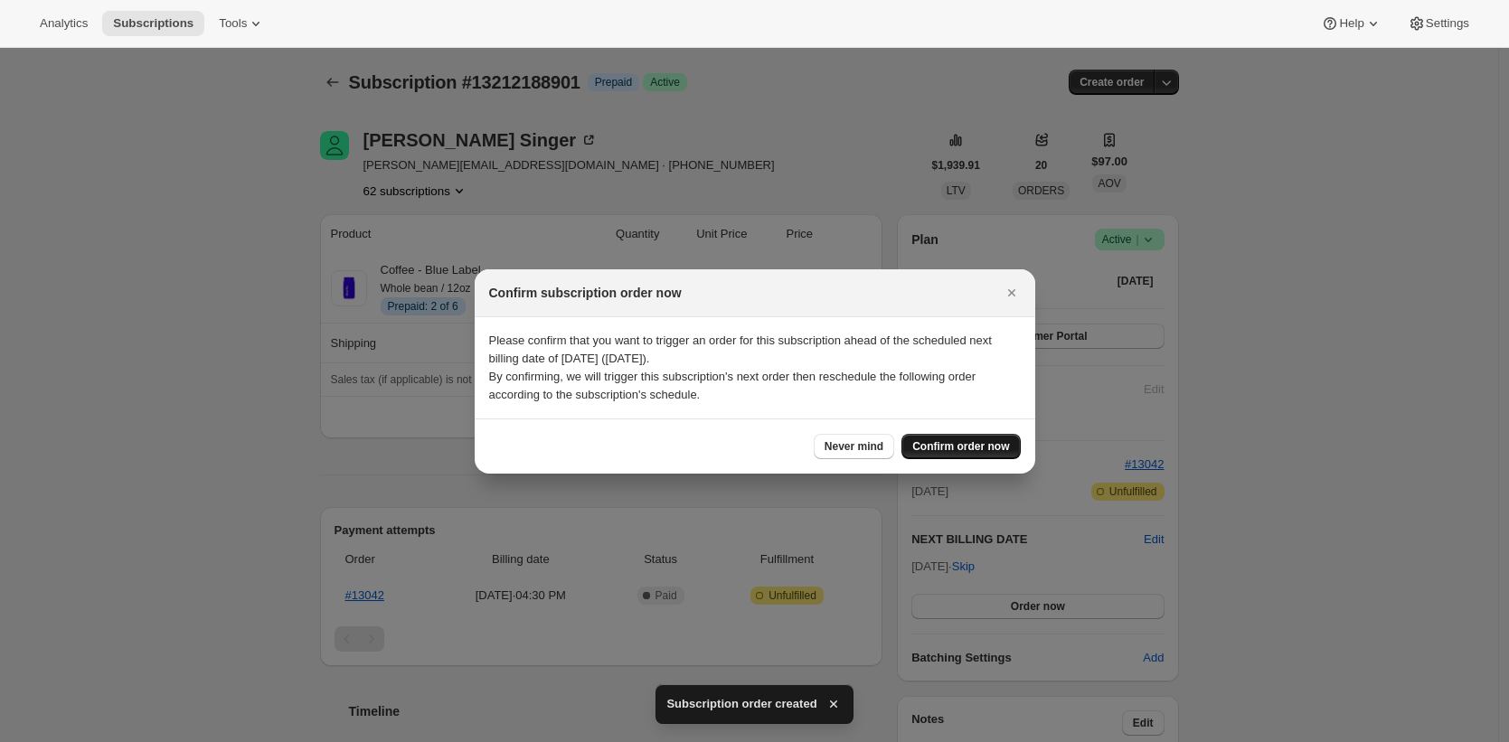
click at [992, 450] on span "Confirm order now" at bounding box center [960, 446] width 97 height 14
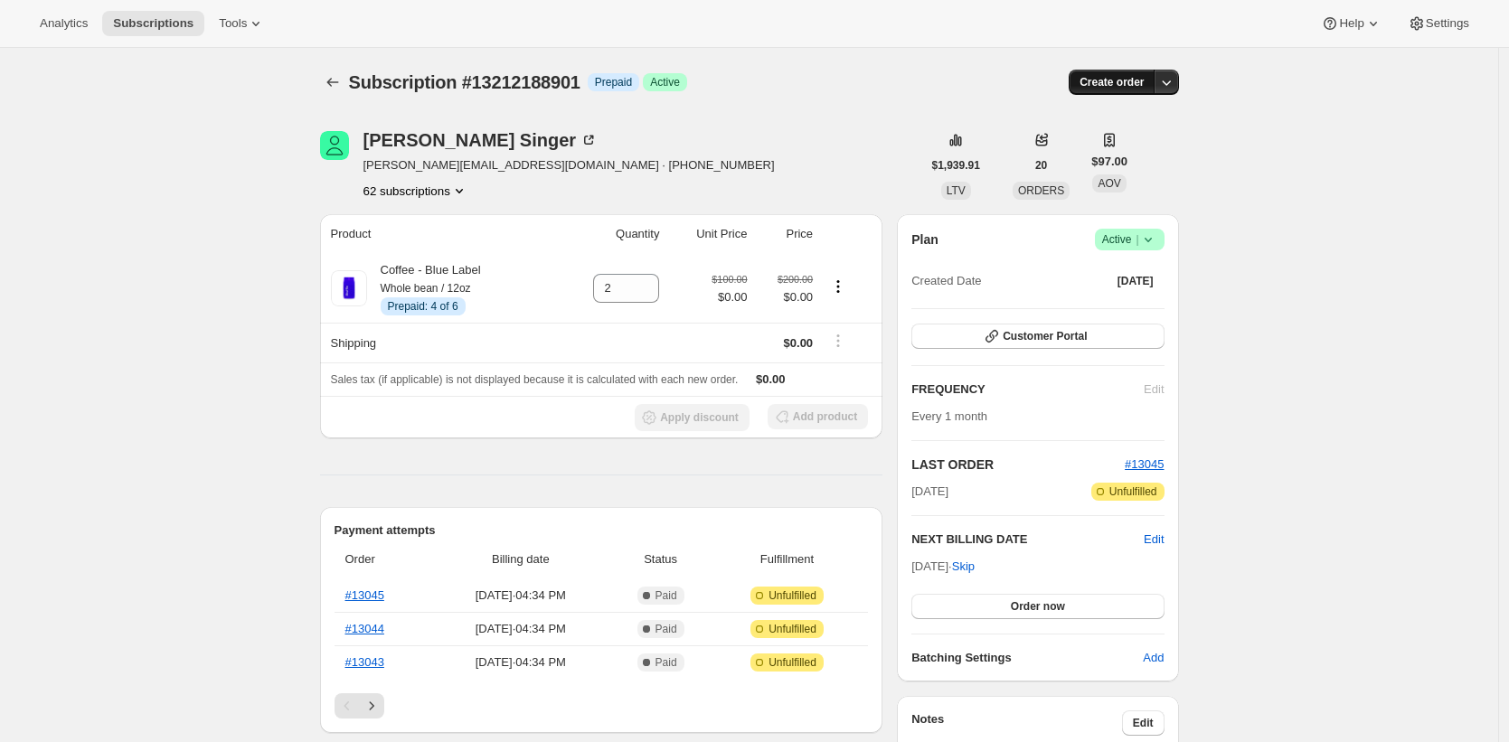
click at [1132, 83] on span "Create order" at bounding box center [1111, 82] width 64 height 14
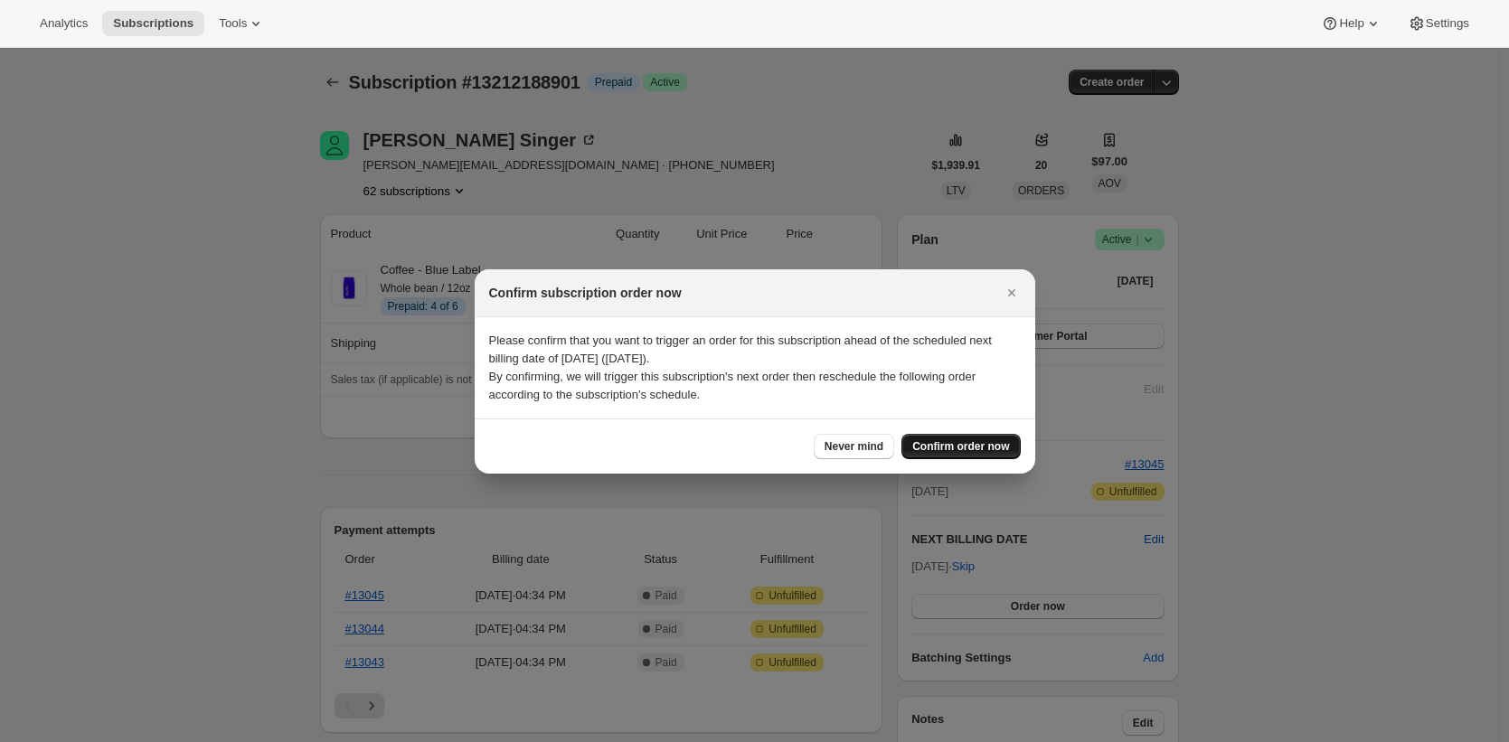
click at [1000, 447] on span "Confirm order now" at bounding box center [960, 446] width 97 height 14
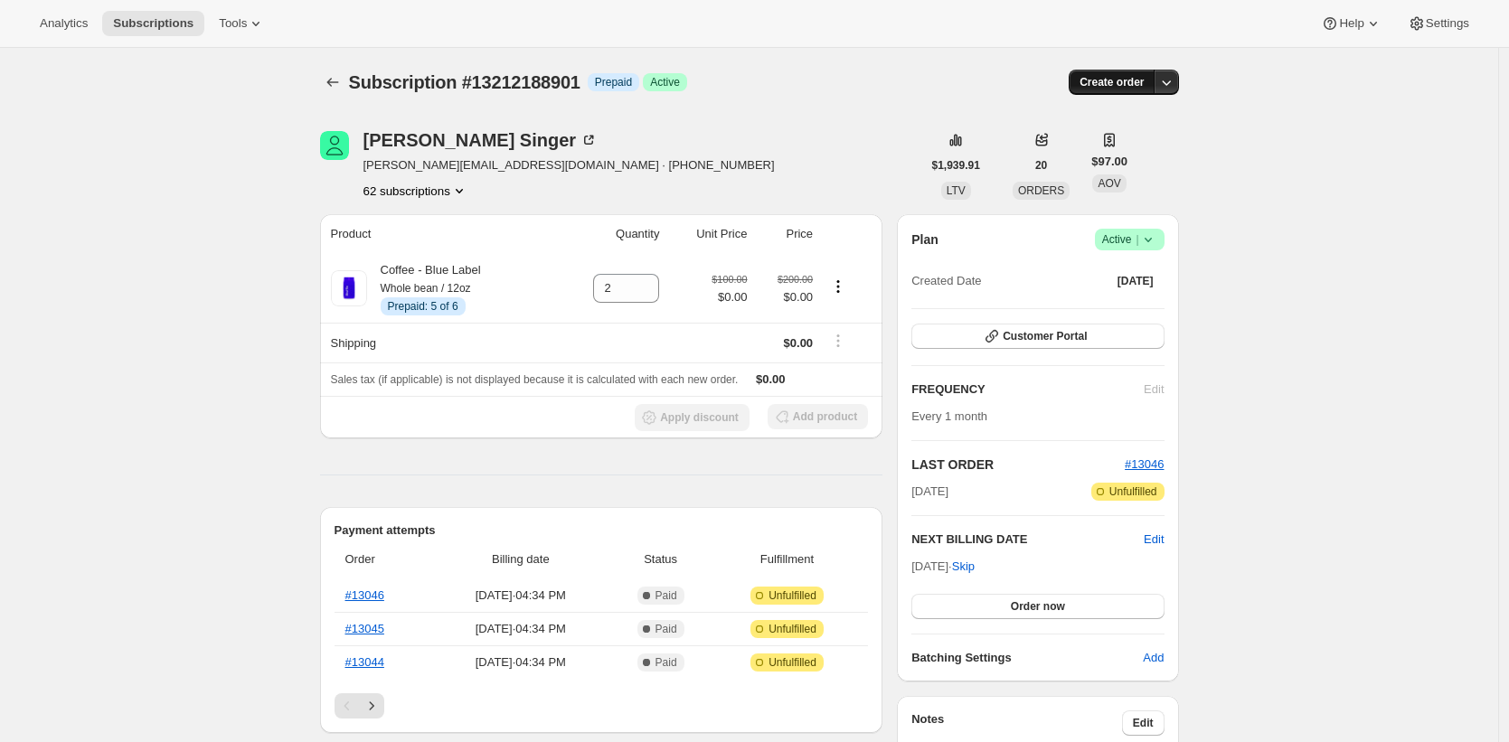
click at [1128, 83] on span "Create order" at bounding box center [1111, 82] width 64 height 14
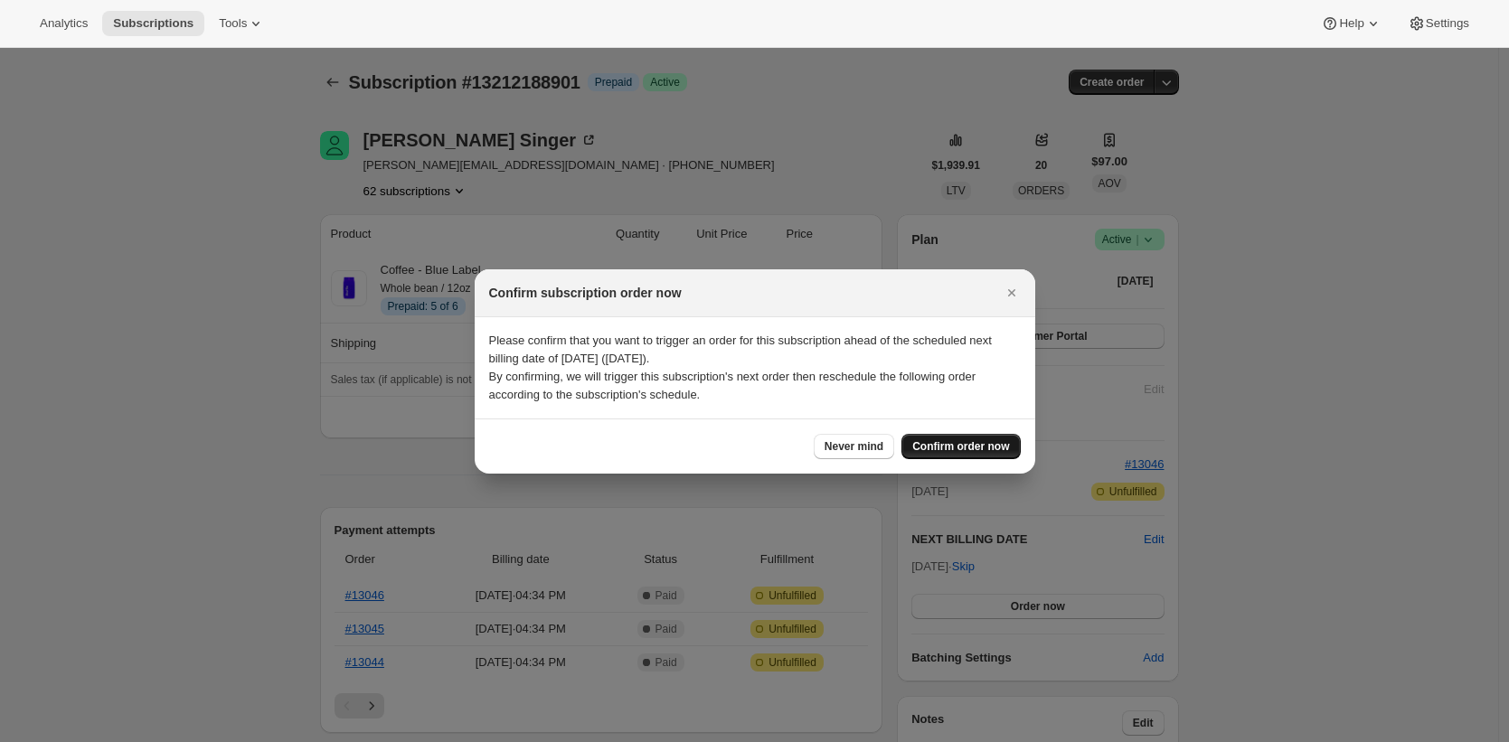
click at [984, 454] on div "Never mind Confirm order now" at bounding box center [755, 446] width 560 height 55
click at [971, 437] on button "Confirm order now" at bounding box center [960, 446] width 118 height 25
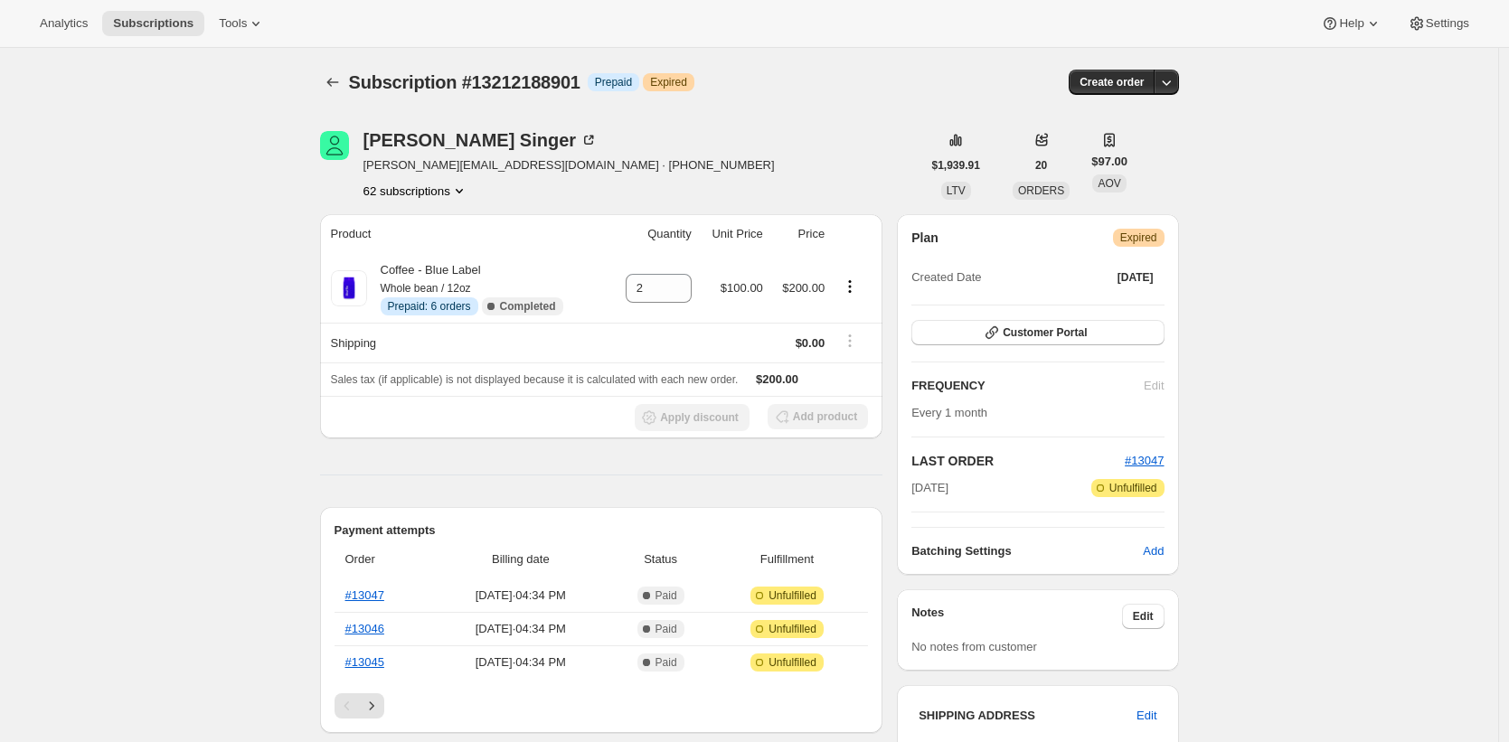
click at [283, 29] on div "Analytics Subscriptions Tools Help Settings" at bounding box center [754, 24] width 1509 height 48
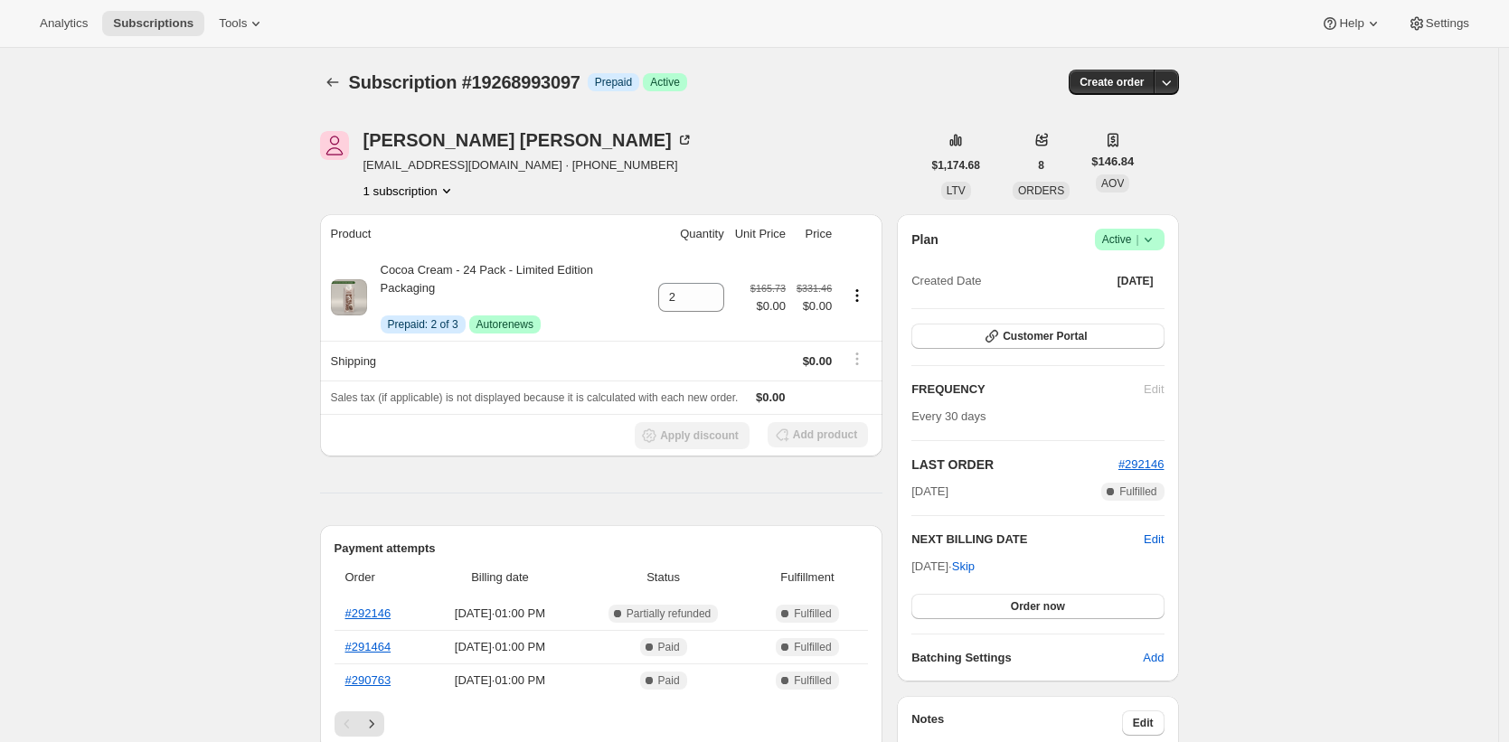
click at [849, 171] on div "[PERSON_NAME] [PERSON_NAME][EMAIL_ADDRESS][DOMAIN_NAME] · [PHONE_NUMBER] 1 subs…" at bounding box center [620, 165] width 601 height 69
click at [518, 80] on span "Subscription #19268993097" at bounding box center [464, 82] width 231 height 20
copy span "19268993097"
click at [821, 138] on div "Elliott Graves graveseem@gmail.com · +14796198410 1 subscription" at bounding box center [620, 165] width 601 height 69
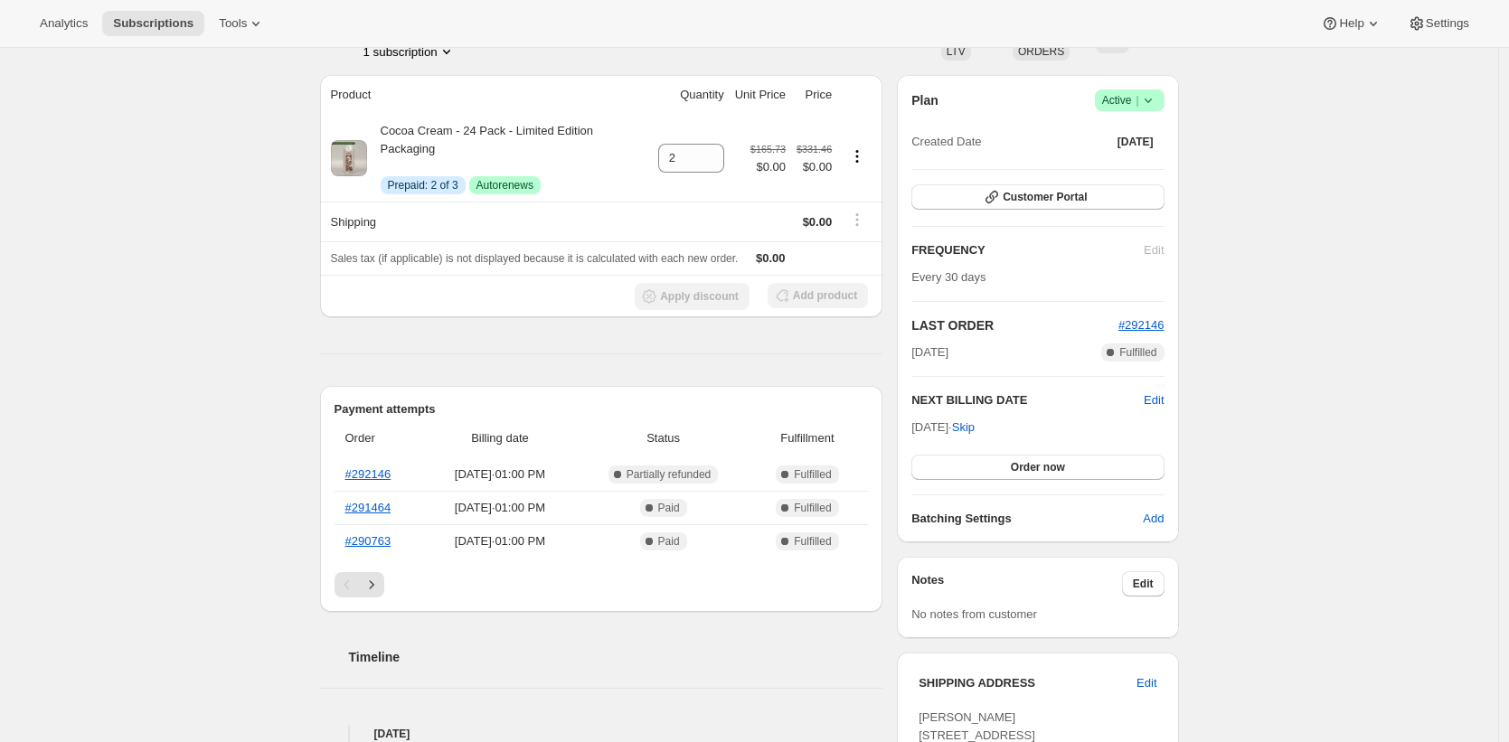
scroll to position [140, 0]
click at [372, 472] on link "#292146" at bounding box center [368, 473] width 46 height 14
